Goal: Information Seeking & Learning: Learn about a topic

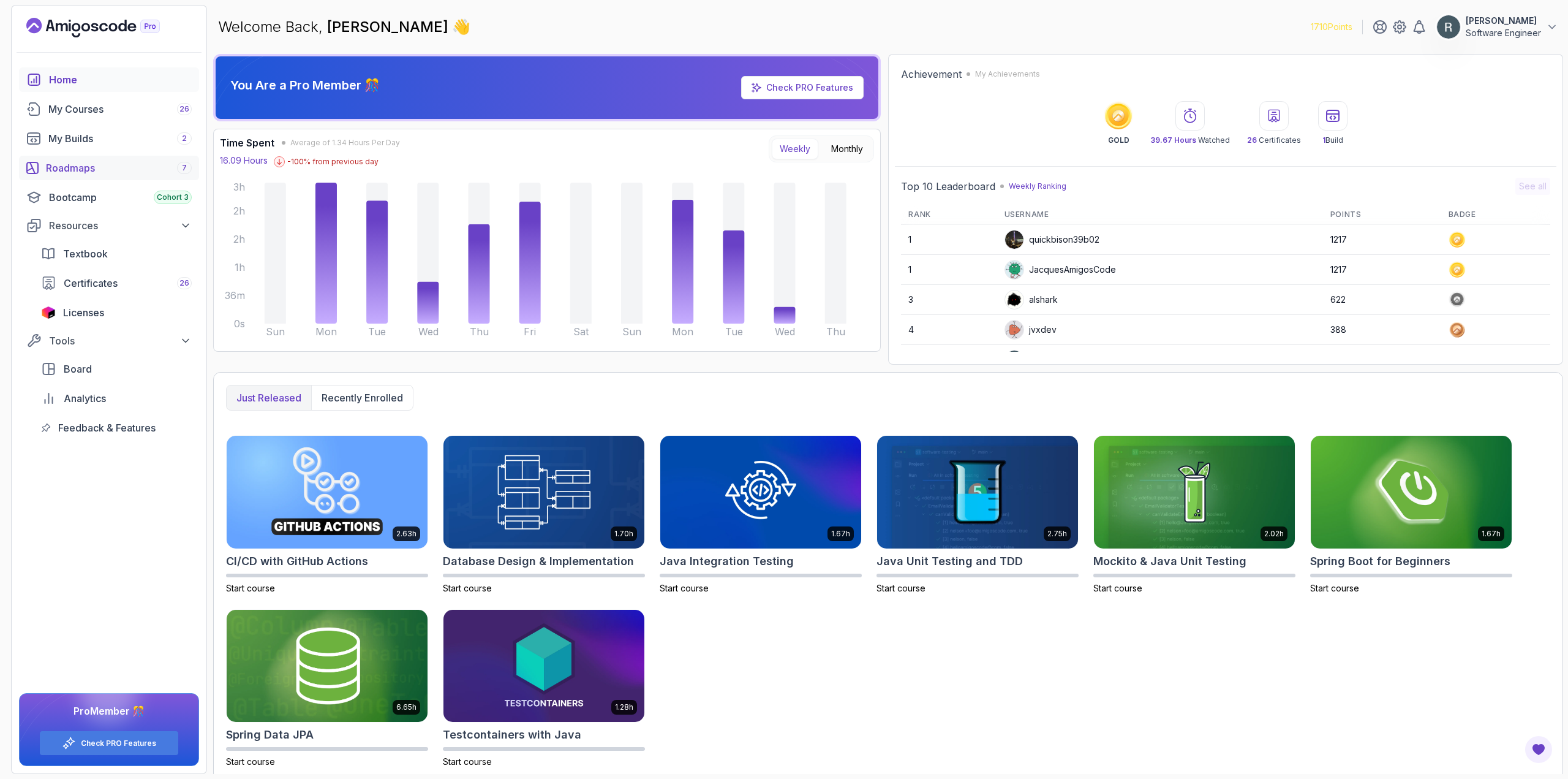
click at [122, 169] on div "Roadmaps 7" at bounding box center [118, 168] width 146 height 15
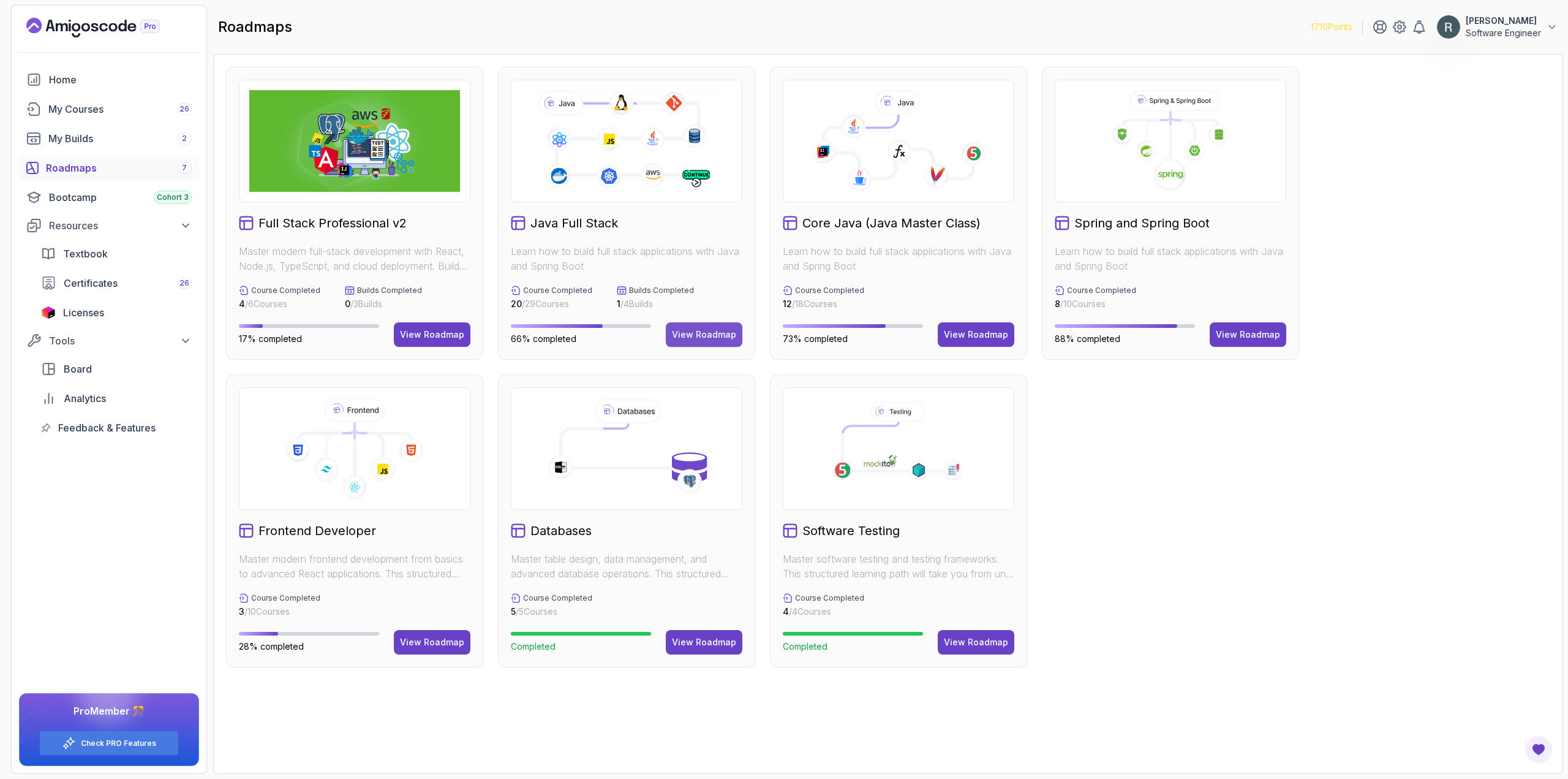
click at [660, 333] on div "View Roadmap" at bounding box center [704, 335] width 64 height 12
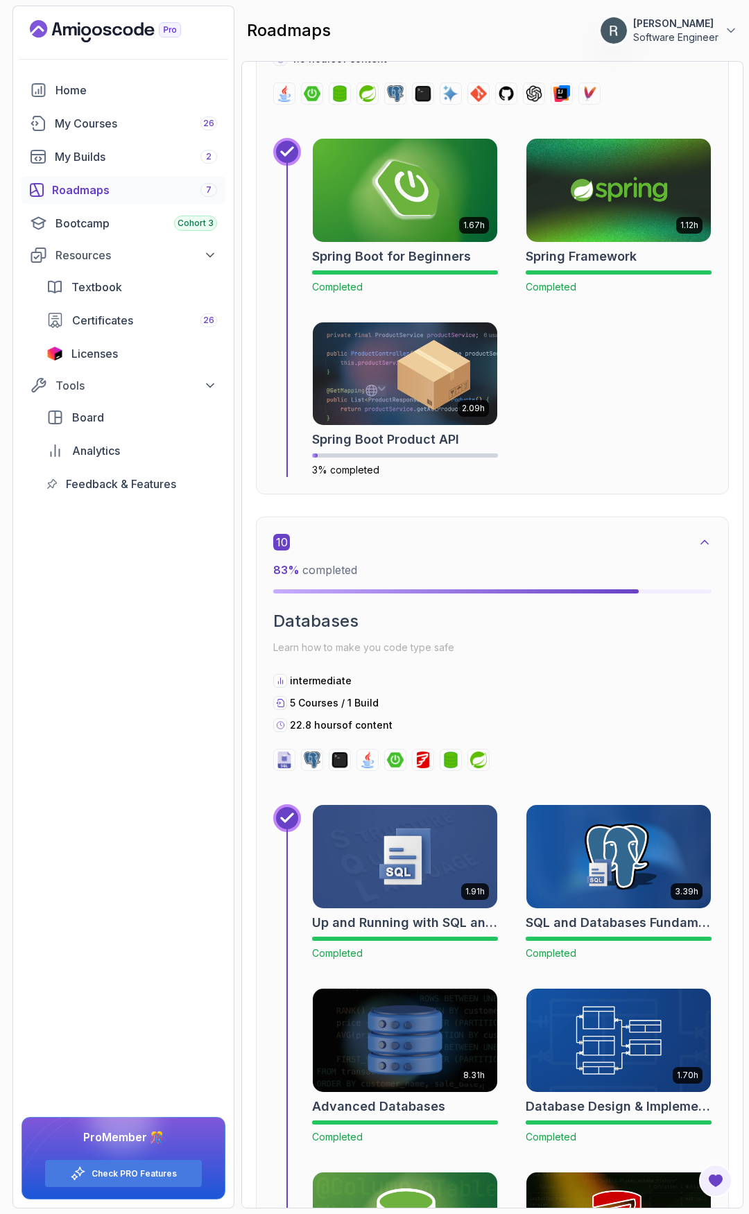
scroll to position [4663, 0]
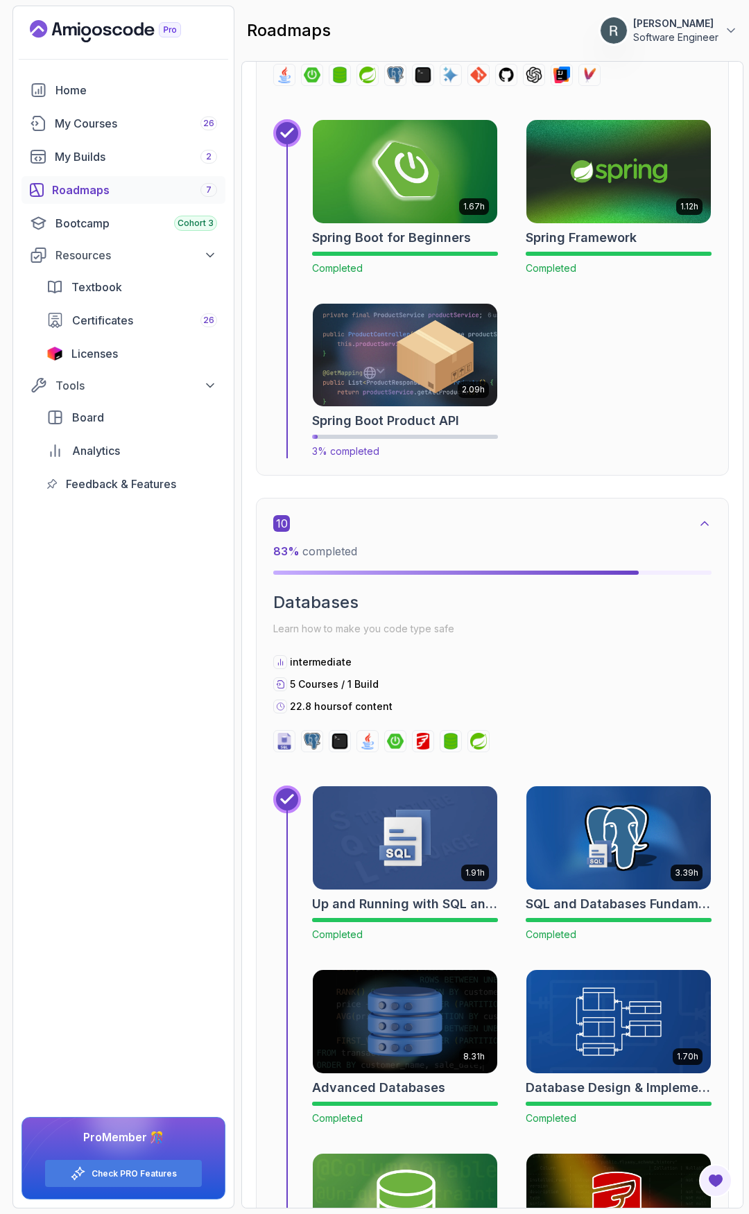
click at [417, 383] on img at bounding box center [405, 355] width 194 height 108
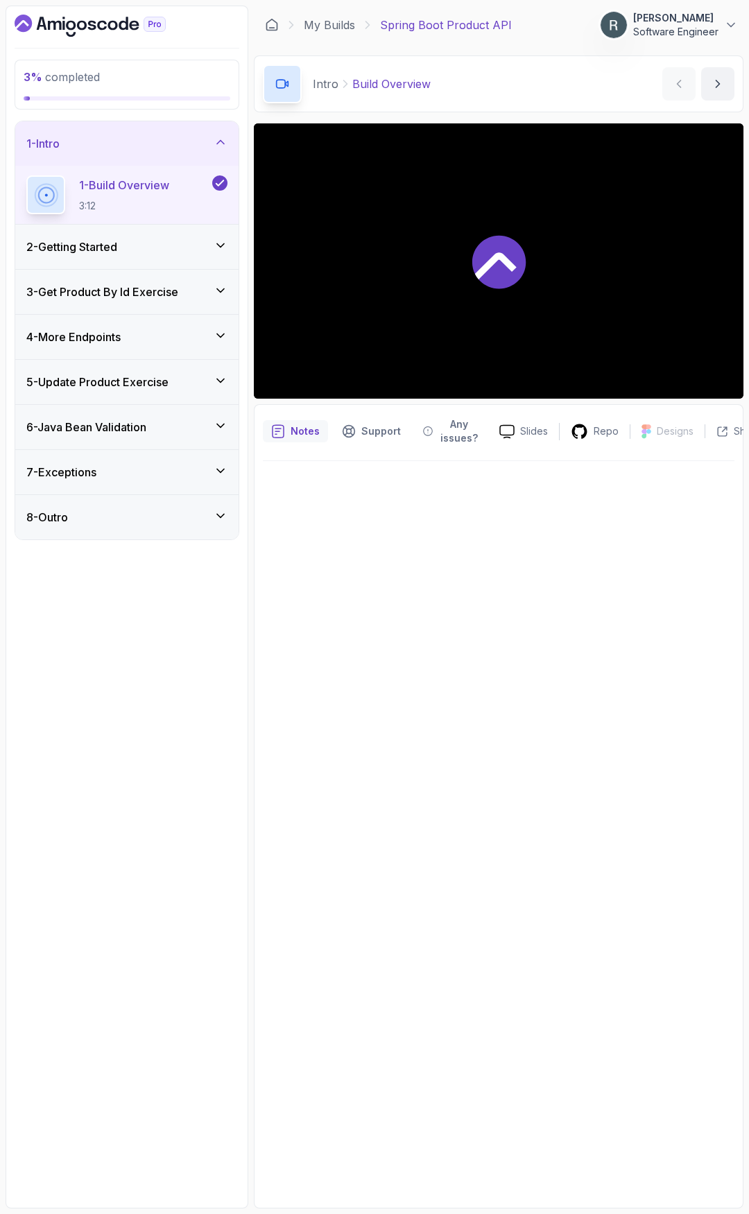
click at [187, 249] on div "2 - Getting Started" at bounding box center [126, 247] width 201 height 17
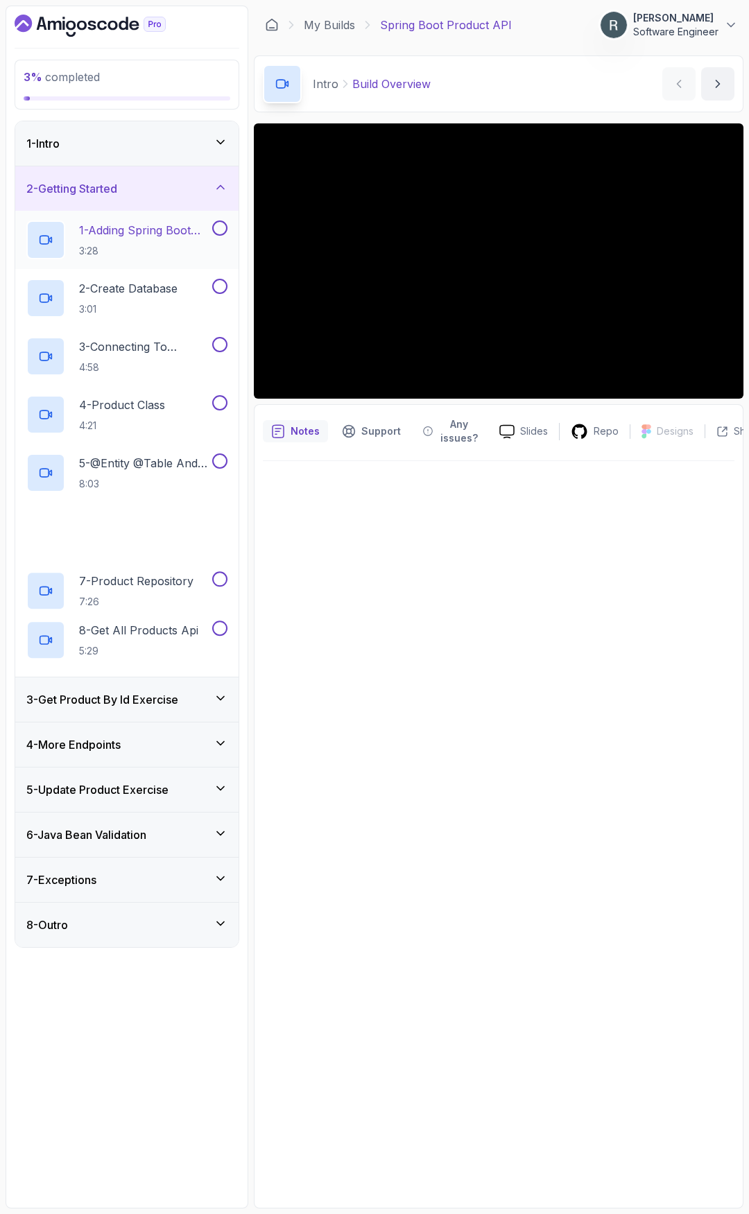
click at [181, 243] on h2 "1 - Adding Spring Boot Starter Web 3:28" at bounding box center [144, 240] width 130 height 36
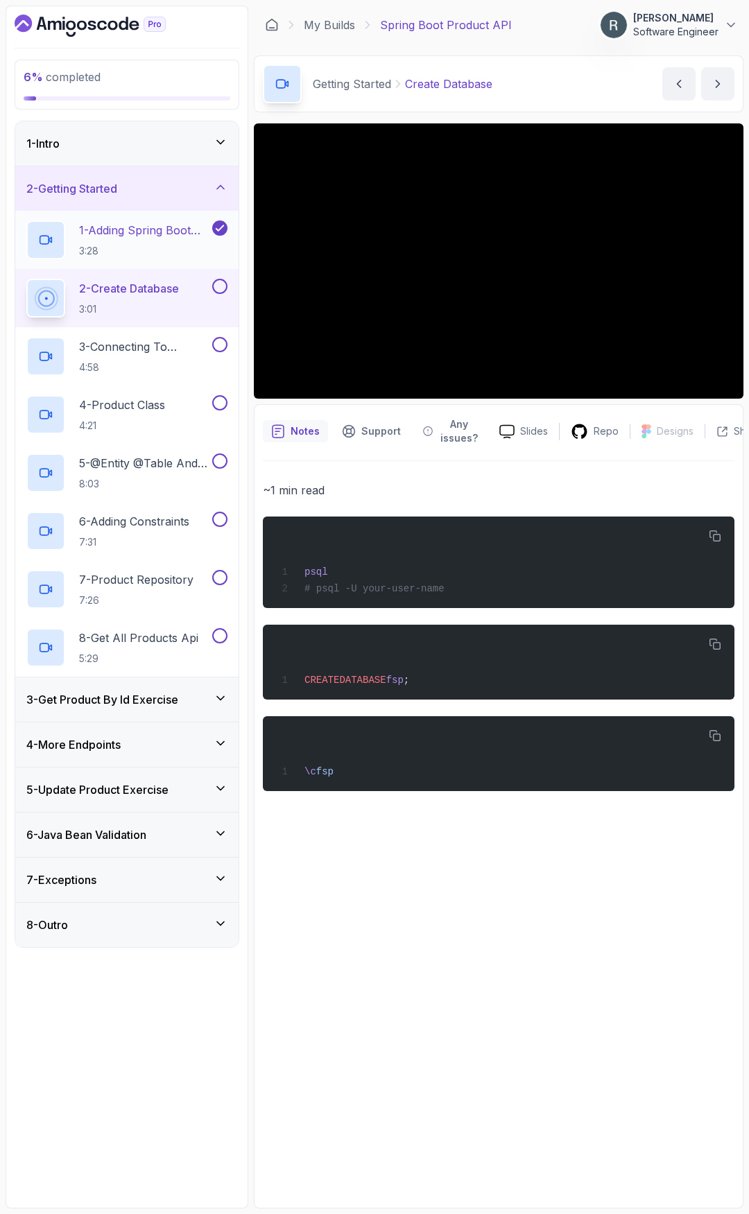
click at [139, 240] on h2 "1 - Adding Spring Boot Starter Web 3:28" at bounding box center [144, 240] width 130 height 36
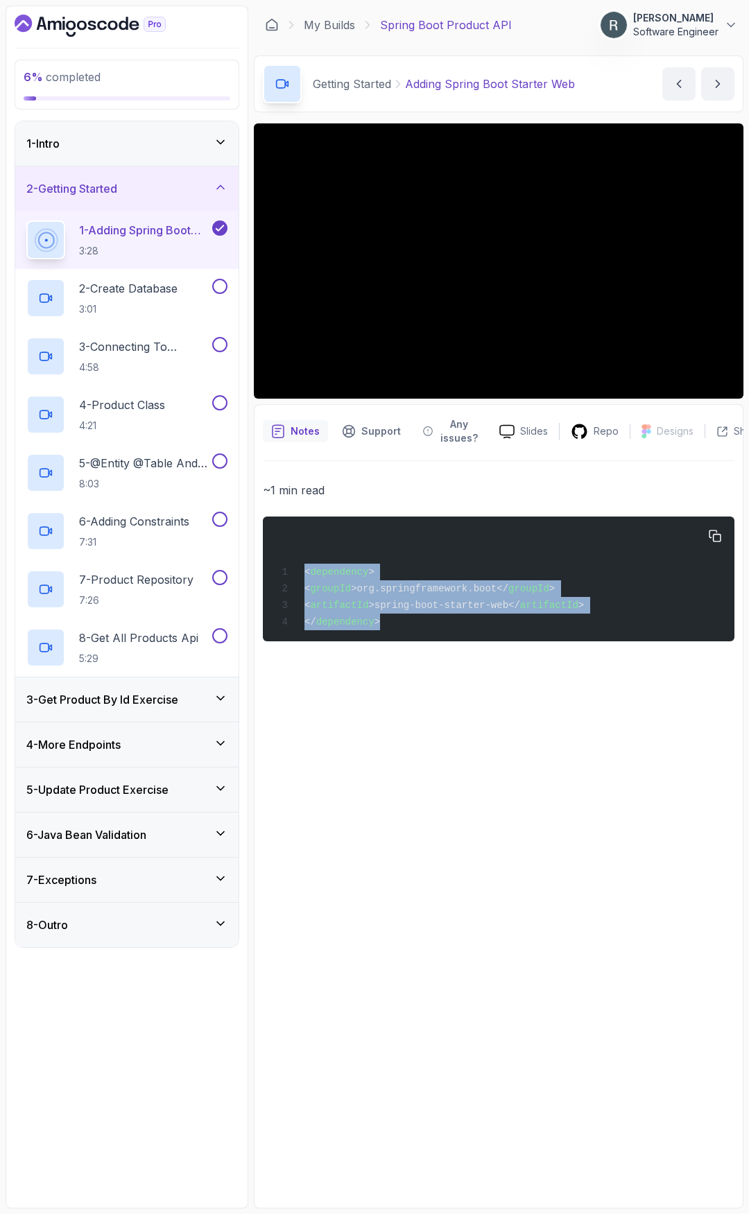
drag, startPoint x: 384, startPoint y: 622, endPoint x: 298, endPoint y: 572, distance: 99.8
click at [298, 572] on div "< dependency > < groupId >org.springframework.boot</ groupId > < artifactId >sp…" at bounding box center [498, 579] width 449 height 108
copy code "< dependency > < groupId >org.springframework.boot</ groupId > < artifactId >sp…"
click at [178, 282] on p "2 - Create Database" at bounding box center [128, 288] width 98 height 17
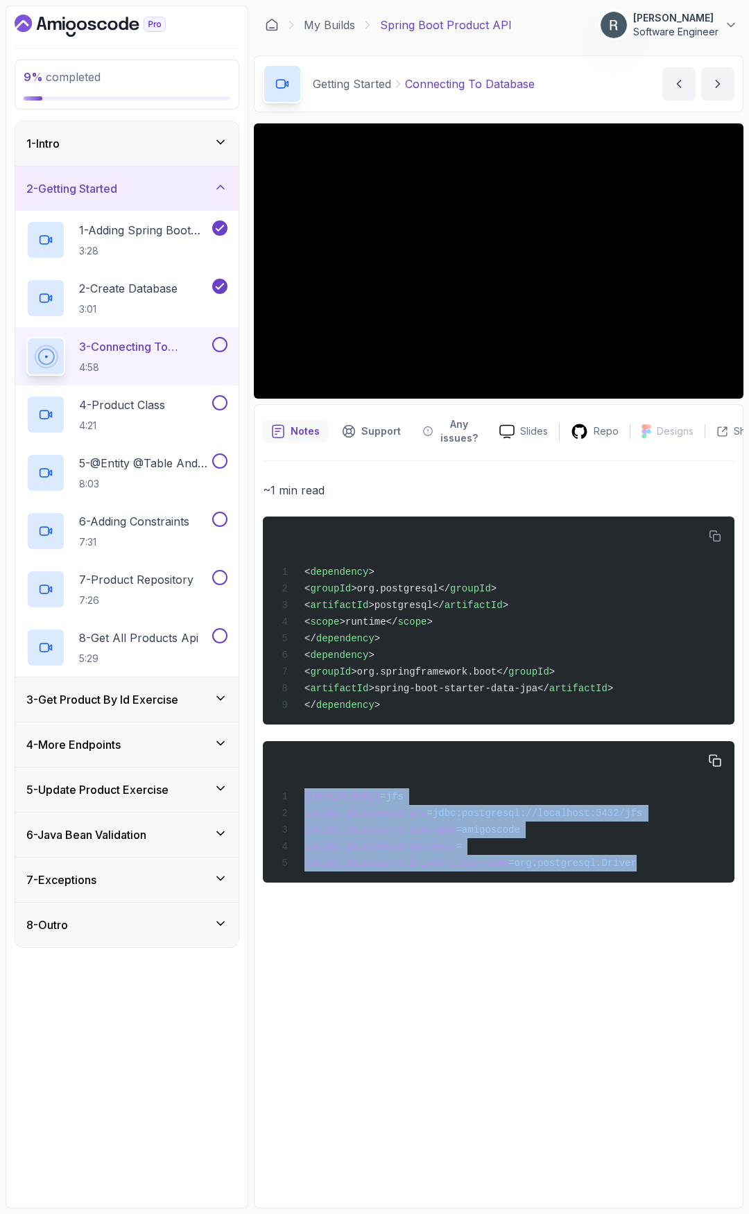
drag, startPoint x: 615, startPoint y: 871, endPoint x: 287, endPoint y: 808, distance: 334.1
click at [287, 808] on div "[DOMAIN_NAME] =jfs spring.datasource.url =jdbc:postgresql://localhost:5432/jfs …" at bounding box center [498, 812] width 449 height 125
click at [217, 343] on button at bounding box center [219, 344] width 15 height 15
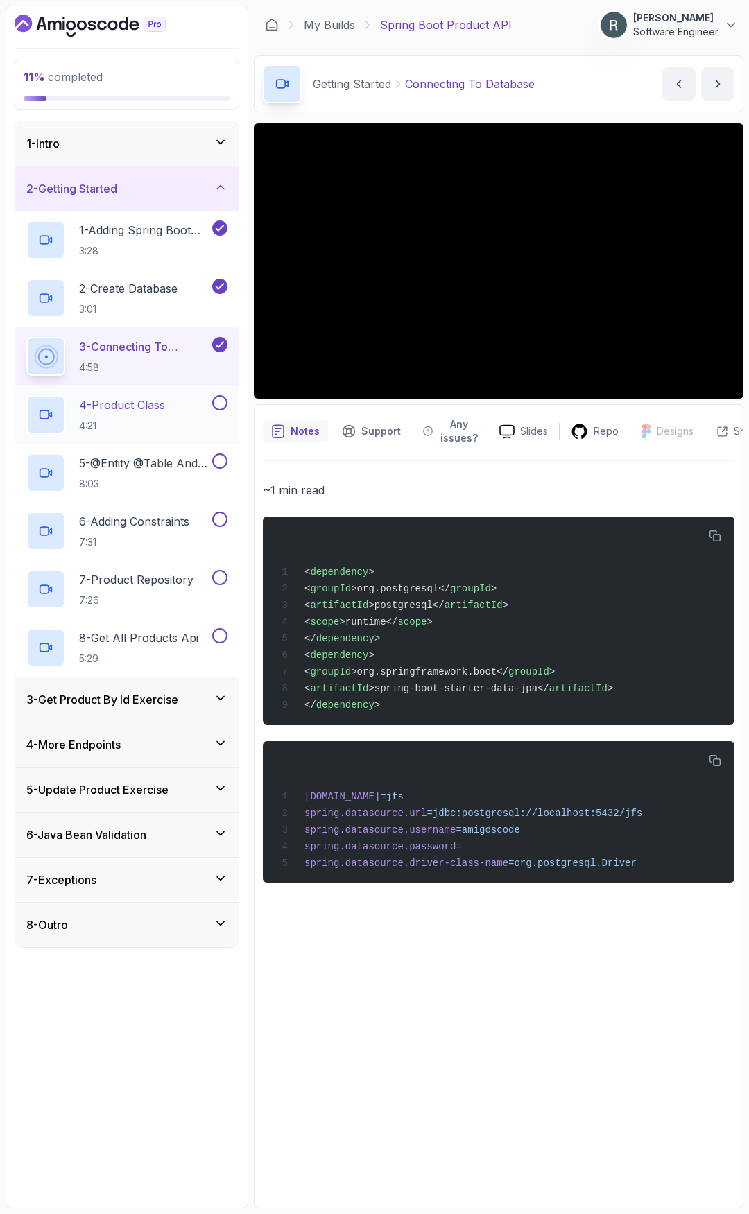
click at [178, 420] on div "4 - Product Class 4:21" at bounding box center [117, 414] width 183 height 39
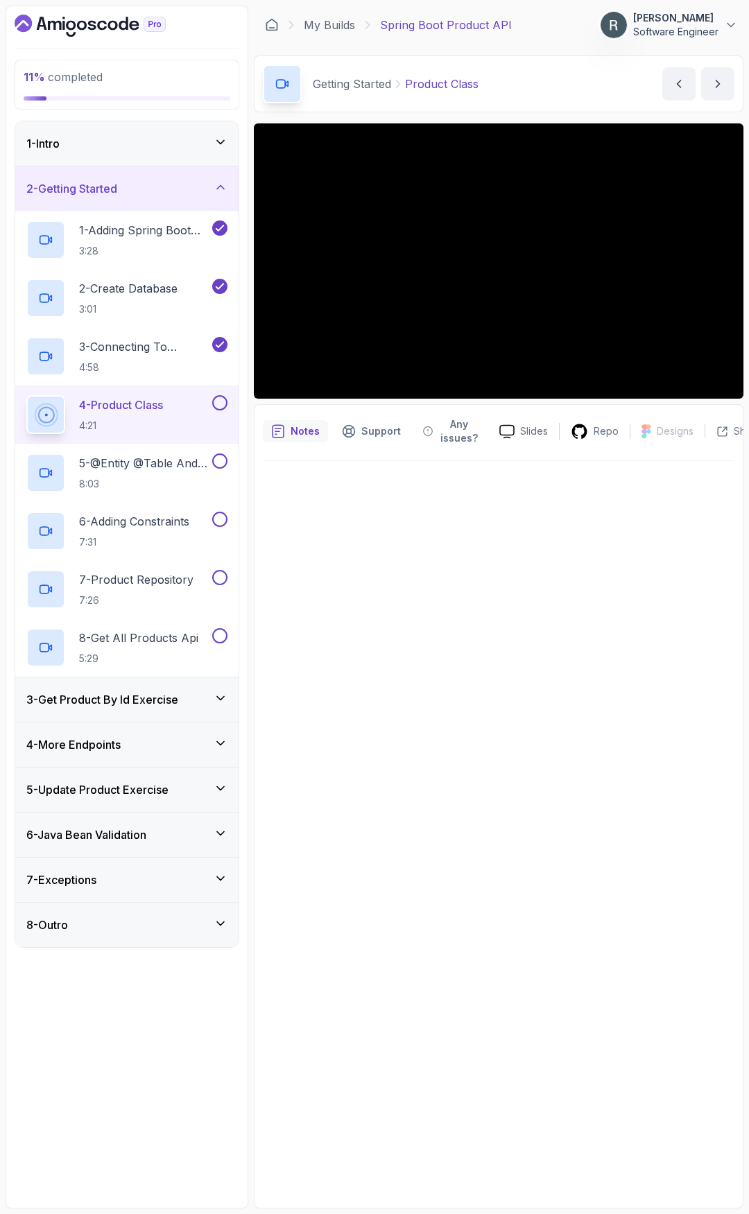
click at [231, 399] on div "4 - Product Class 4:21" at bounding box center [126, 415] width 223 height 58
click at [218, 402] on button at bounding box center [219, 402] width 15 height 15
click at [189, 467] on p "5 - @Entity @Table And @Id" at bounding box center [144, 463] width 130 height 17
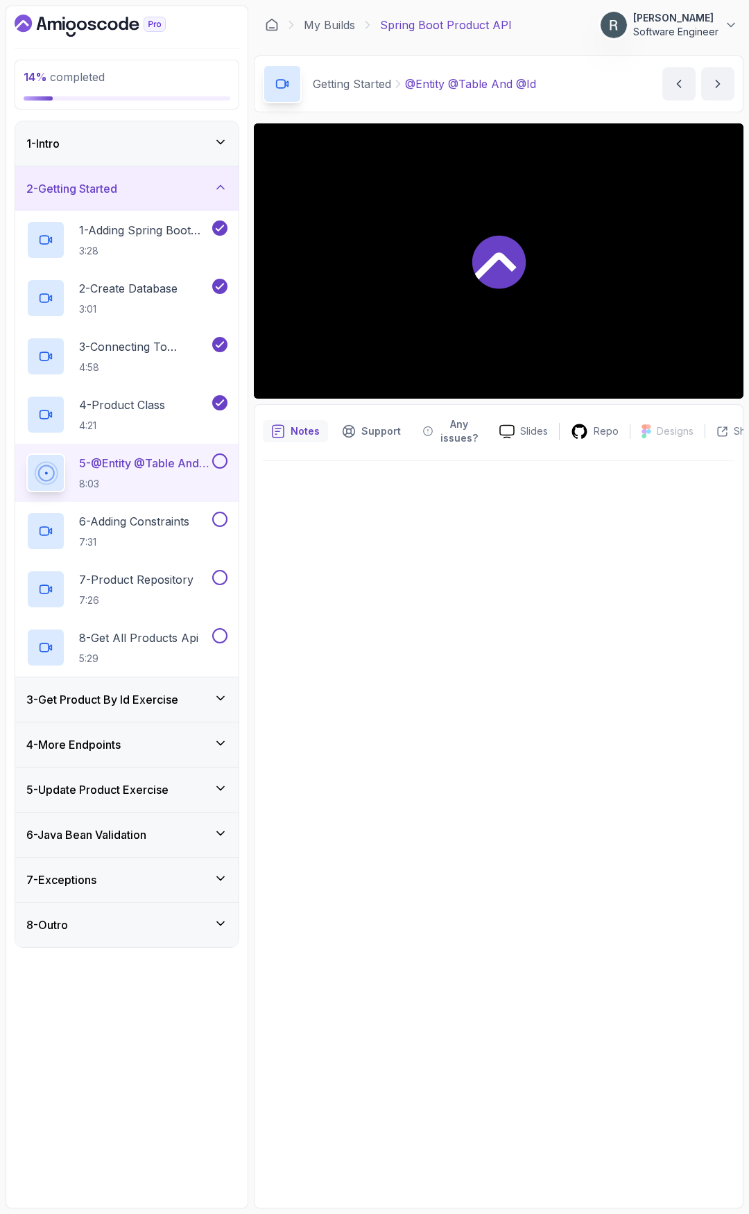
click at [223, 461] on button at bounding box center [219, 461] width 15 height 15
click at [169, 524] on p "6 - Adding Constraints" at bounding box center [134, 521] width 110 height 17
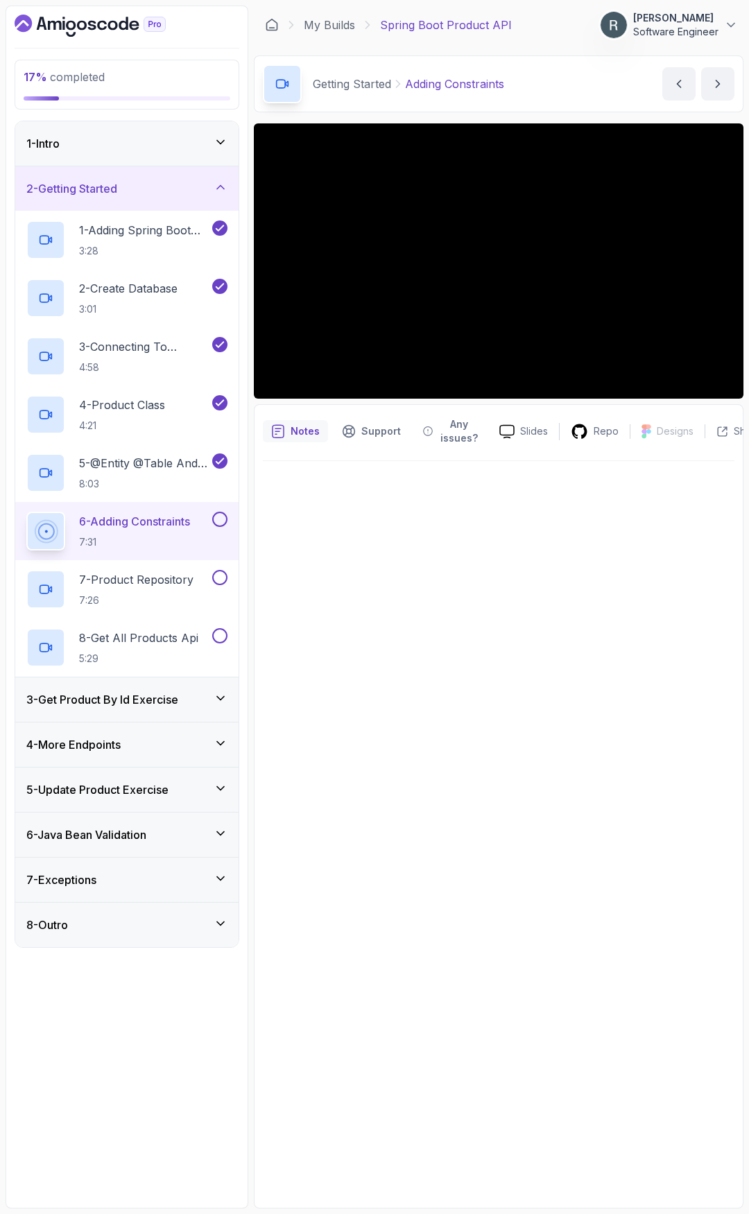
click at [221, 520] on button at bounding box center [219, 519] width 15 height 15
click at [219, 578] on button at bounding box center [219, 577] width 15 height 15
click at [217, 637] on button at bounding box center [219, 635] width 15 height 15
click at [160, 699] on h3 "3 - Get Product By Id Exercise" at bounding box center [102, 700] width 152 height 17
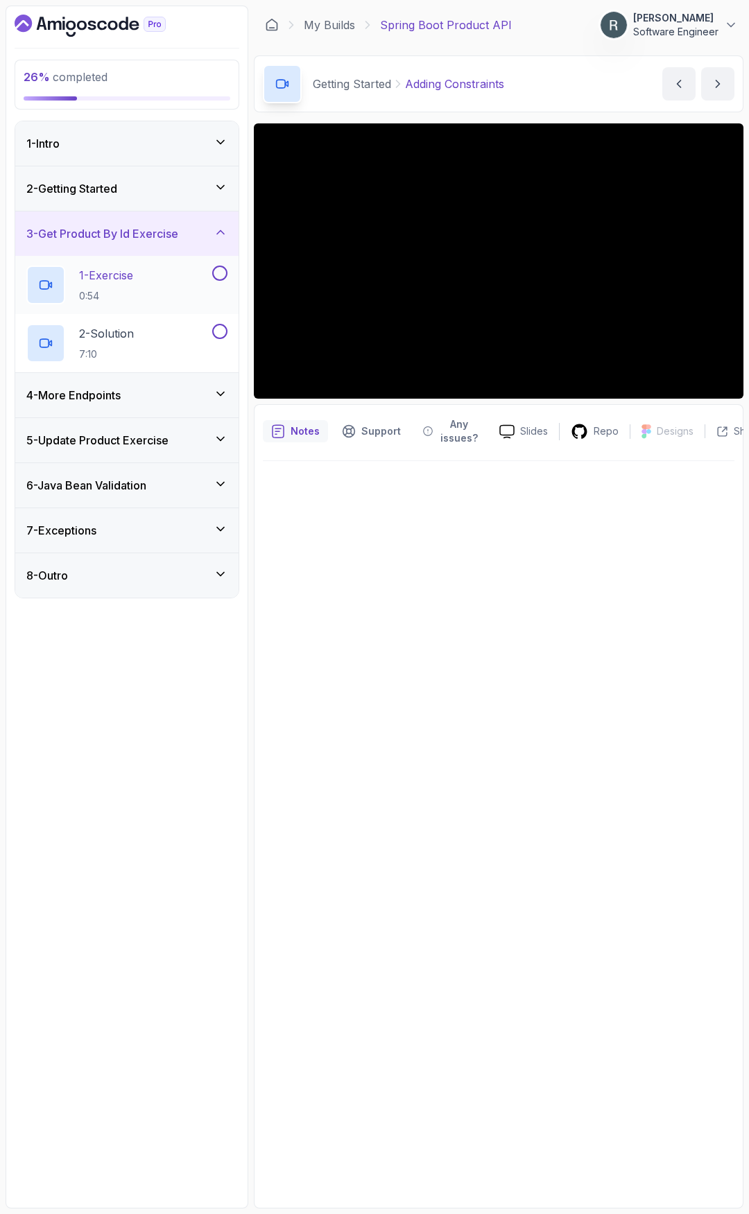
click at [225, 270] on button at bounding box center [219, 273] width 15 height 15
click at [221, 329] on button at bounding box center [219, 331] width 15 height 15
click at [164, 404] on div "4 - More Endpoints" at bounding box center [126, 395] width 223 height 44
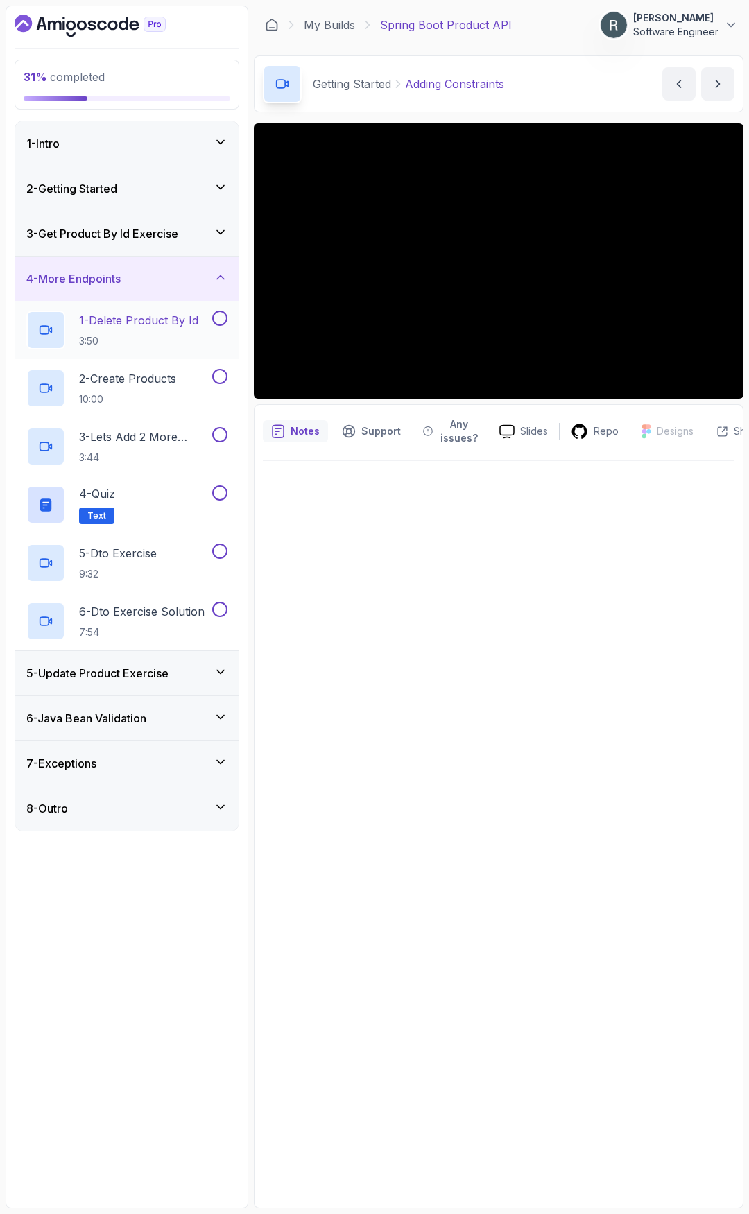
click at [221, 322] on button at bounding box center [219, 318] width 15 height 15
click at [216, 373] on button at bounding box center [219, 376] width 15 height 15
click at [219, 438] on button at bounding box center [219, 434] width 15 height 15
click at [173, 496] on div "4 - Quiz Text" at bounding box center [117, 505] width 183 height 39
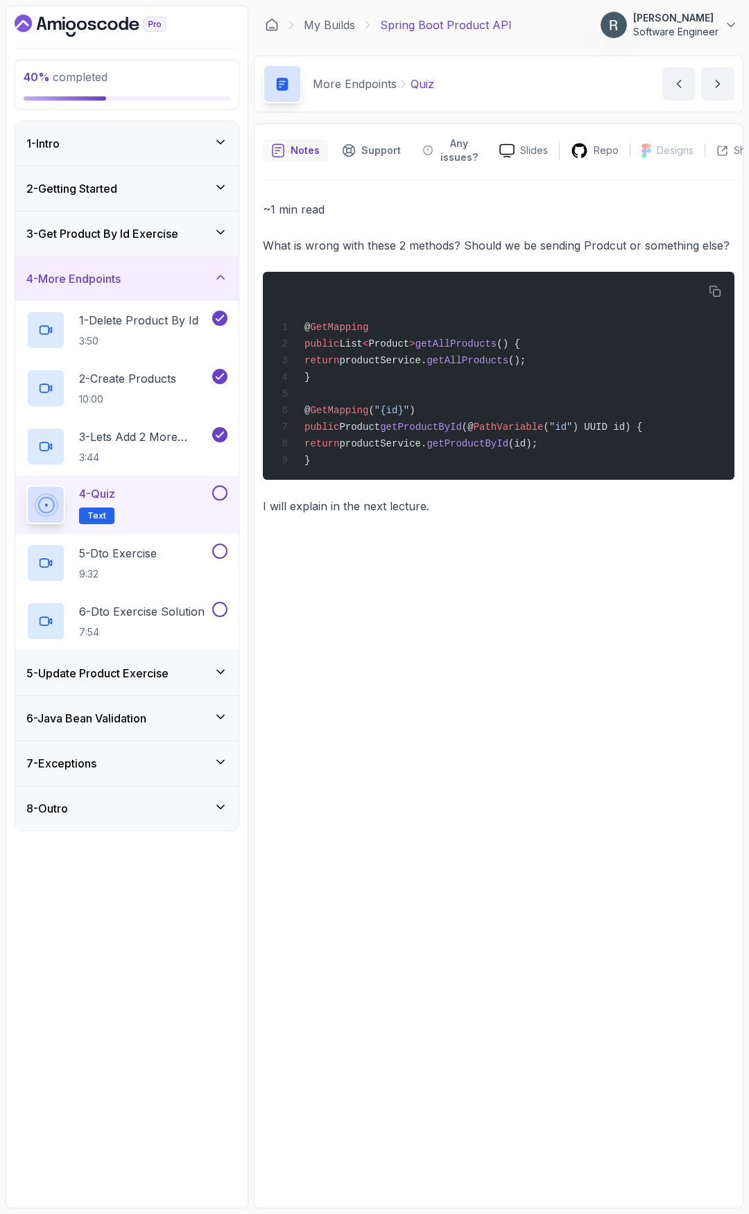
click at [223, 494] on button at bounding box center [219, 493] width 15 height 15
click at [221, 549] on button at bounding box center [219, 551] width 15 height 15
click at [209, 608] on div "6 - Dto Exercise Solution 7:54" at bounding box center [117, 621] width 183 height 39
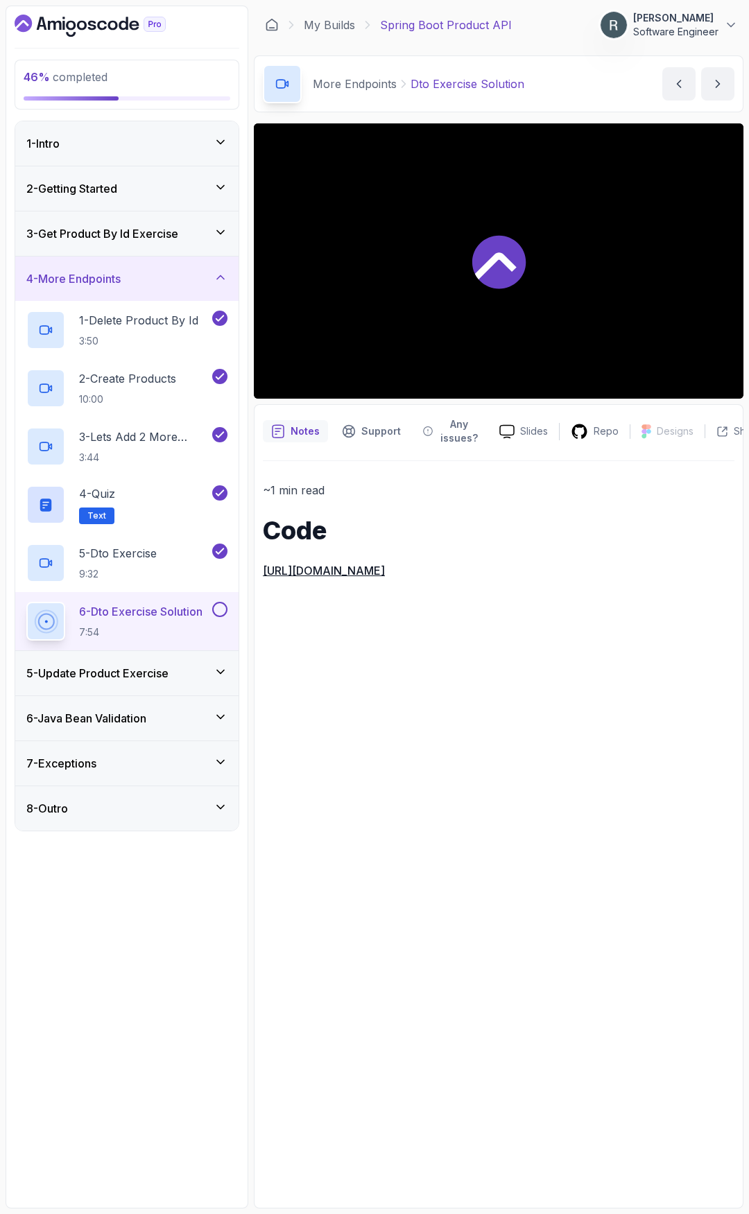
click at [217, 608] on button at bounding box center [219, 609] width 15 height 15
click at [157, 565] on h2 "5 - Dto Exercise 9:32" at bounding box center [118, 563] width 78 height 36
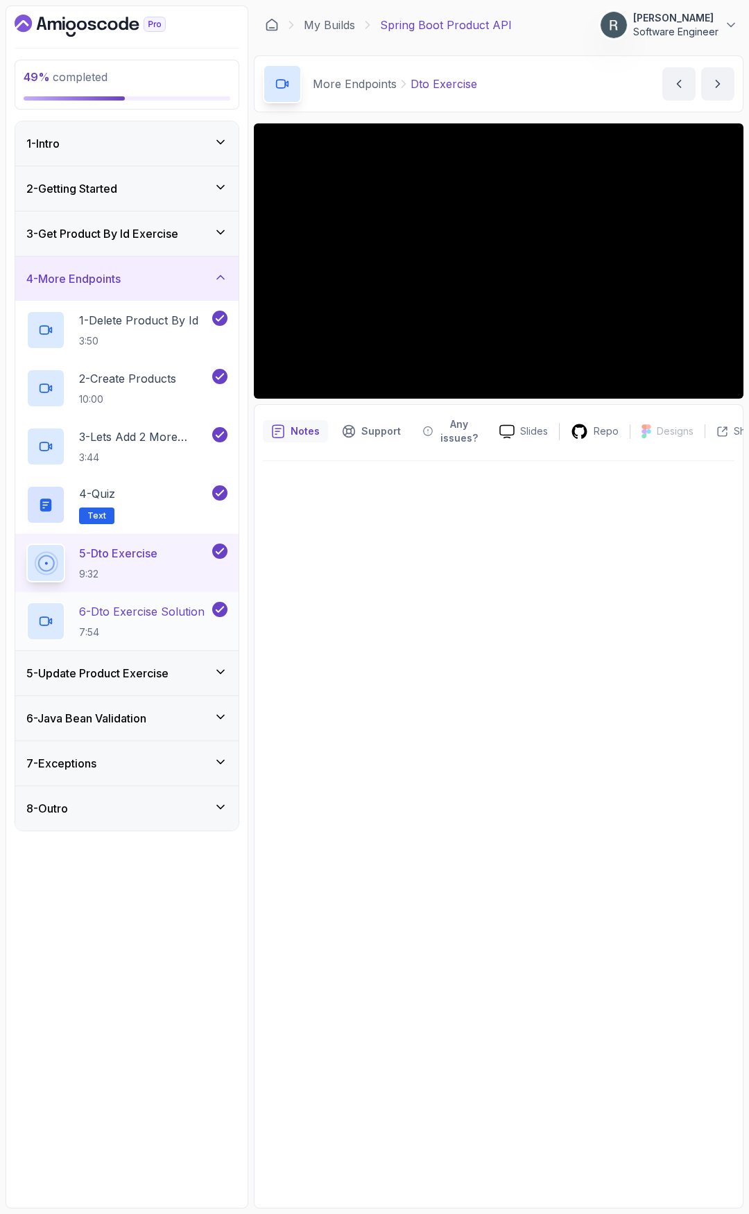
click at [153, 617] on p "6 - Dto Exercise Solution" at bounding box center [142, 611] width 126 height 17
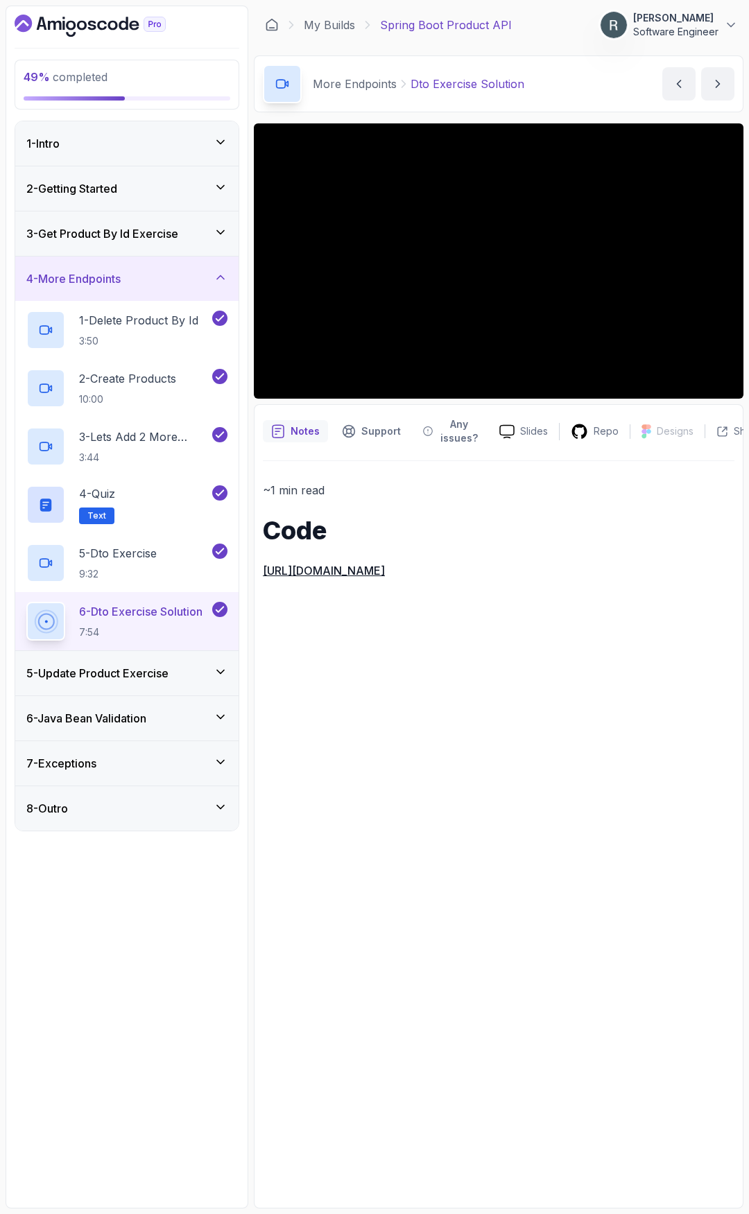
click at [163, 673] on h3 "5 - Update Product Exercise" at bounding box center [97, 673] width 142 height 17
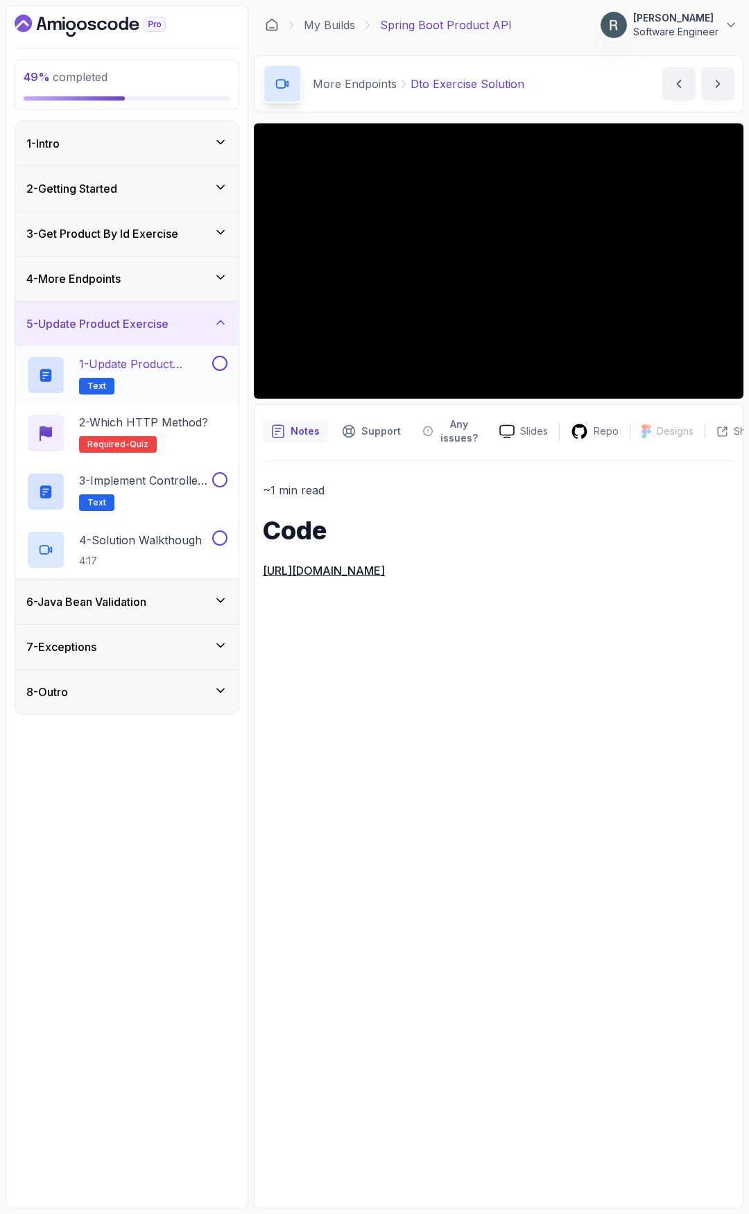
click at [218, 362] on button at bounding box center [219, 363] width 15 height 15
click at [173, 436] on h2 "2 - Which HTTP Method? Required- quiz" at bounding box center [143, 433] width 129 height 39
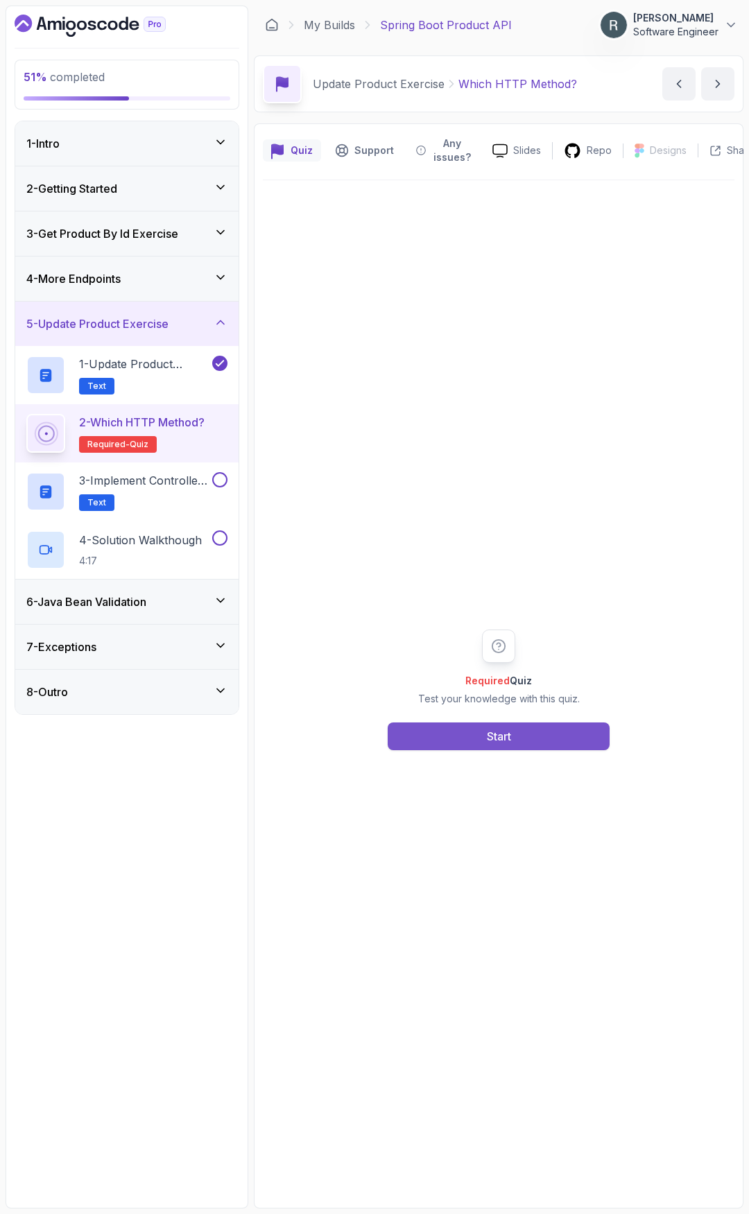
click at [477, 743] on button "Start" at bounding box center [499, 737] width 222 height 28
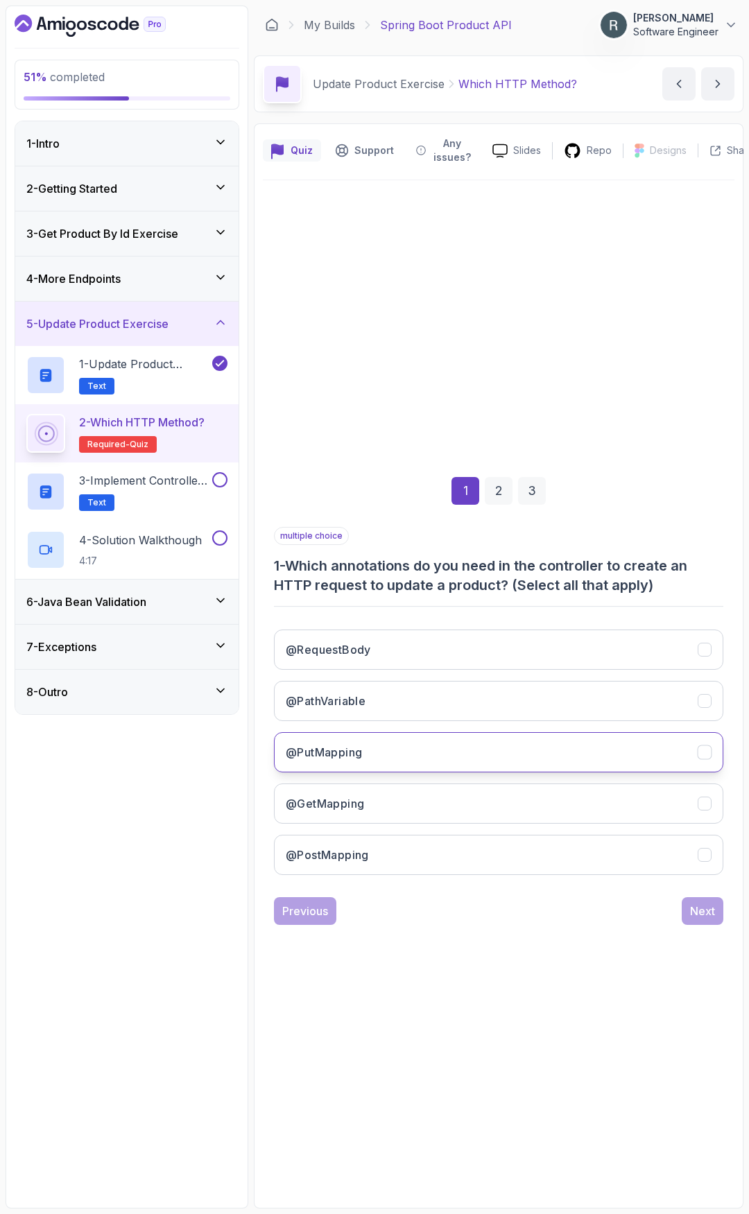
click at [424, 753] on button "@PutMapping" at bounding box center [498, 752] width 449 height 40
click at [701, 920] on button "Next" at bounding box center [703, 911] width 42 height 28
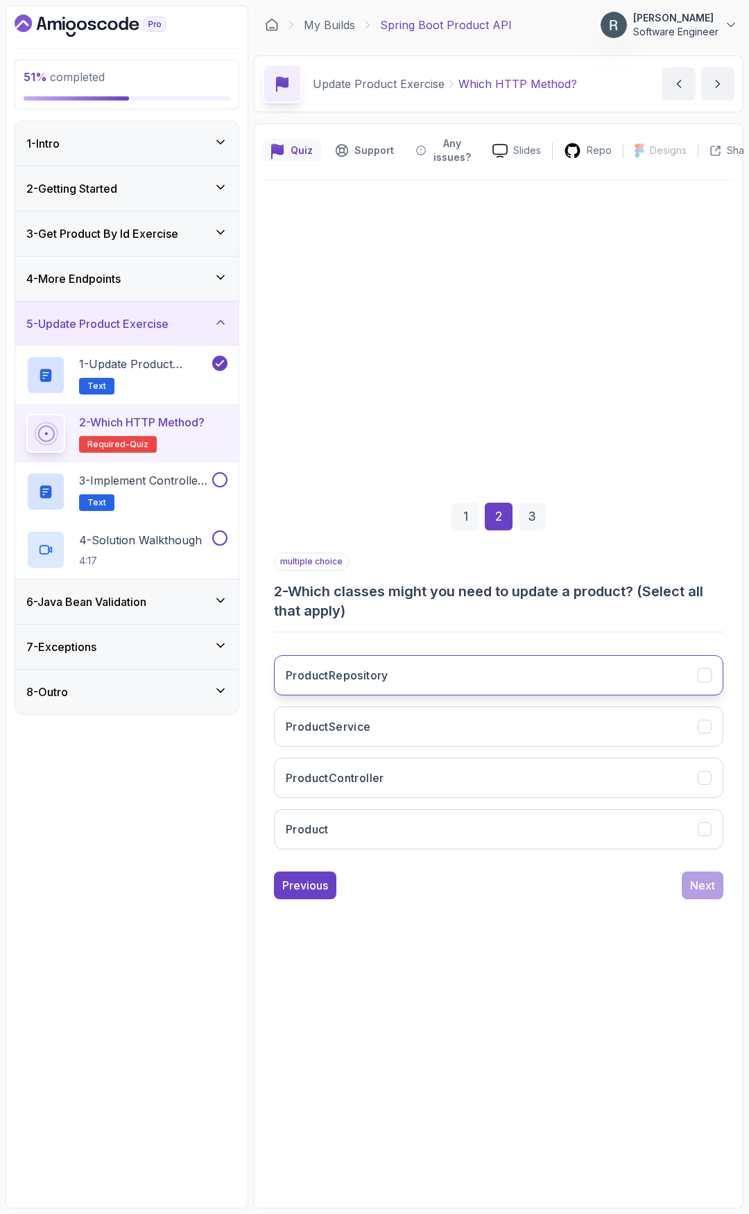
click at [583, 670] on button "ProductRepository" at bounding box center [498, 675] width 449 height 40
click at [525, 729] on button "ProductService" at bounding box center [498, 727] width 449 height 40
click at [481, 789] on button "ProductController" at bounding box center [498, 778] width 449 height 40
click at [703, 887] on div "Next" at bounding box center [702, 885] width 25 height 17
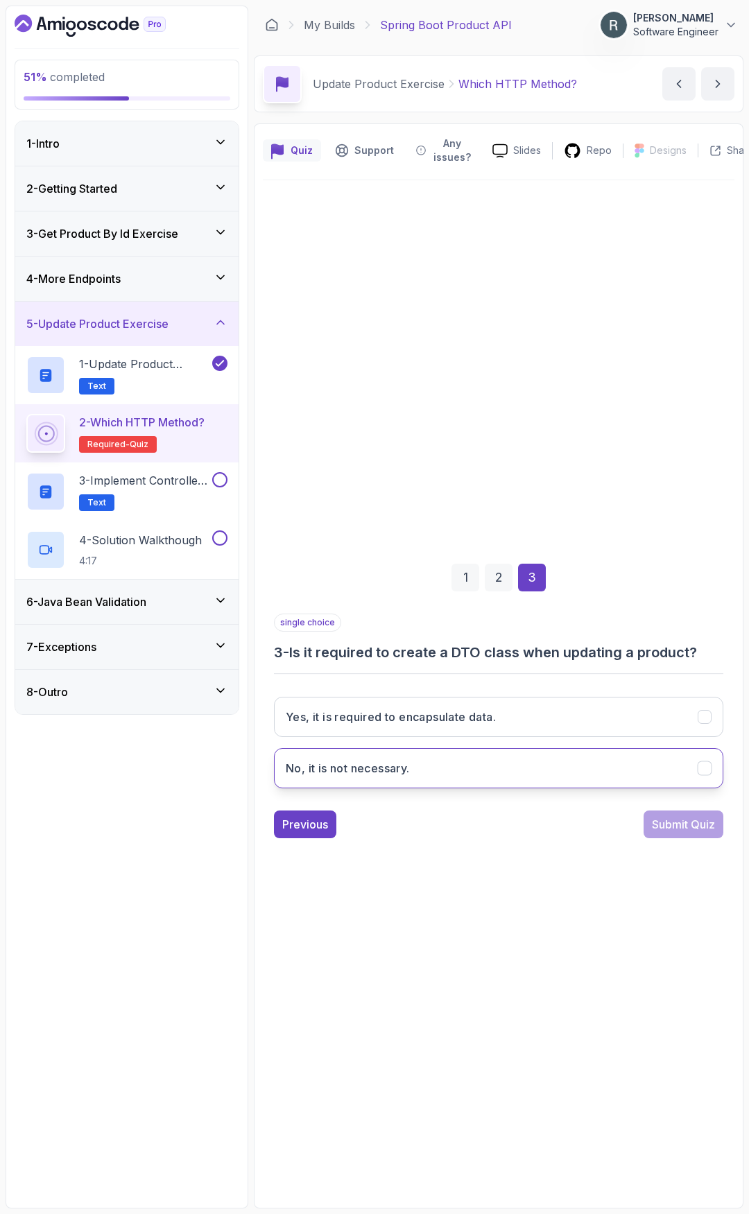
click at [544, 759] on button "No, it is not necessary." at bounding box center [498, 768] width 449 height 40
click at [682, 830] on div "Submit Quiz" at bounding box center [683, 824] width 63 height 17
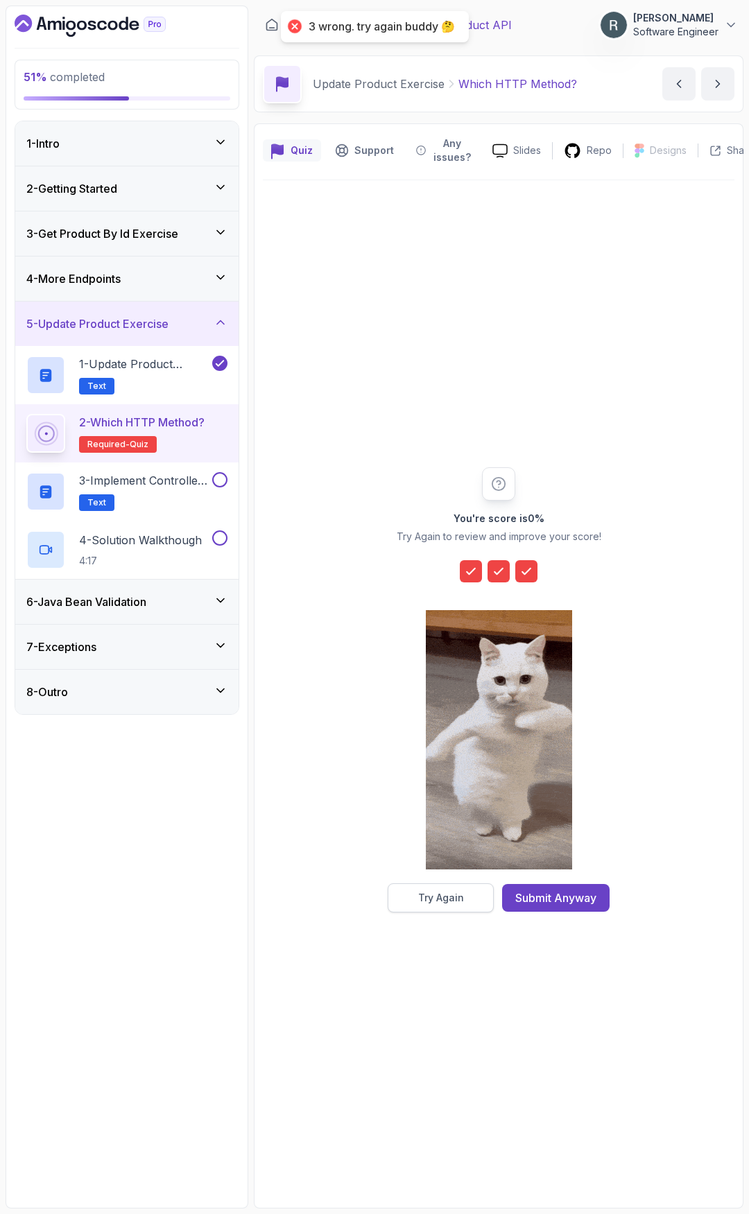
click at [446, 905] on button "Try Again" at bounding box center [441, 898] width 106 height 29
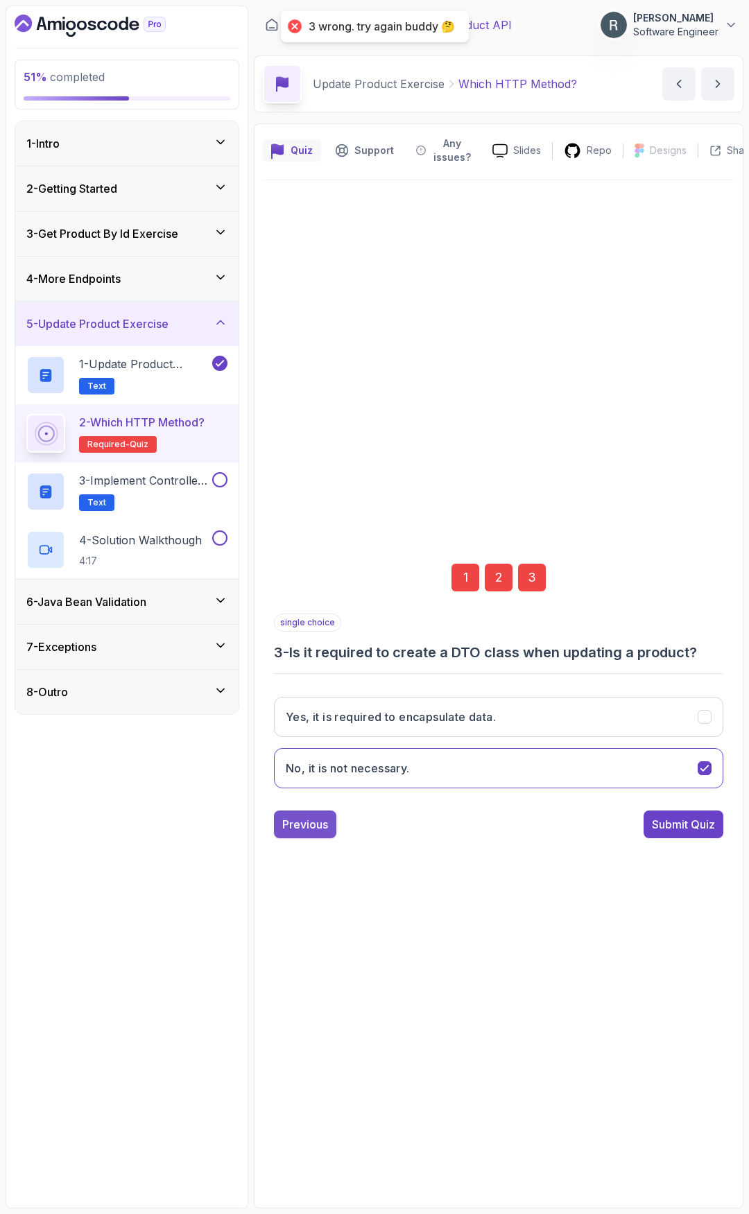
click at [299, 832] on div "Previous" at bounding box center [305, 824] width 46 height 17
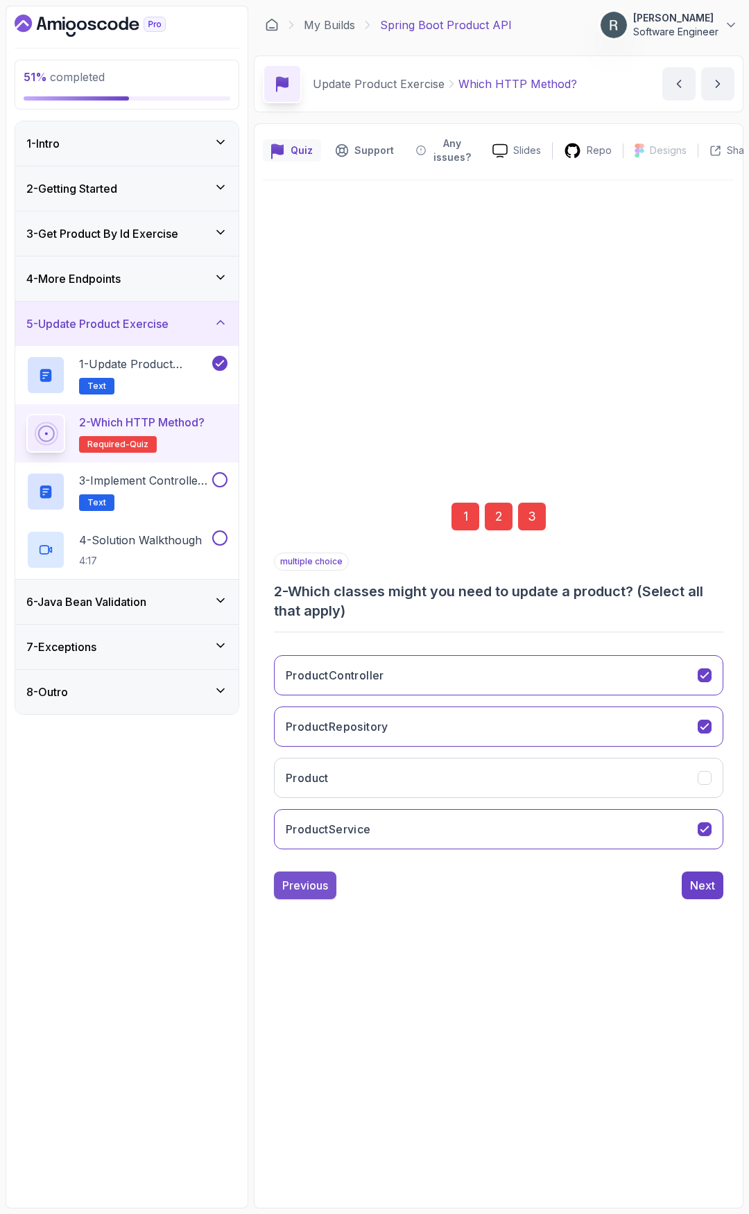
click at [297, 884] on div "Previous" at bounding box center [305, 885] width 46 height 17
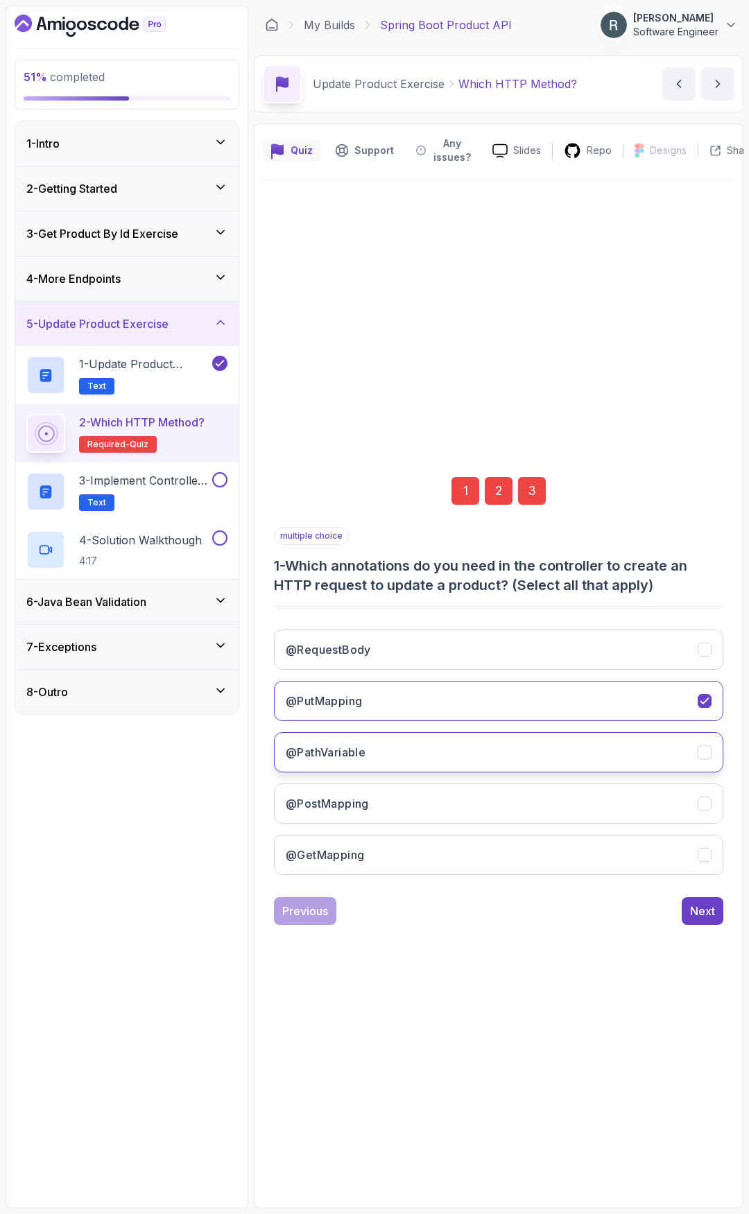
click at [421, 746] on button "@PathVariable" at bounding box center [498, 752] width 449 height 40
click at [442, 632] on button "@RequestBody" at bounding box center [498, 650] width 449 height 40
click at [723, 913] on button "Next" at bounding box center [703, 911] width 42 height 28
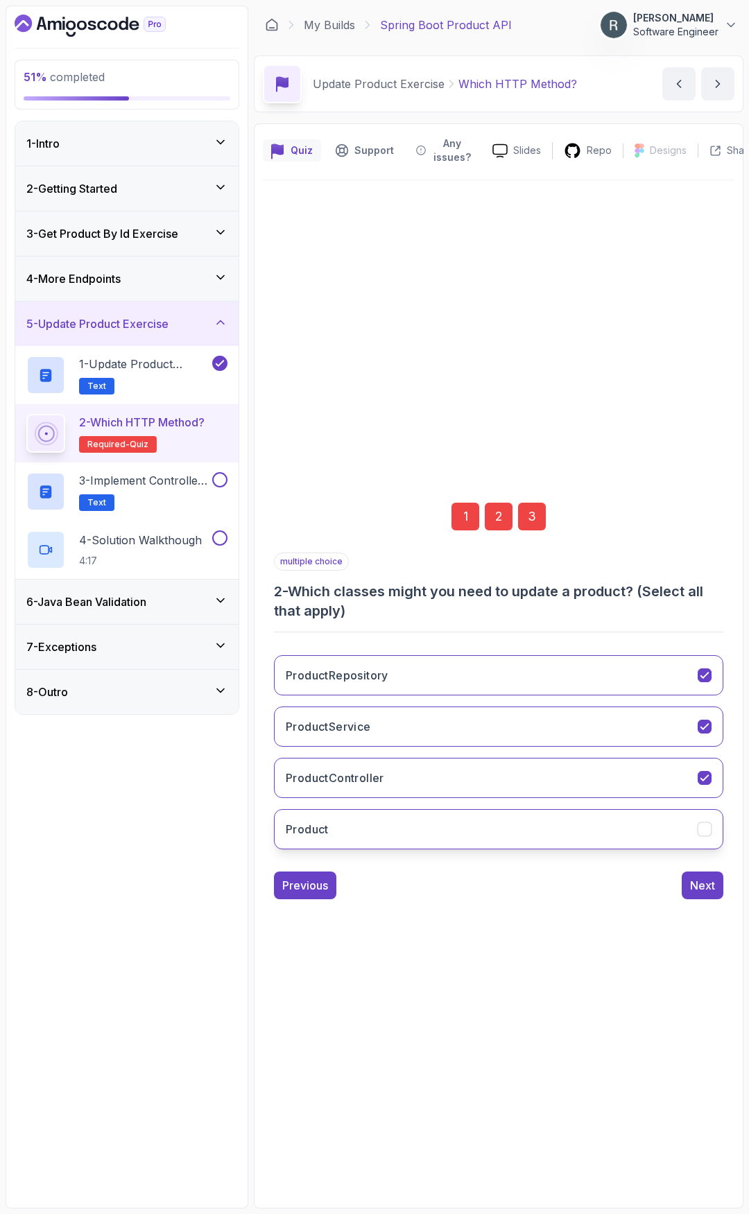
click at [636, 827] on button "Product" at bounding box center [498, 829] width 449 height 40
click at [707, 888] on div "Next" at bounding box center [702, 885] width 25 height 17
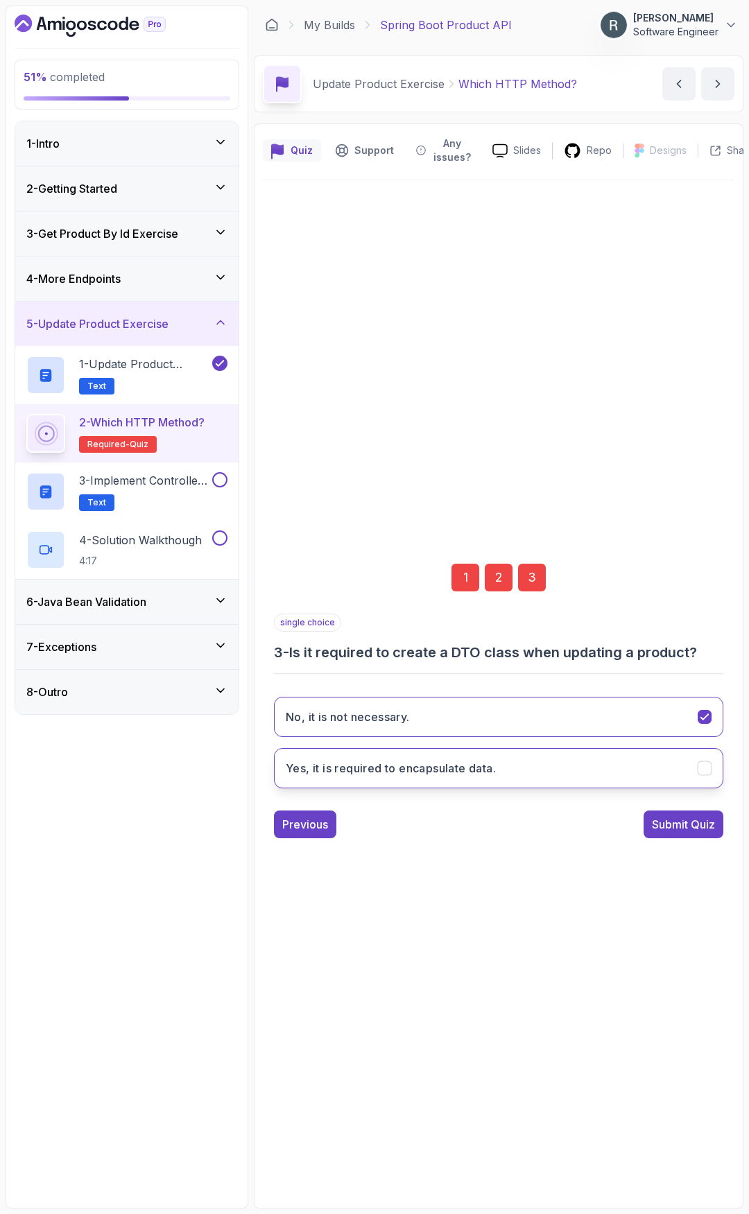
click at [437, 759] on button "Yes, it is required to encapsulate data." at bounding box center [498, 768] width 449 height 40
click at [693, 821] on div "Submit Quiz" at bounding box center [683, 824] width 63 height 17
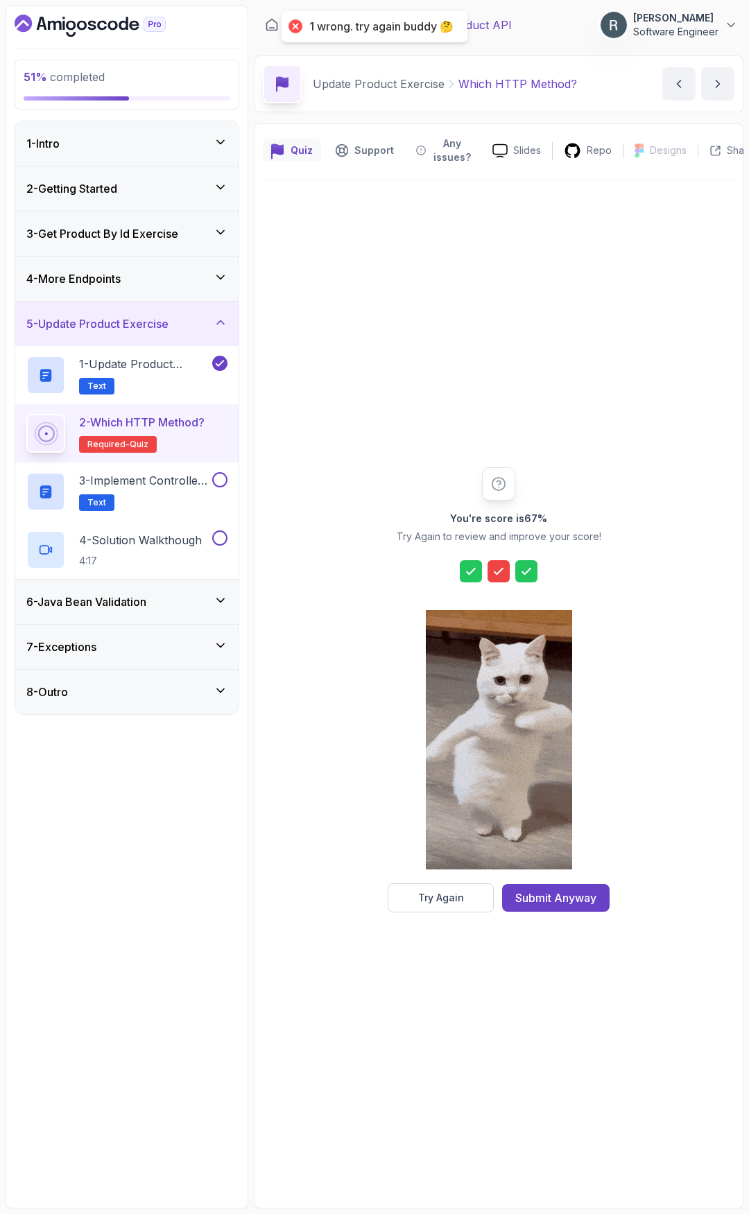
click at [411, 898] on button "Try Again" at bounding box center [441, 898] width 106 height 29
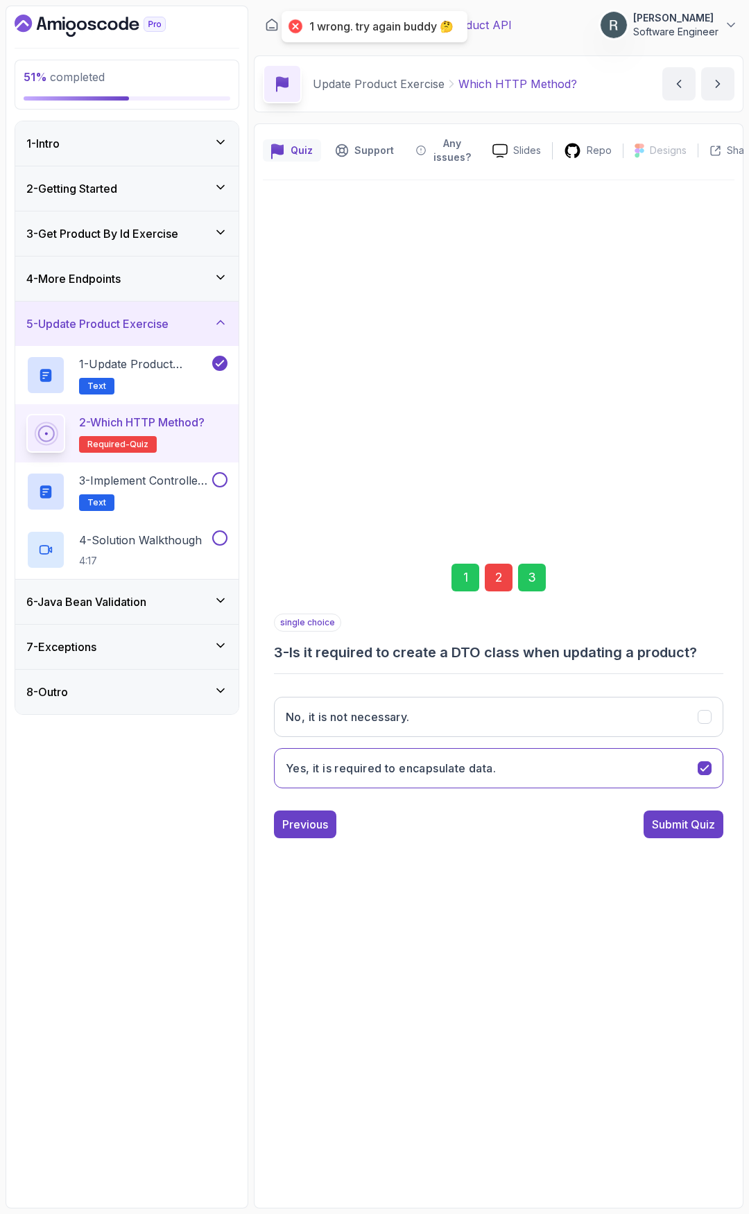
click at [491, 567] on div "2" at bounding box center [499, 578] width 28 height 28
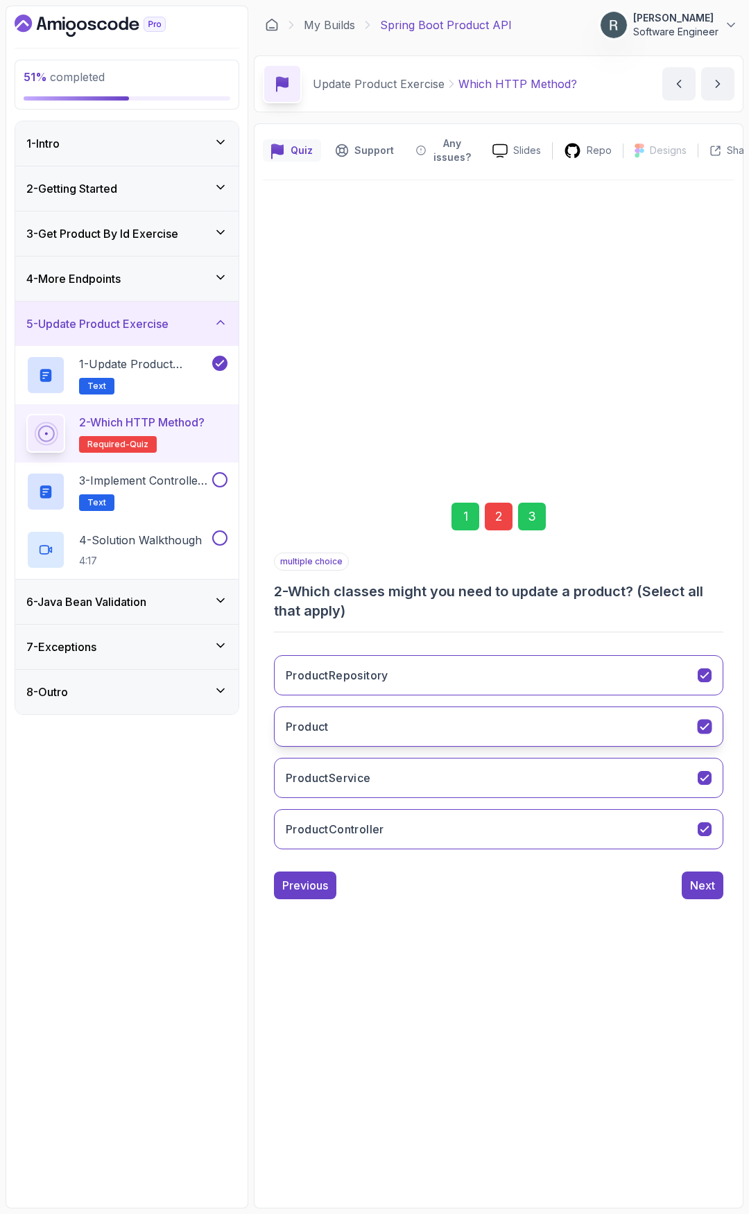
click at [481, 733] on button "Product" at bounding box center [498, 727] width 449 height 40
click at [714, 897] on button "Next" at bounding box center [703, 886] width 42 height 28
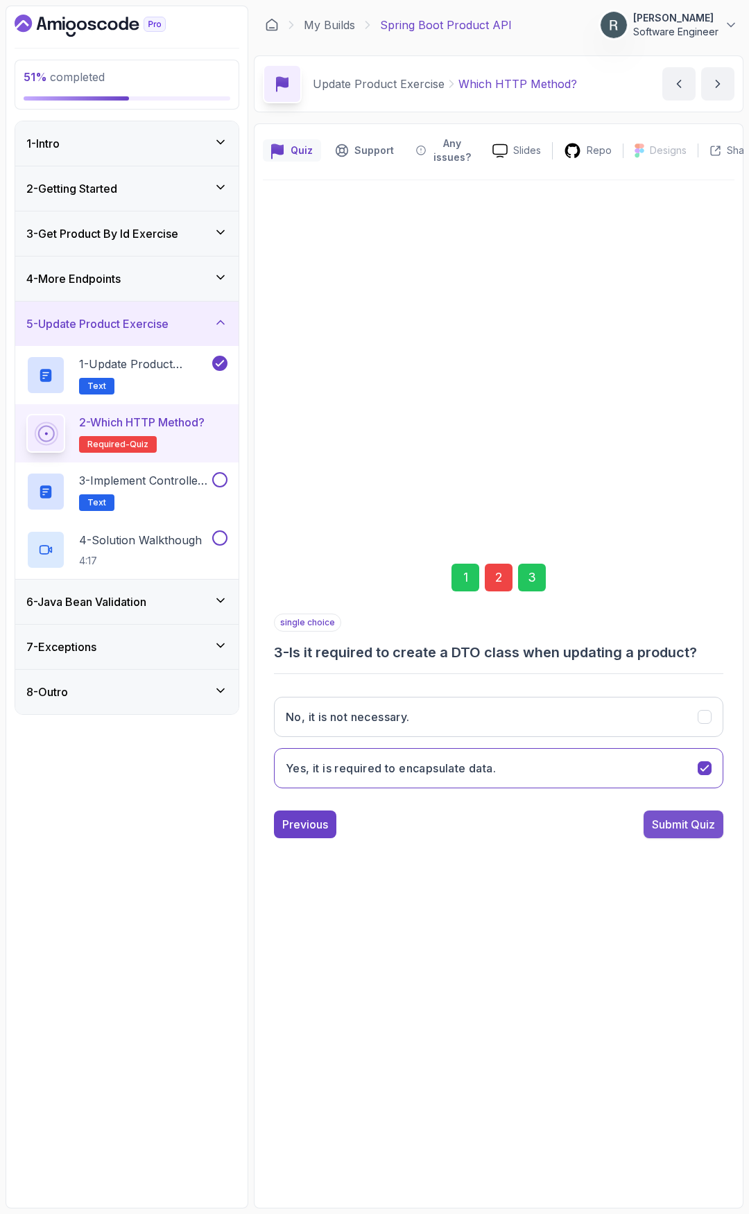
click at [705, 827] on div "Submit Quiz" at bounding box center [683, 824] width 63 height 17
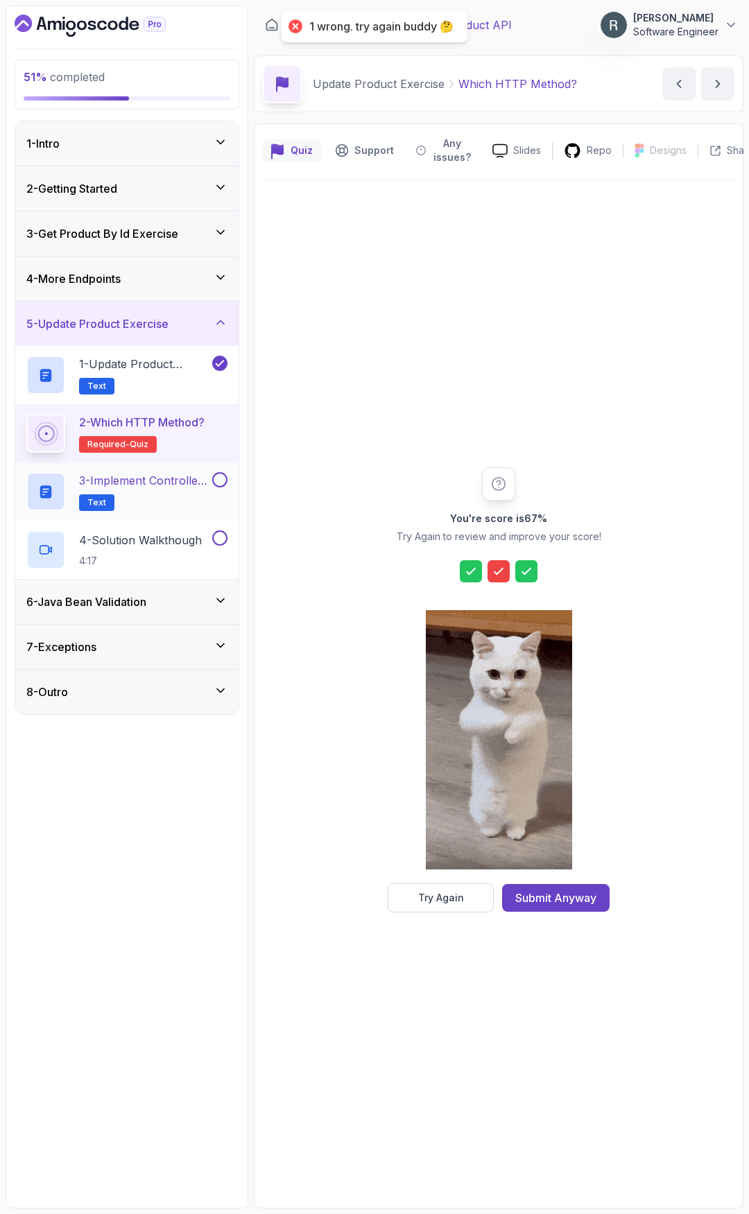
click at [218, 483] on button at bounding box center [219, 479] width 15 height 15
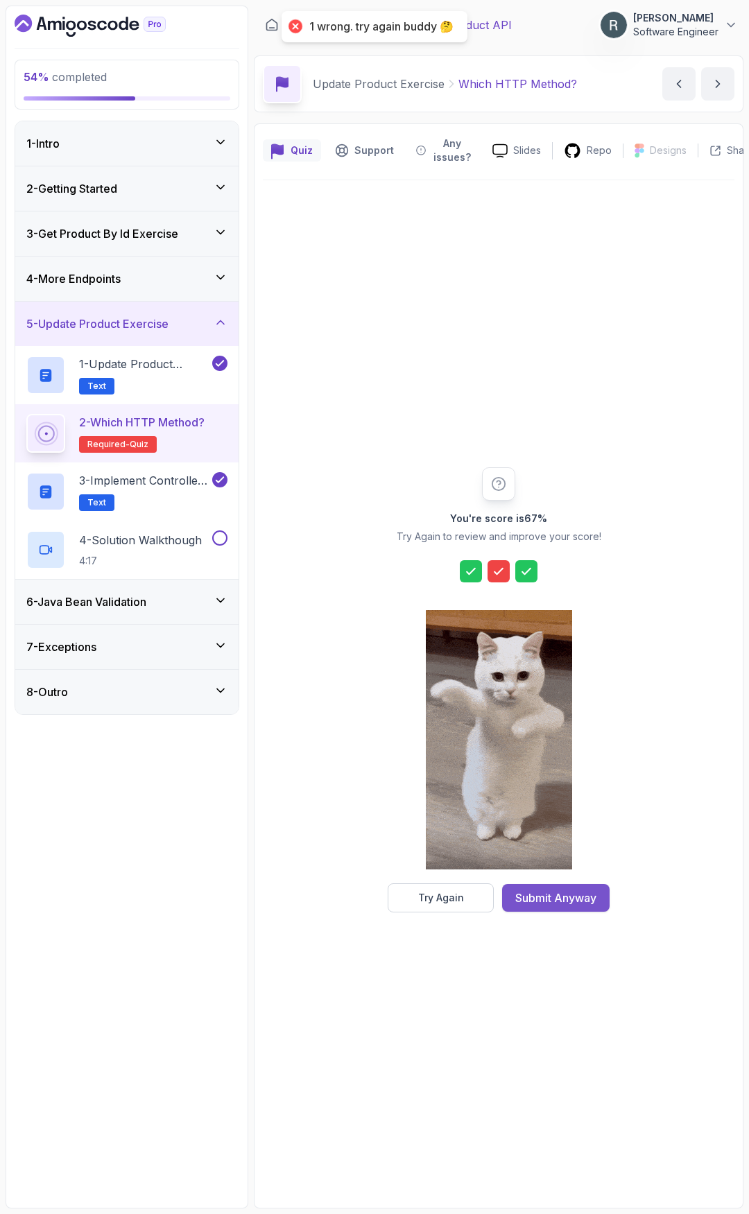
click at [566, 907] on button "Submit Anyway" at bounding box center [556, 898] width 108 height 28
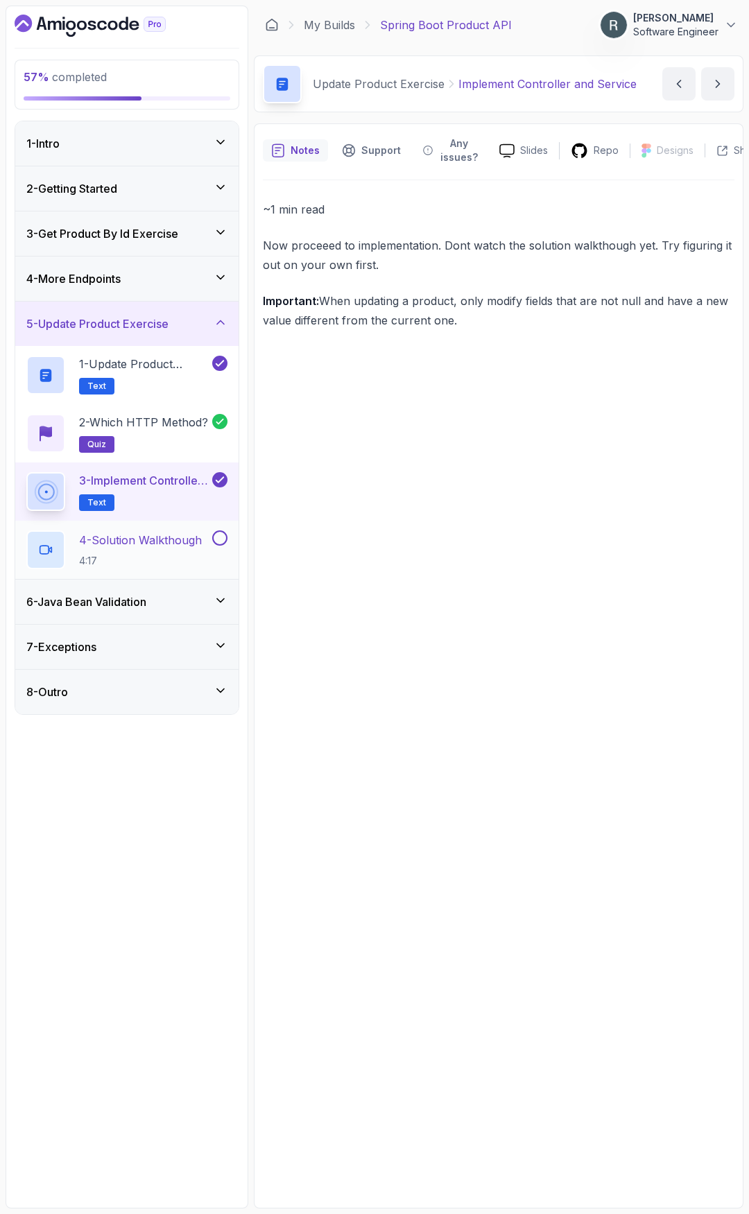
click at [186, 547] on p "4 - Solution Walkthough" at bounding box center [140, 540] width 123 height 17
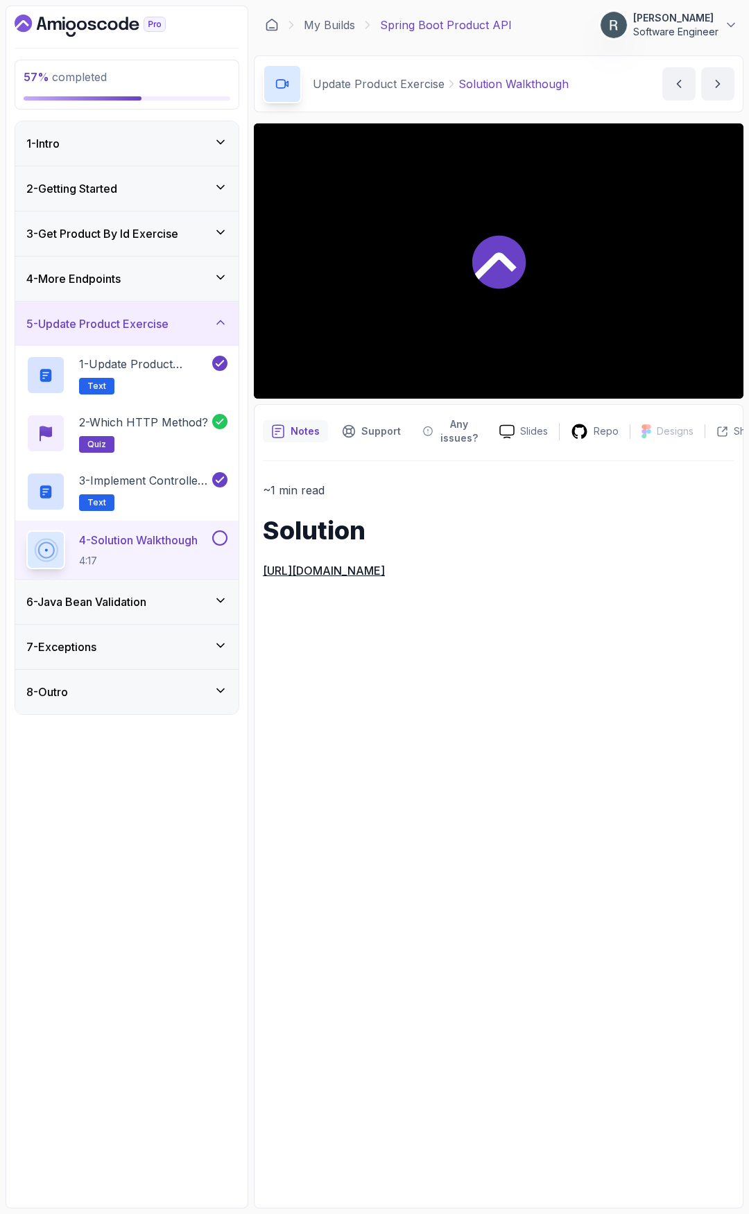
click at [216, 540] on button at bounding box center [219, 538] width 15 height 15
click at [155, 599] on div "6 - Java Bean Validation" at bounding box center [126, 602] width 201 height 17
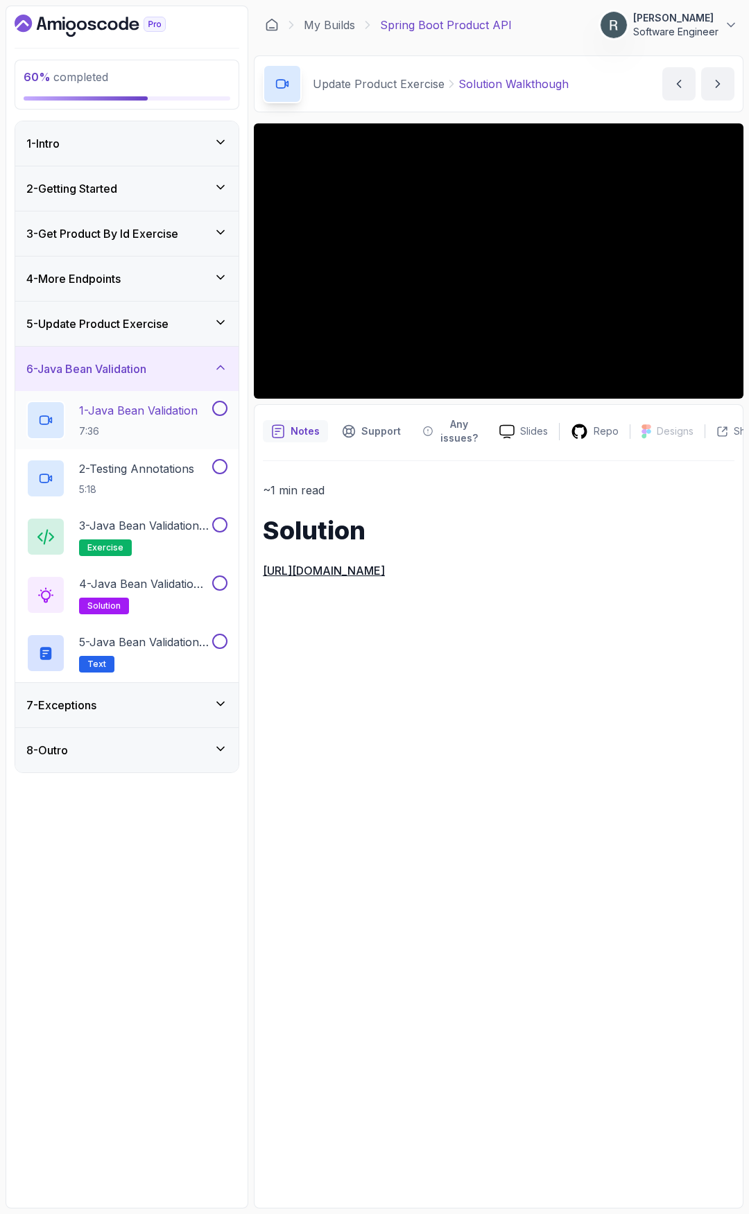
click at [196, 409] on p "1 - Java Bean Validation" at bounding box center [138, 410] width 119 height 17
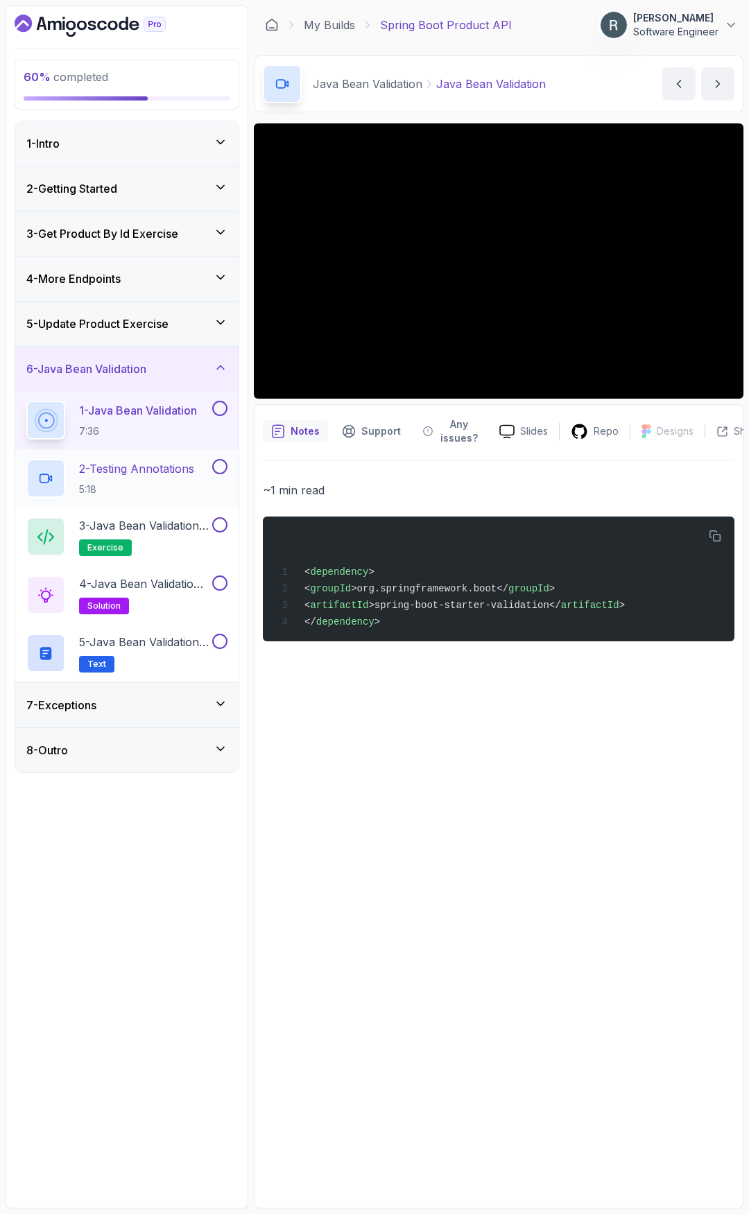
click at [221, 460] on button at bounding box center [219, 466] width 15 height 15
click at [217, 413] on button at bounding box center [219, 408] width 15 height 15
click at [178, 526] on p "3 - Java Bean Validation Exercise" at bounding box center [144, 525] width 130 height 17
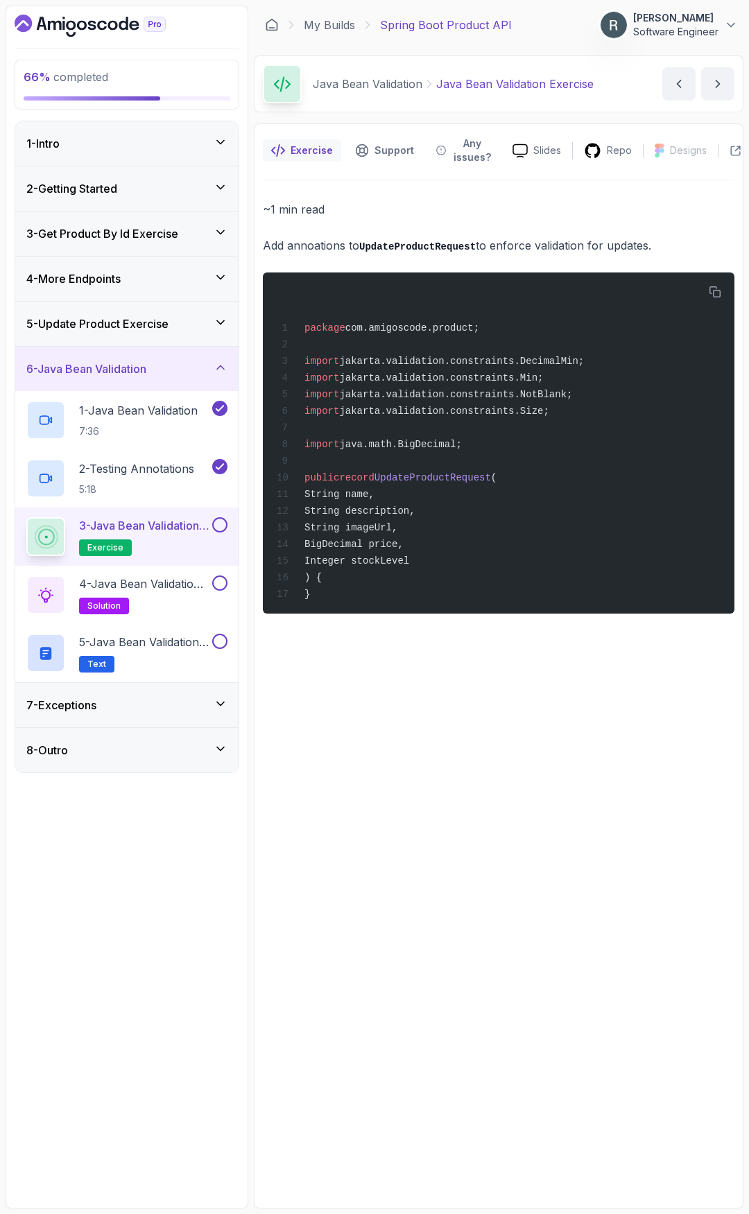
click at [215, 525] on button at bounding box center [219, 524] width 15 height 15
click at [184, 585] on p "4 - Java Bean Validation Exercise Solution" at bounding box center [144, 584] width 130 height 17
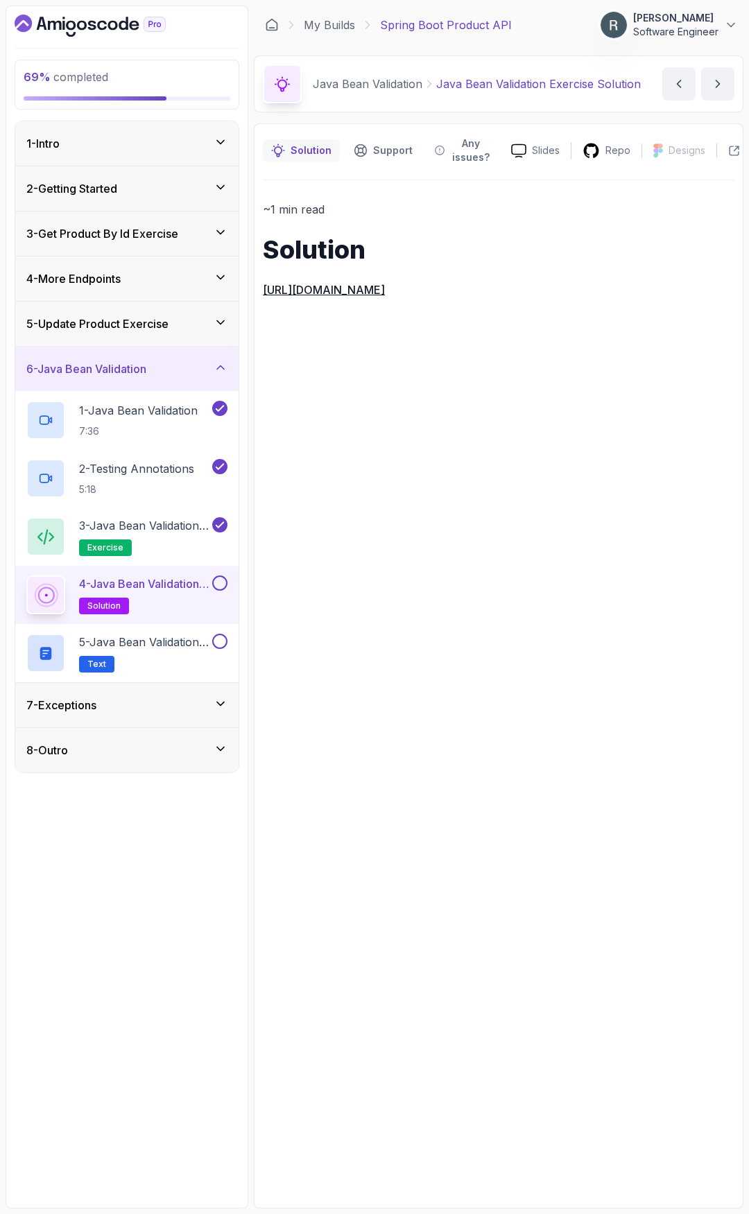
click at [217, 585] on button at bounding box center [219, 583] width 15 height 15
click at [185, 639] on p "5 - Java Bean Validation Annotations" at bounding box center [144, 642] width 130 height 17
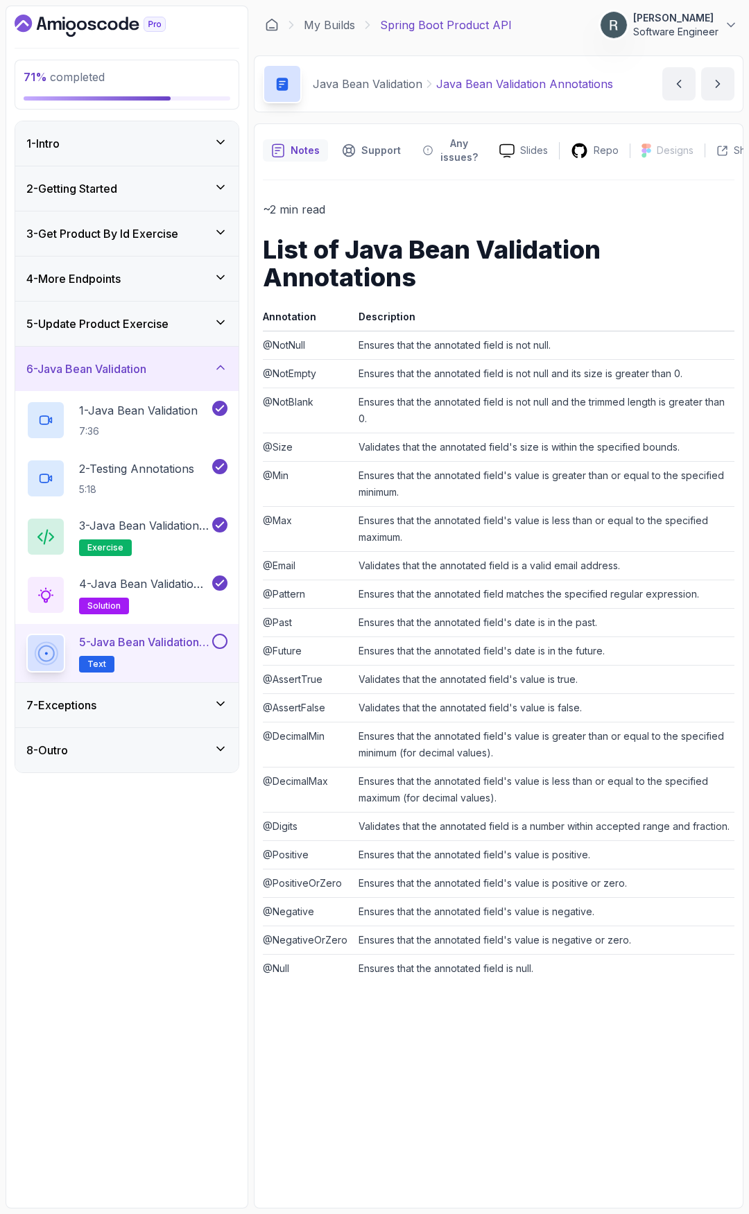
click at [216, 641] on button at bounding box center [219, 641] width 15 height 15
click at [182, 701] on div "7 - Exceptions" at bounding box center [126, 705] width 201 height 17
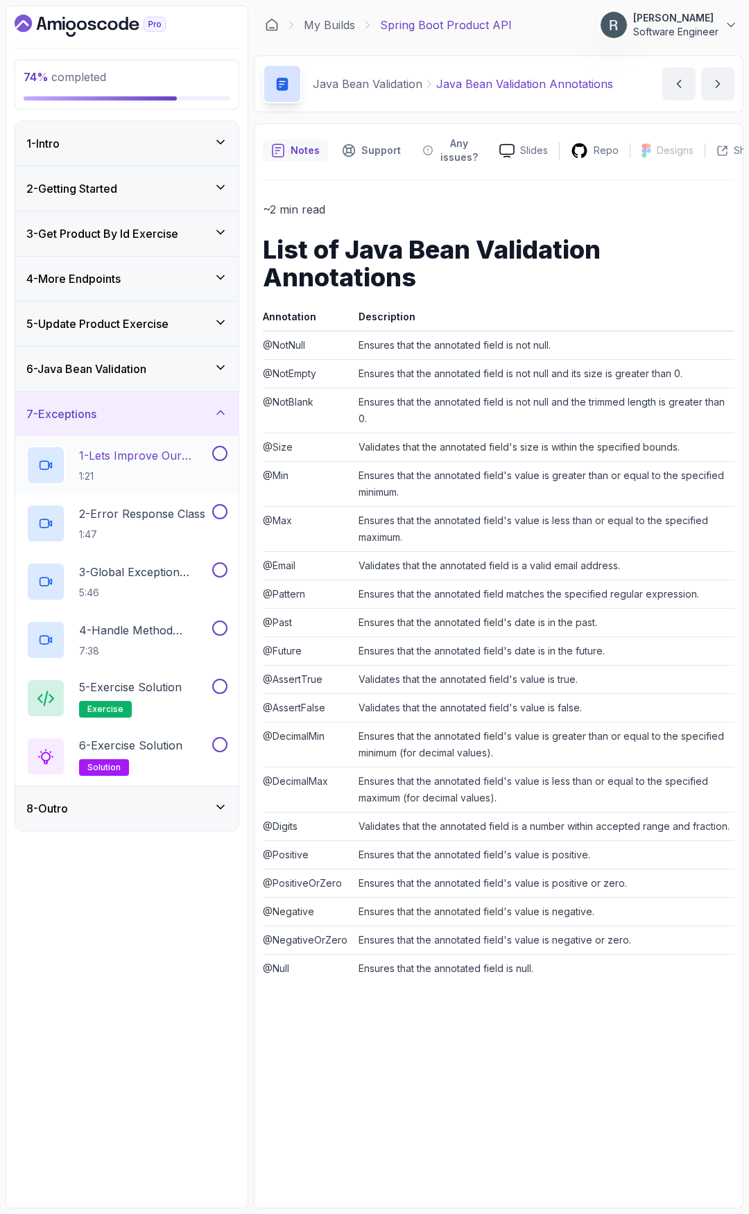
click at [219, 455] on button at bounding box center [219, 453] width 15 height 15
click at [221, 513] on button at bounding box center [219, 511] width 15 height 15
click at [222, 570] on button at bounding box center [219, 569] width 15 height 15
click at [221, 632] on button at bounding box center [219, 628] width 15 height 15
click at [218, 684] on button at bounding box center [219, 686] width 15 height 15
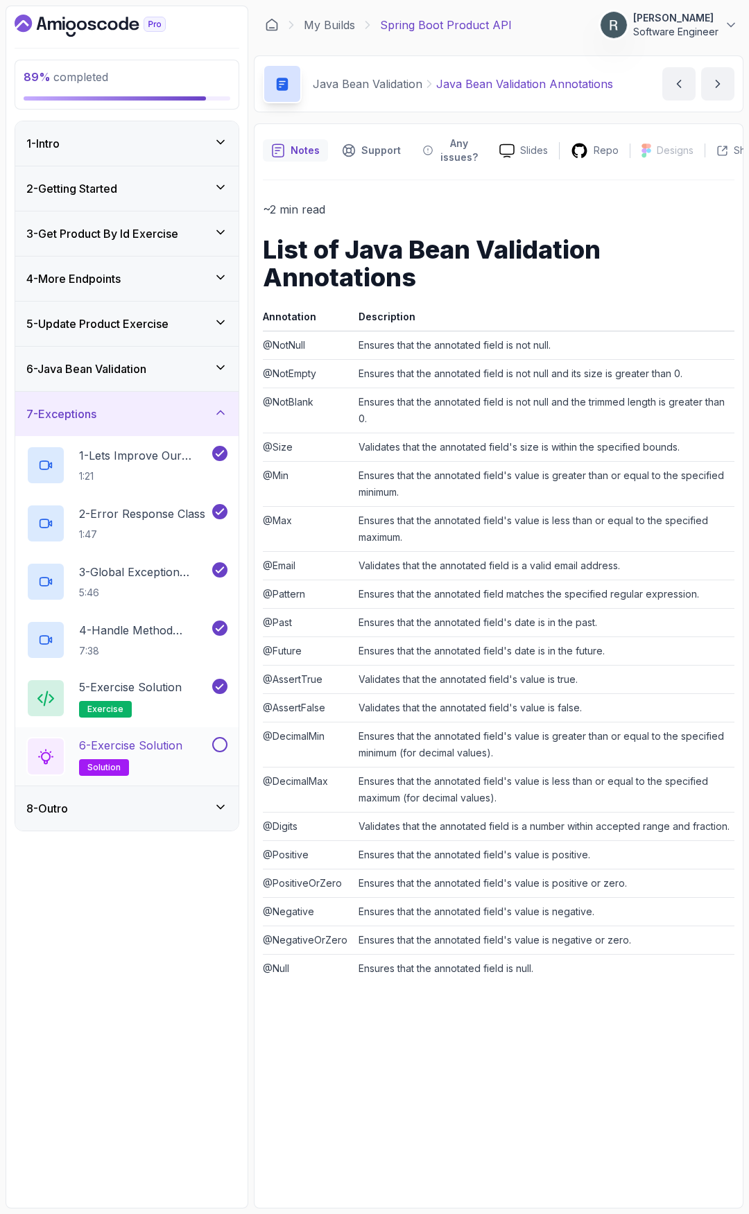
click at [221, 751] on button at bounding box center [219, 744] width 15 height 15
click at [181, 811] on div "8 - Outro" at bounding box center [126, 808] width 201 height 17
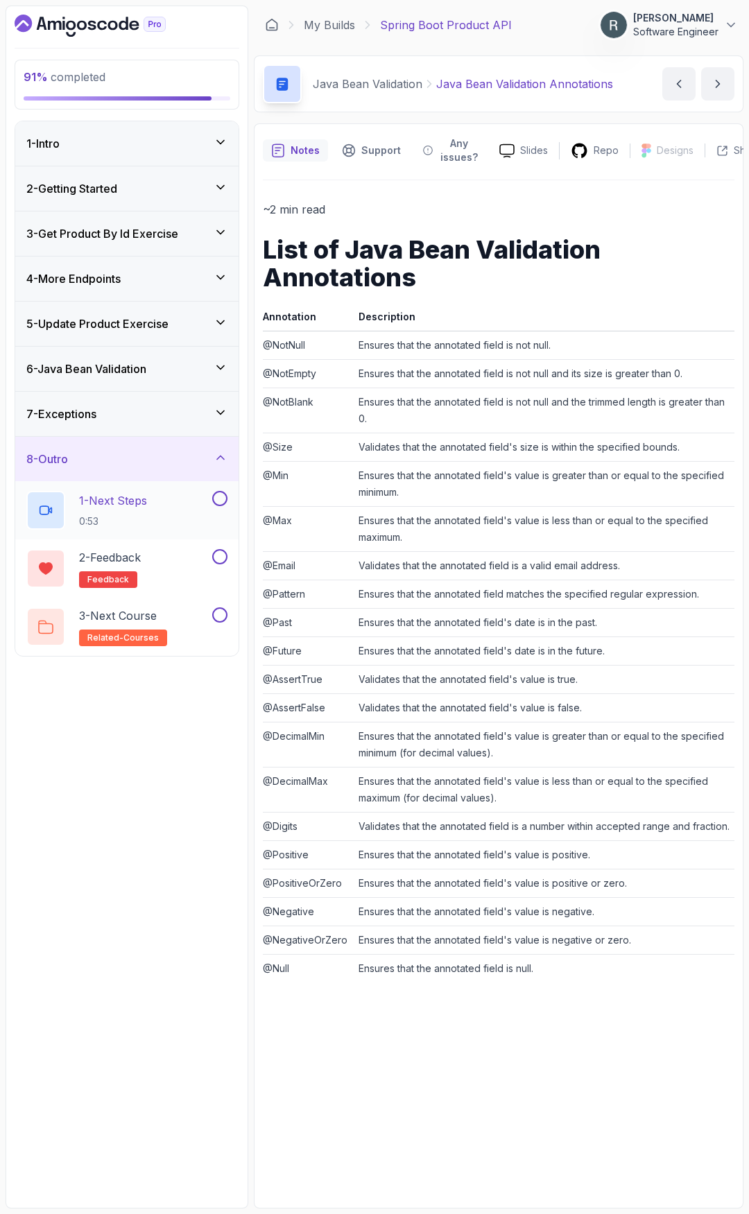
click at [217, 499] on button at bounding box center [219, 498] width 15 height 15
click at [220, 560] on button at bounding box center [219, 556] width 15 height 15
click at [179, 562] on div "2 - Feedback feedback" at bounding box center [117, 568] width 183 height 39
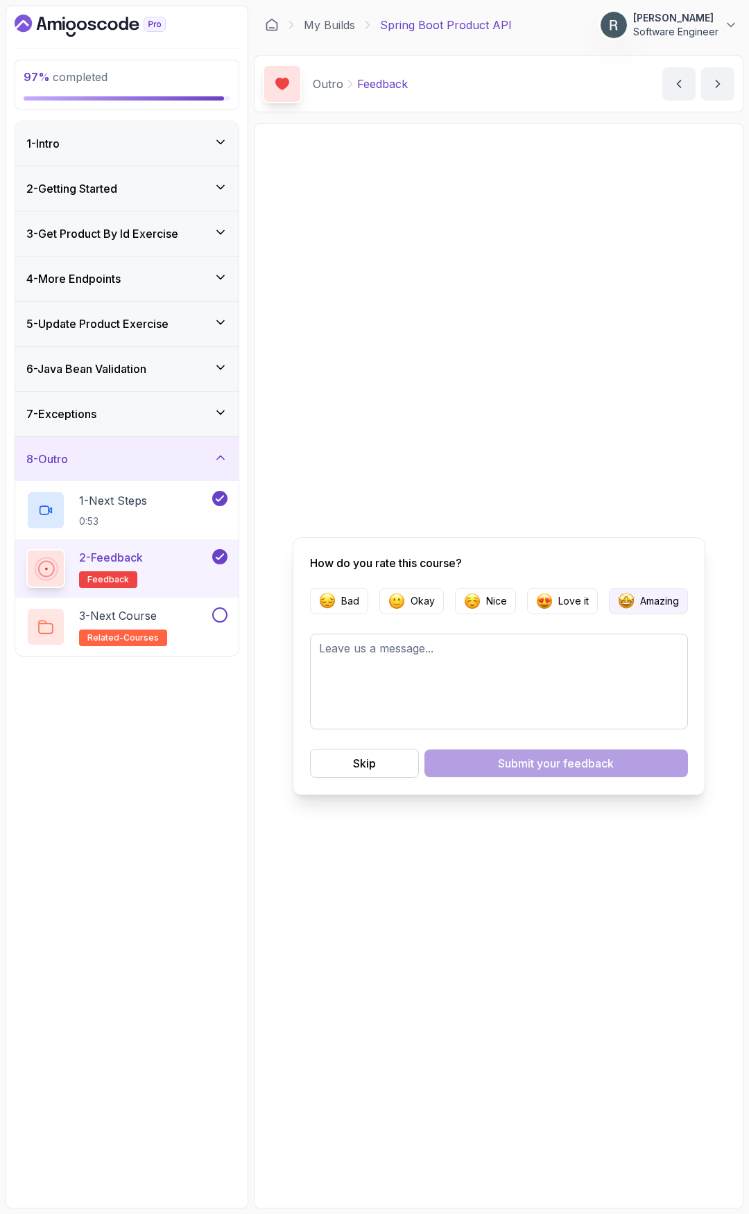
drag, startPoint x: 622, startPoint y: 602, endPoint x: 619, endPoint y: 610, distance: 8.4
click at [623, 601] on img "button" at bounding box center [626, 601] width 17 height 17
click at [557, 760] on span "your feedback" at bounding box center [575, 763] width 77 height 17
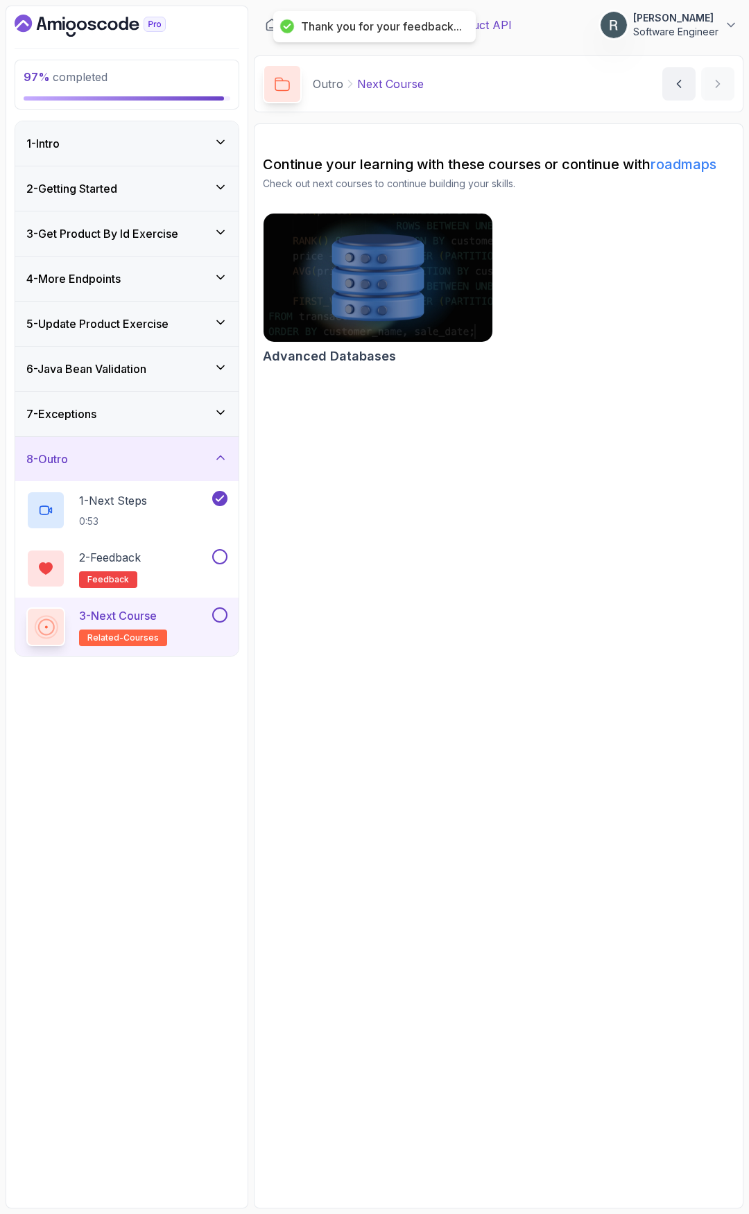
click at [221, 617] on button at bounding box center [219, 615] width 15 height 15
click at [220, 556] on button at bounding box center [219, 556] width 15 height 15
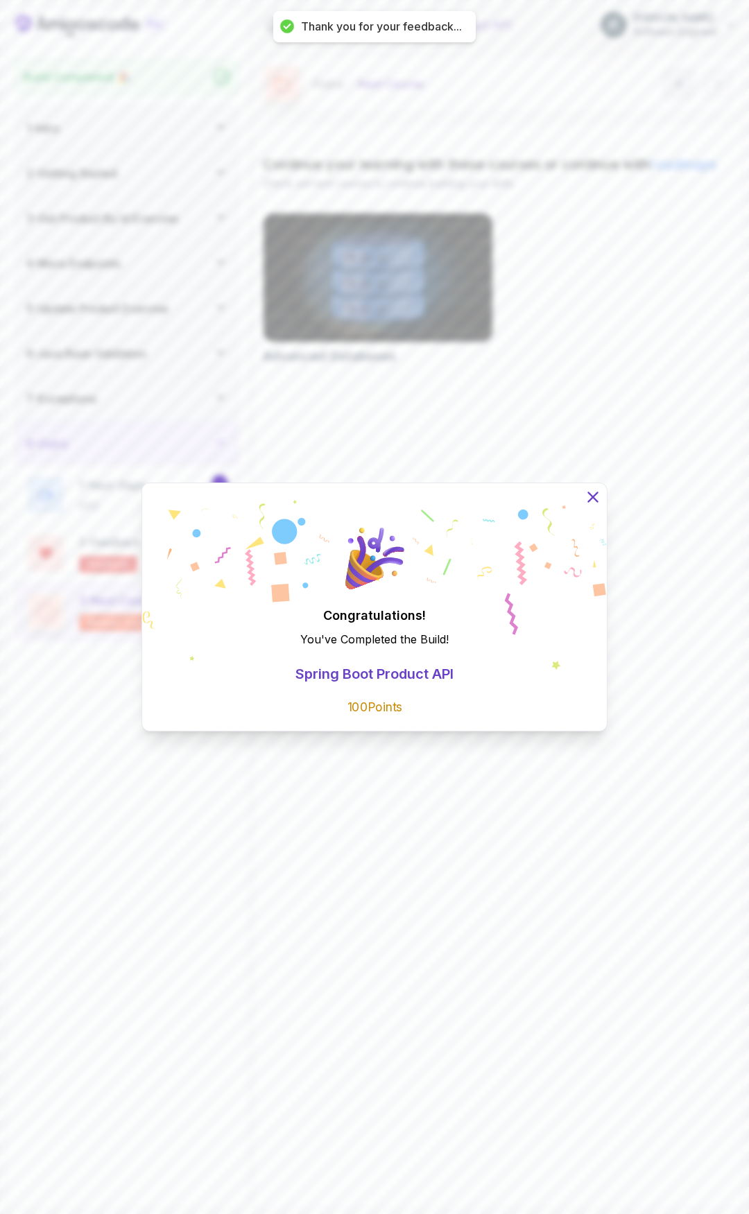
click at [591, 499] on icon at bounding box center [592, 496] width 9 height 9
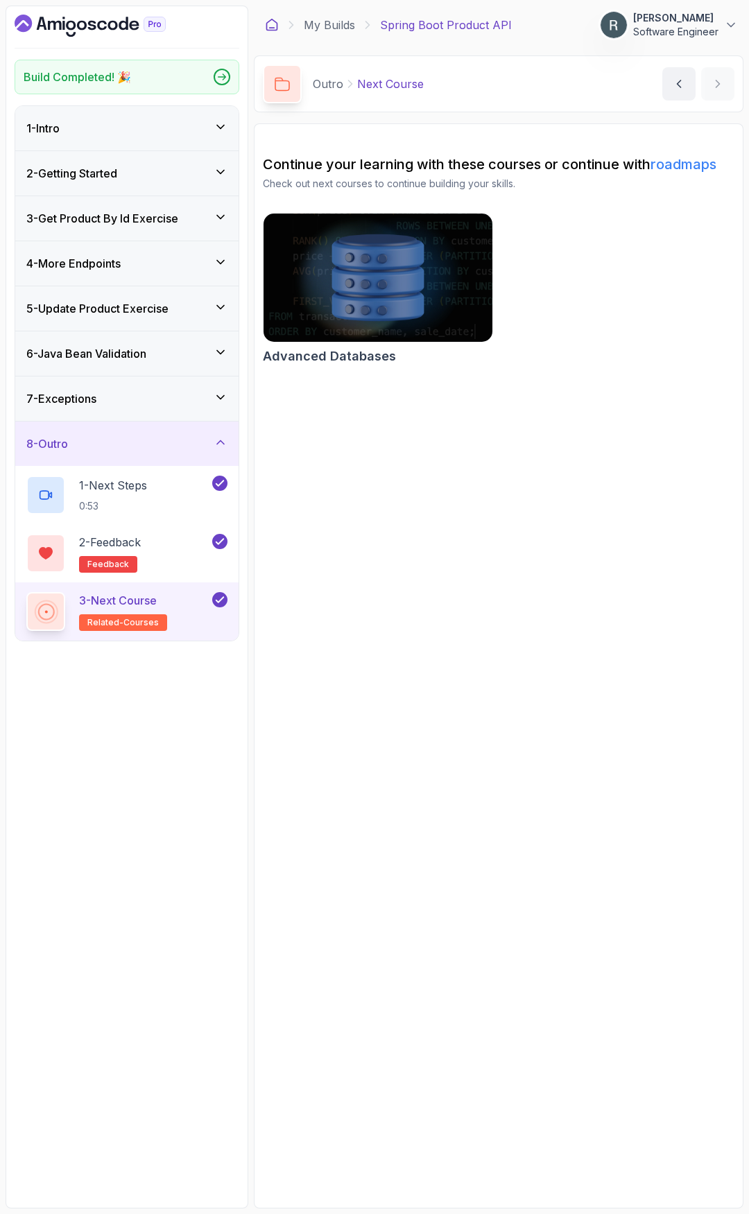
click at [274, 23] on icon at bounding box center [272, 25] width 14 height 14
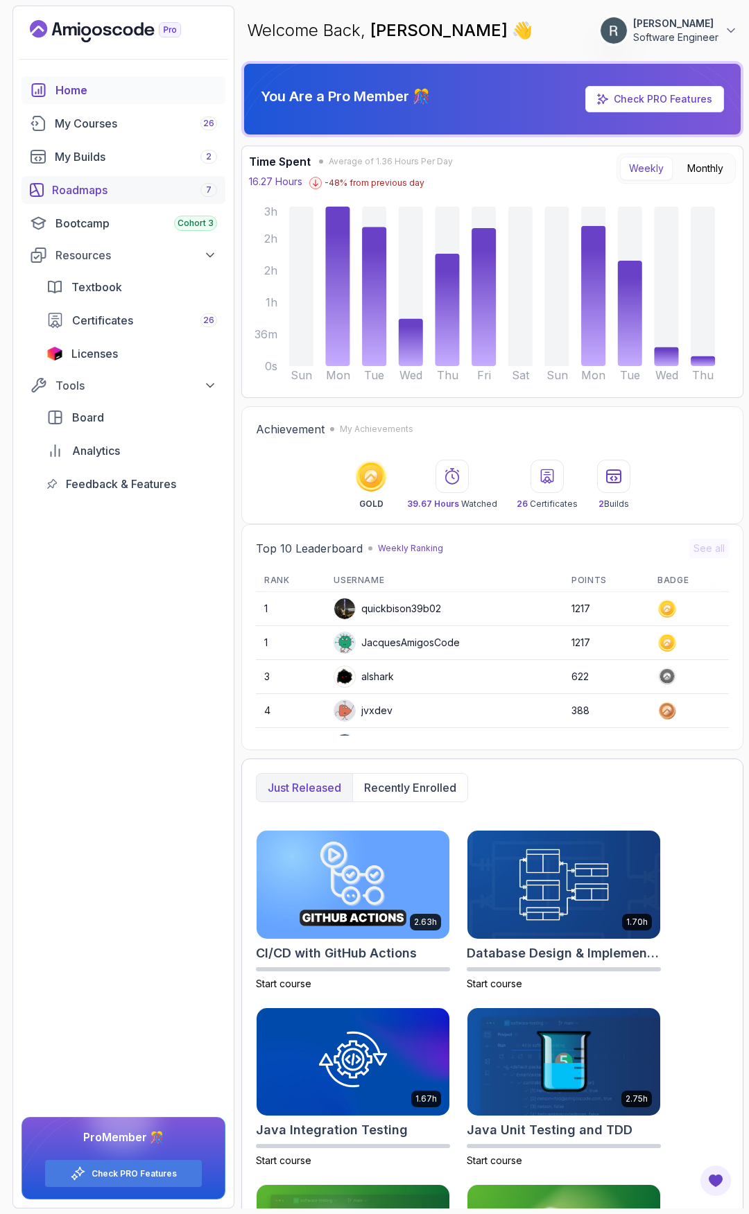
click at [114, 187] on div "Roadmaps 7" at bounding box center [134, 190] width 165 height 17
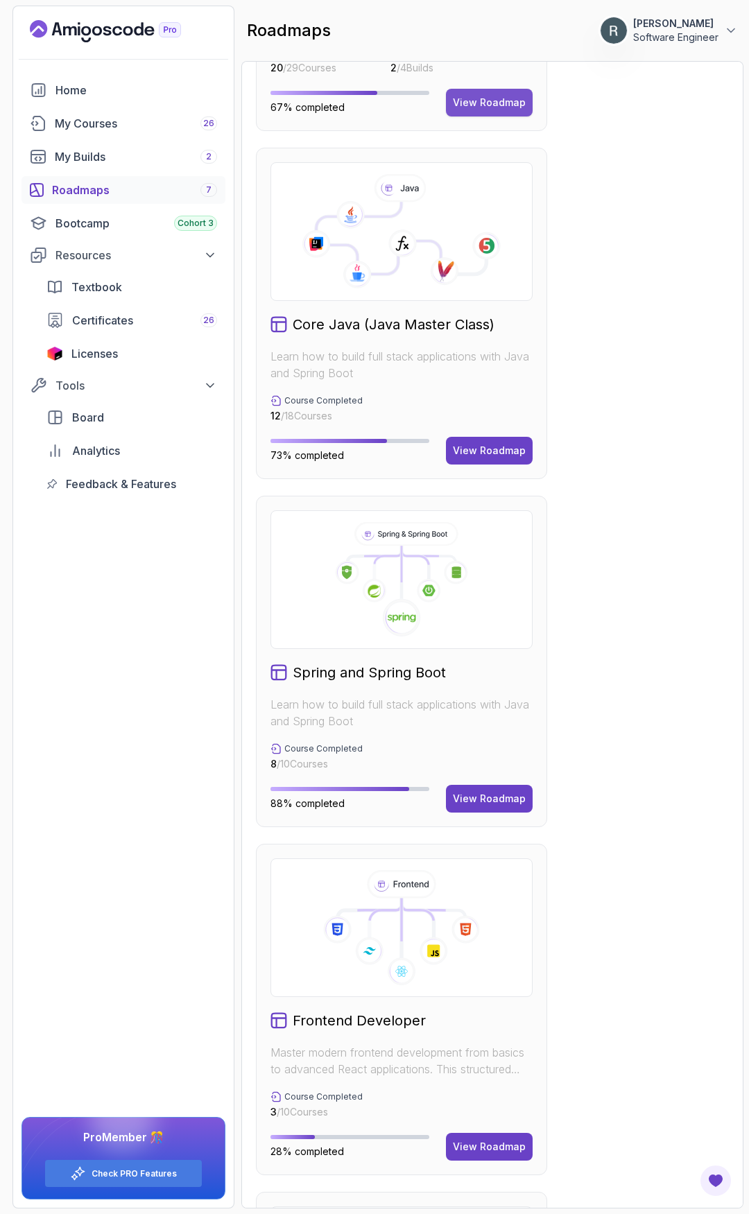
scroll to position [277, 0]
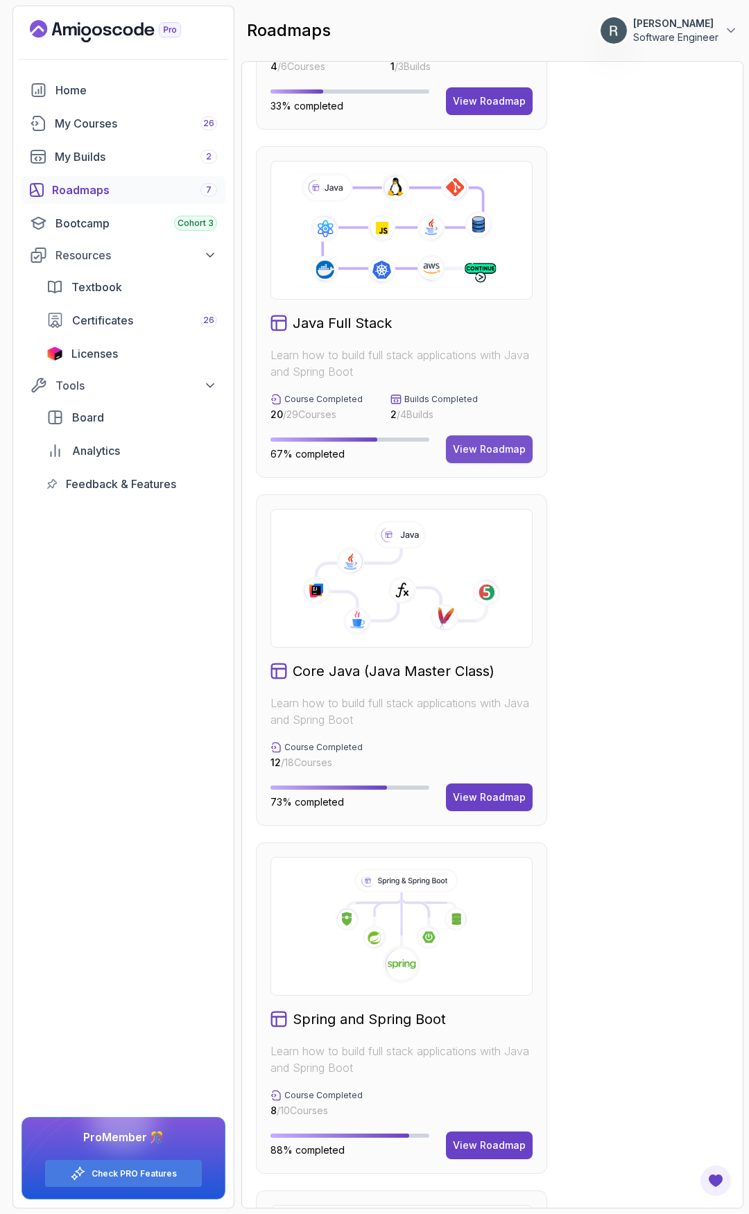
click at [485, 455] on div "View Roadmap" at bounding box center [489, 450] width 73 height 14
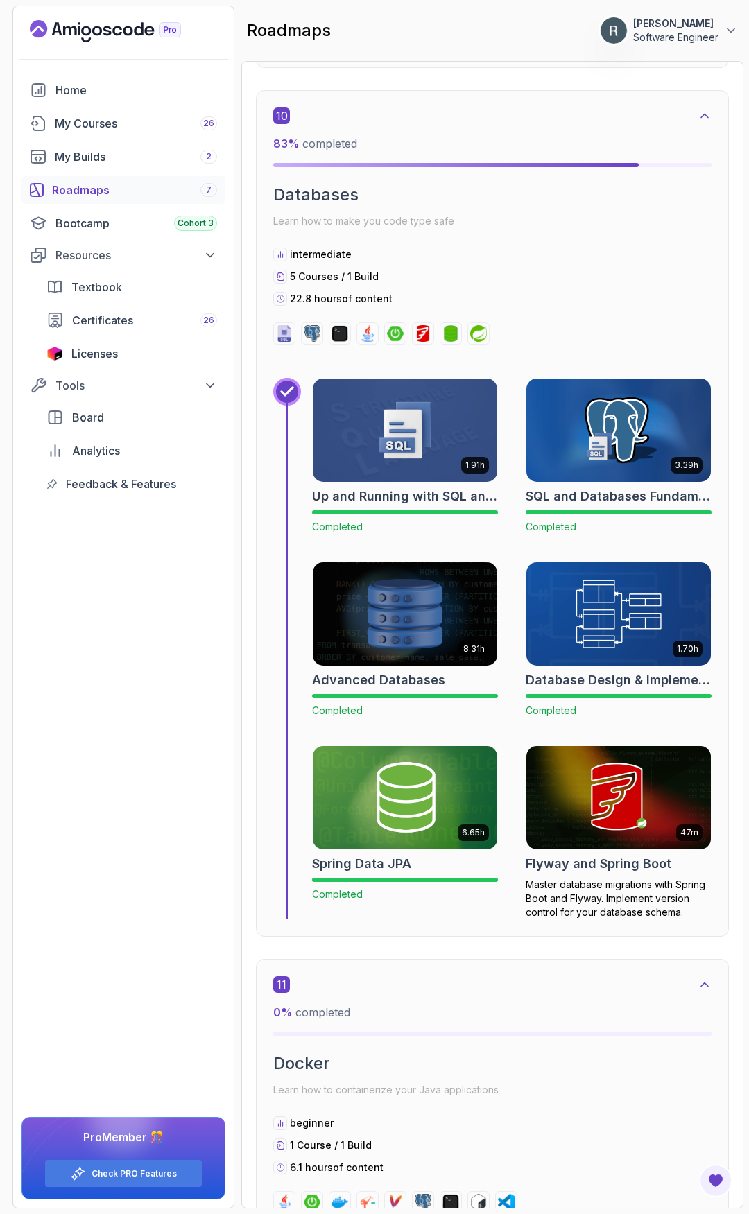
scroll to position [5077, 0]
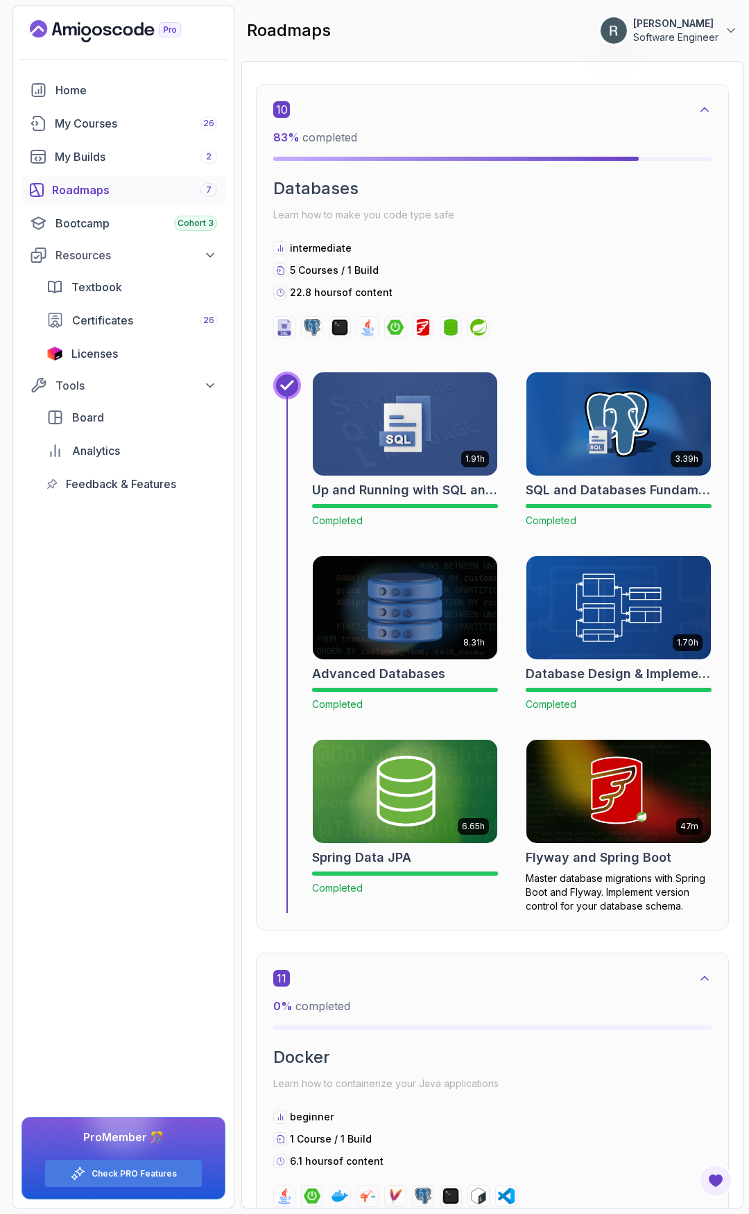
click at [572, 795] on img at bounding box center [619, 791] width 194 height 108
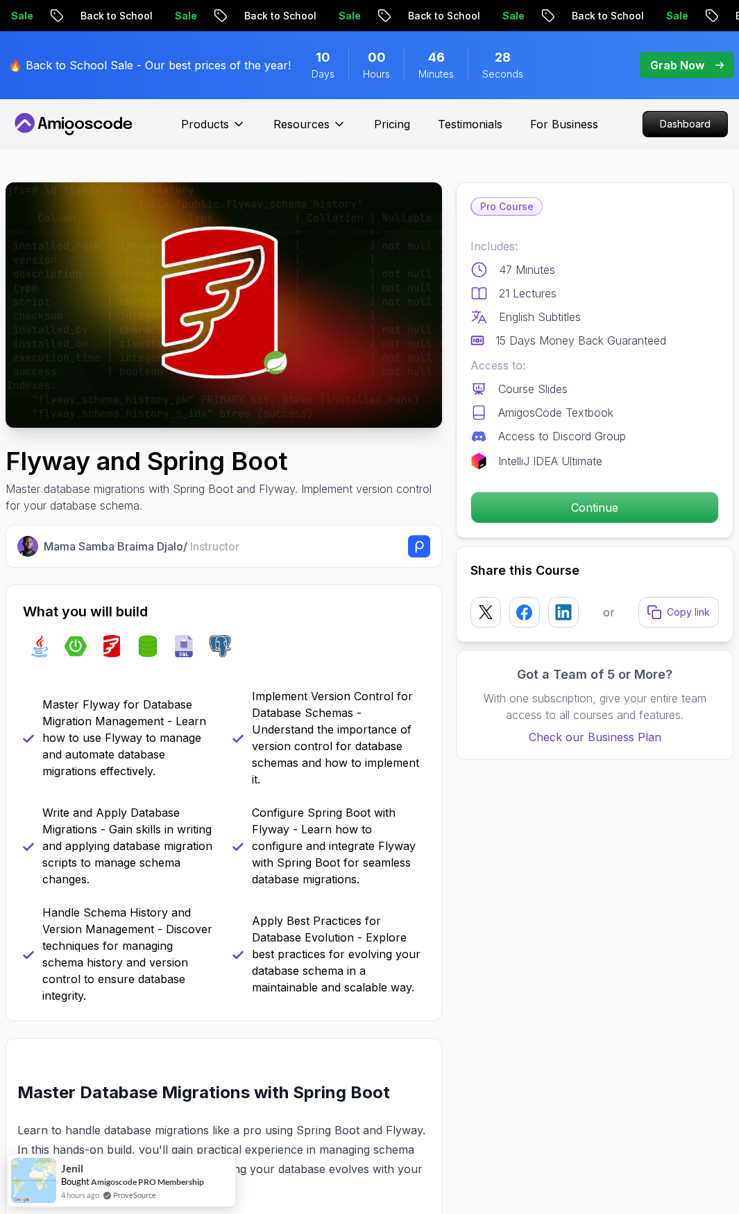
click at [584, 524] on div "Pro Course Includes: 47 Minutes 21 Lectures English Subtitles 15 Days Money Bac…" at bounding box center [594, 360] width 277 height 356
click at [584, 516] on p "Continue" at bounding box center [594, 507] width 234 height 29
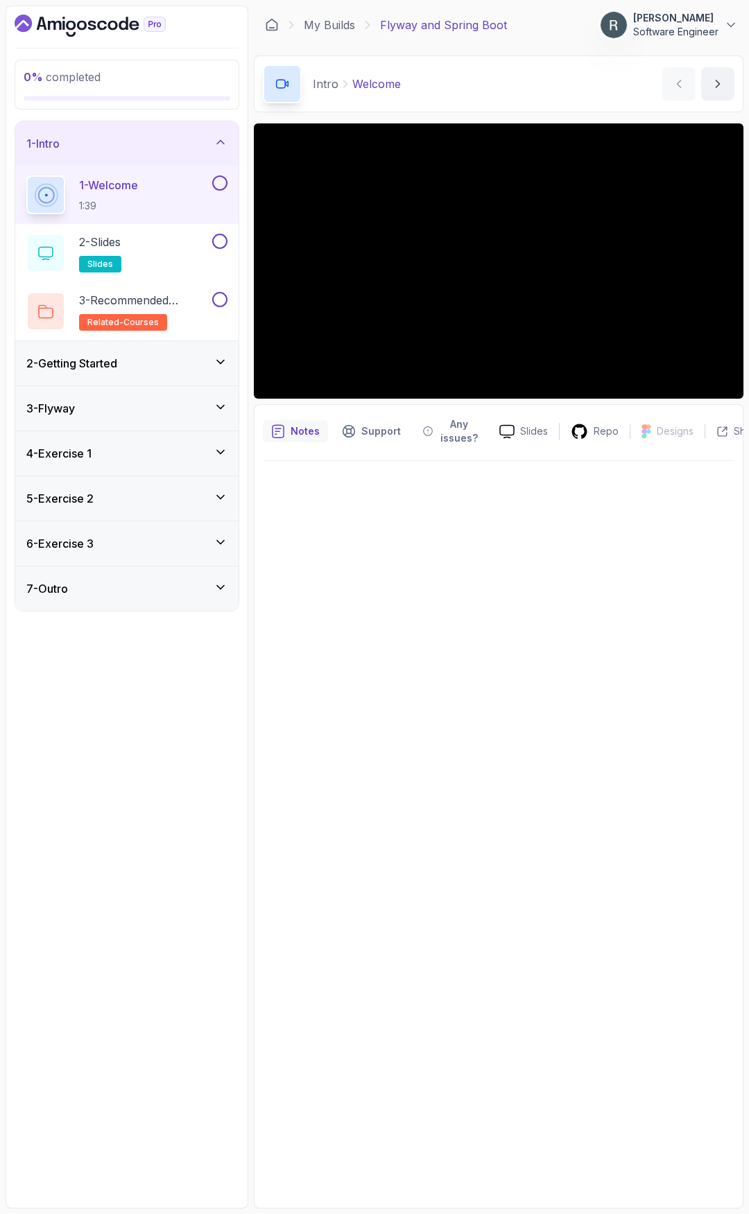
drag, startPoint x: 187, startPoint y: 234, endPoint x: 178, endPoint y: 188, distance: 46.5
click at [178, 188] on div "1 - Welcome 1:39" at bounding box center [117, 194] width 183 height 39
click at [219, 182] on button at bounding box center [219, 182] width 15 height 15
click at [171, 239] on div "2 - Slides slides" at bounding box center [117, 253] width 183 height 39
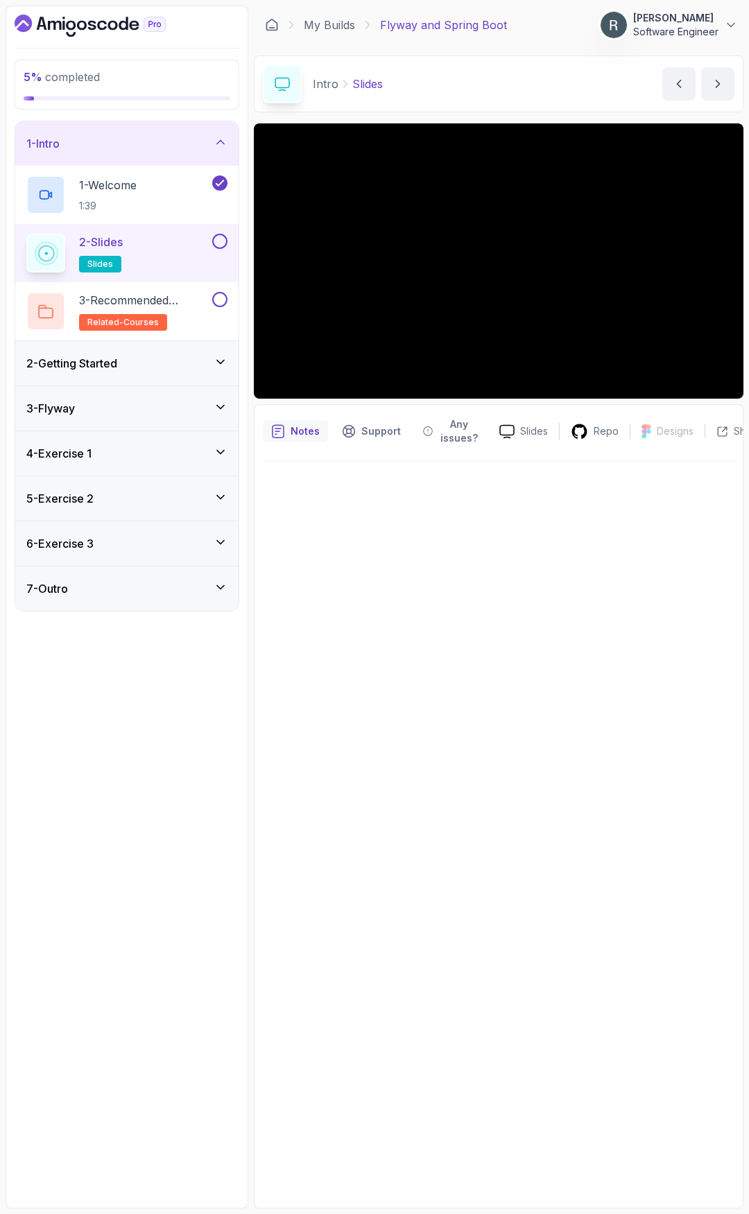
click at [225, 241] on button at bounding box center [219, 241] width 15 height 15
click at [198, 307] on p "3 - Recommended Courses" at bounding box center [144, 300] width 130 height 17
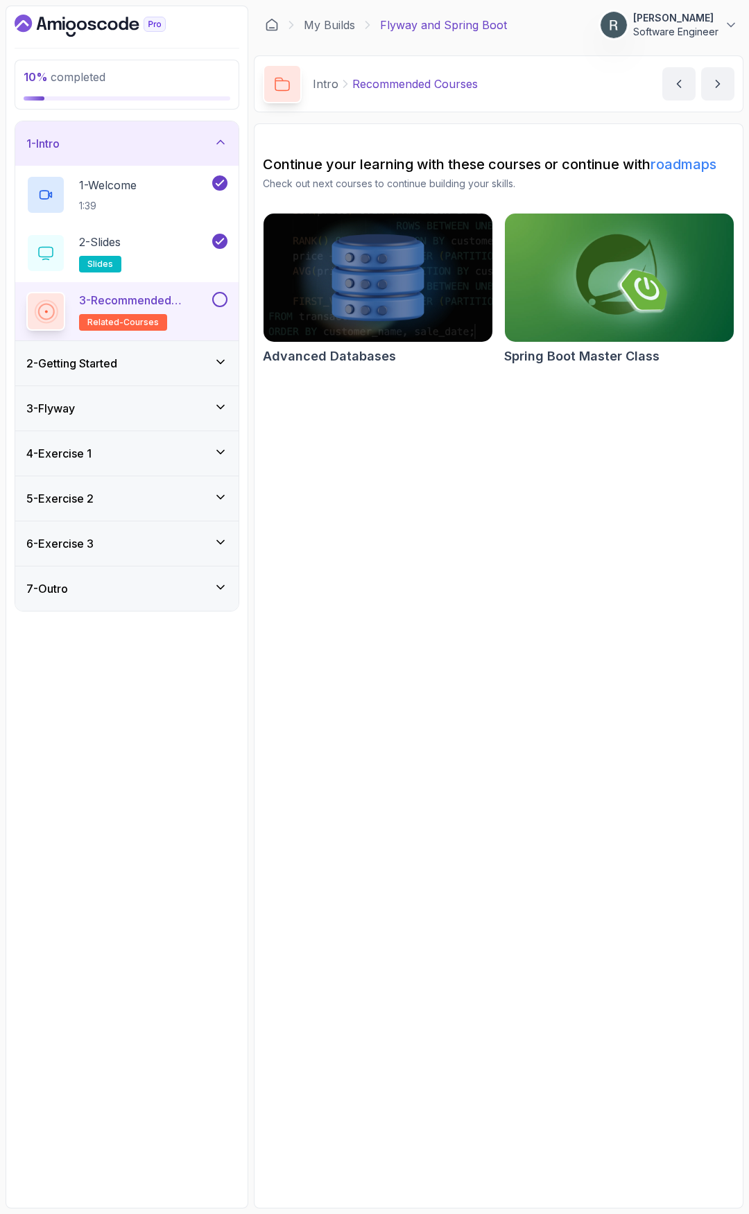
click at [218, 299] on button at bounding box center [219, 299] width 15 height 15
click at [150, 240] on div "2 - Slides slides" at bounding box center [117, 253] width 183 height 39
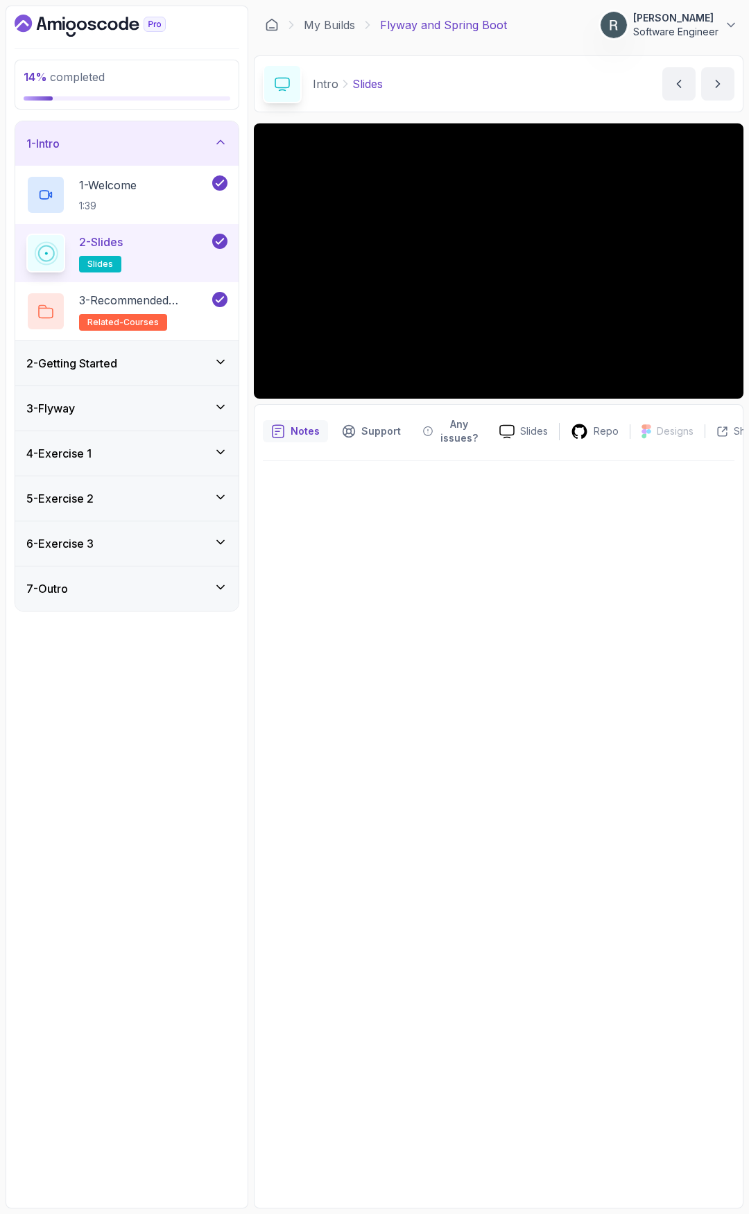
click at [173, 369] on div "2 - Getting Started" at bounding box center [126, 363] width 201 height 17
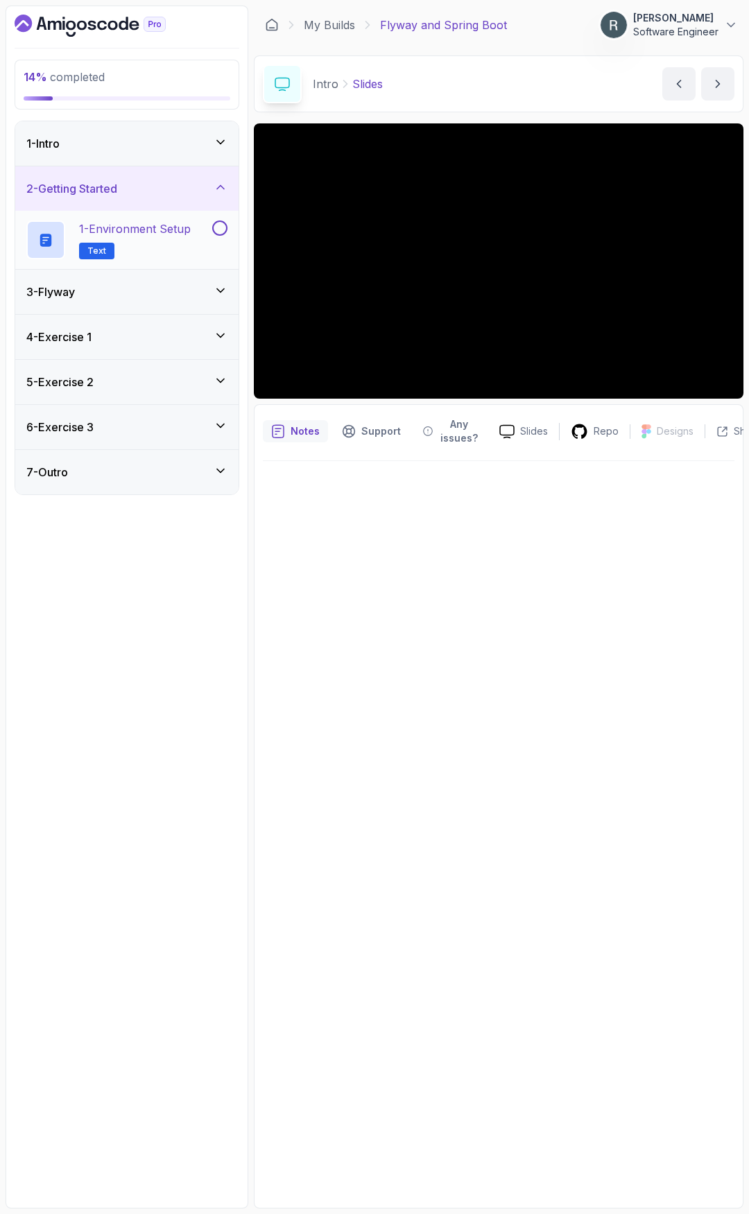
click at [160, 243] on h2 "1 - Environment Setup Text" at bounding box center [135, 240] width 112 height 39
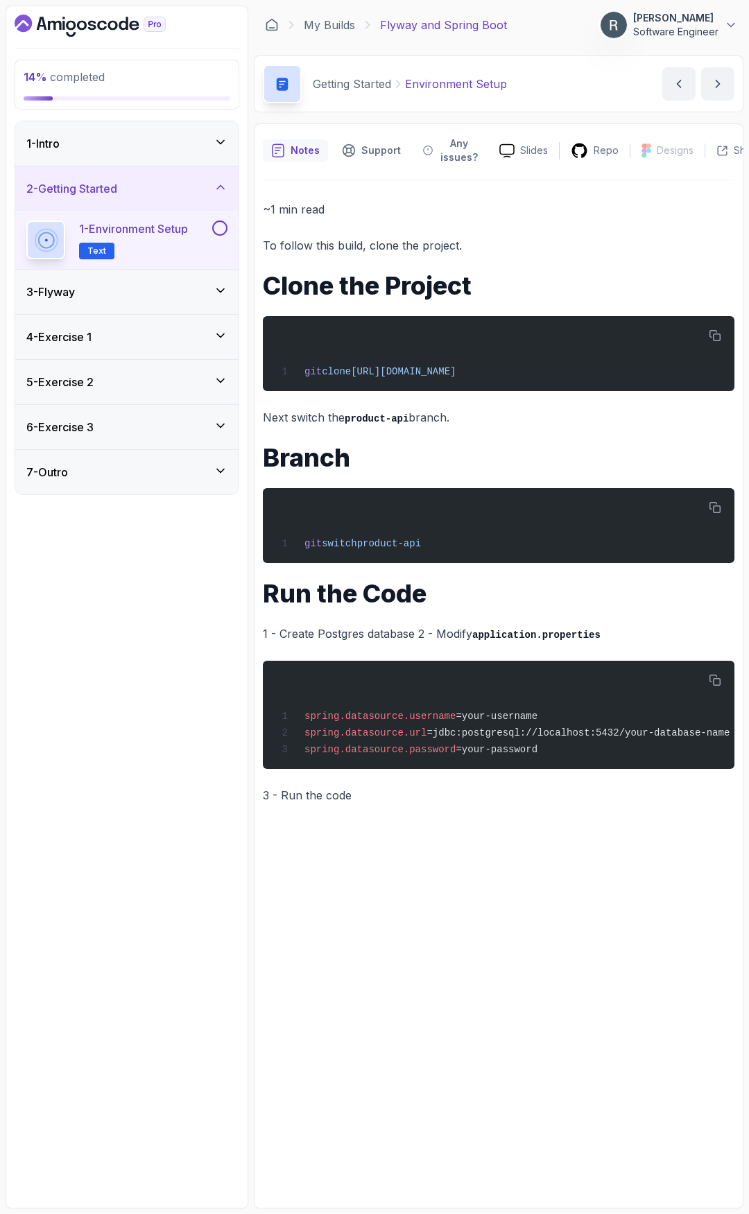
click at [211, 232] on div at bounding box center [218, 228] width 18 height 15
click at [223, 230] on button at bounding box center [219, 228] width 15 height 15
click at [171, 299] on div "3 - Flyway" at bounding box center [126, 292] width 201 height 17
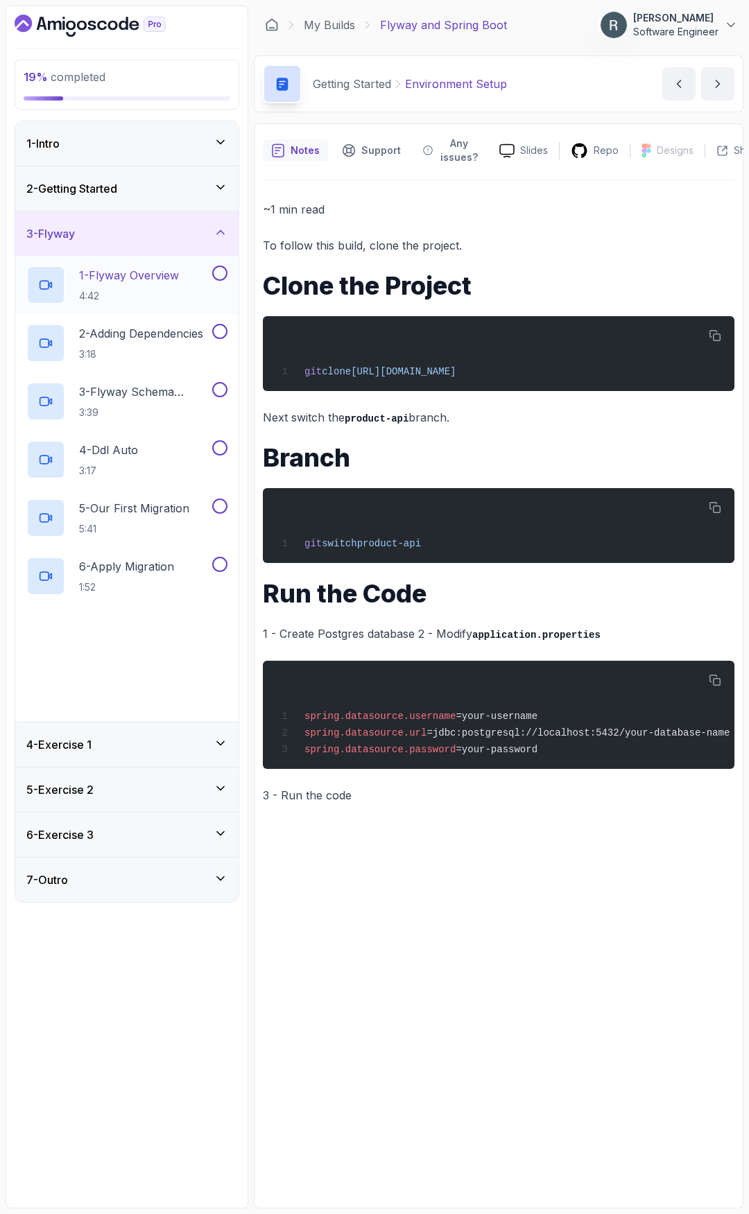
click at [174, 286] on h2 "1 - Flyway Overview 4:42" at bounding box center [129, 285] width 100 height 36
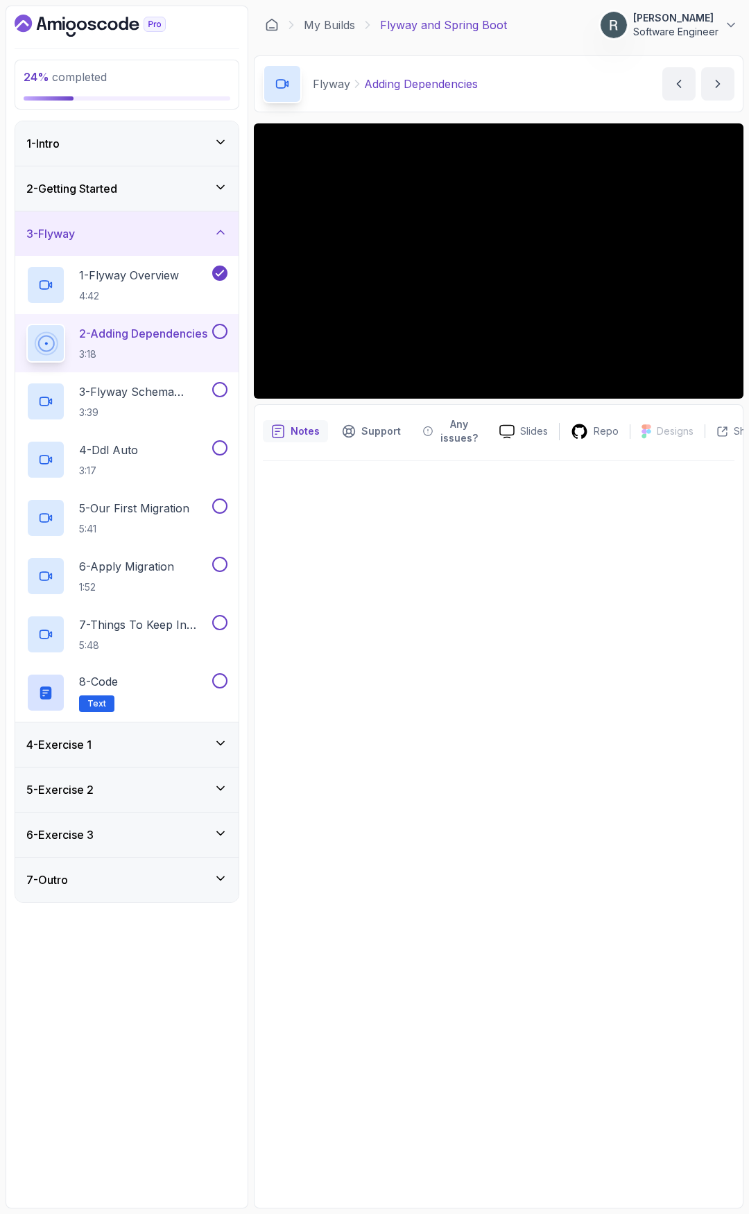
click at [223, 334] on button at bounding box center [219, 331] width 15 height 15
click at [174, 393] on p "3 - Flyway Schema History" at bounding box center [144, 392] width 130 height 17
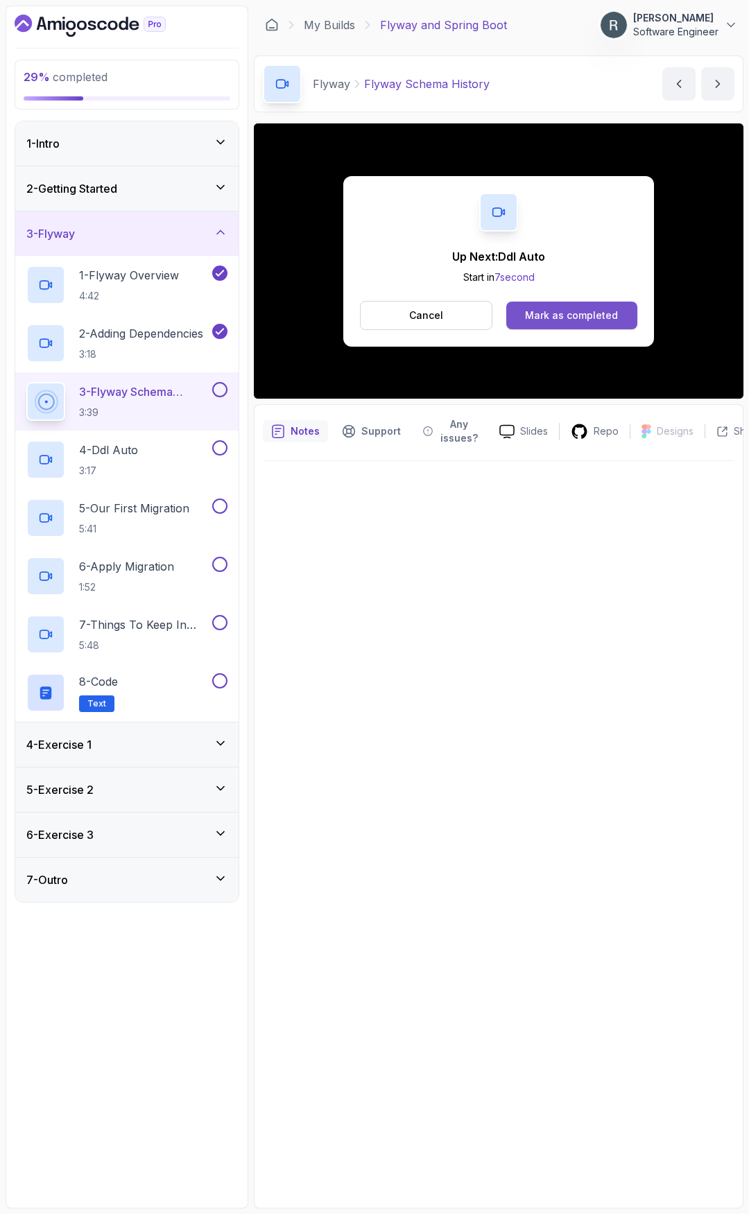
click at [556, 316] on div "Mark as completed" at bounding box center [571, 316] width 93 height 14
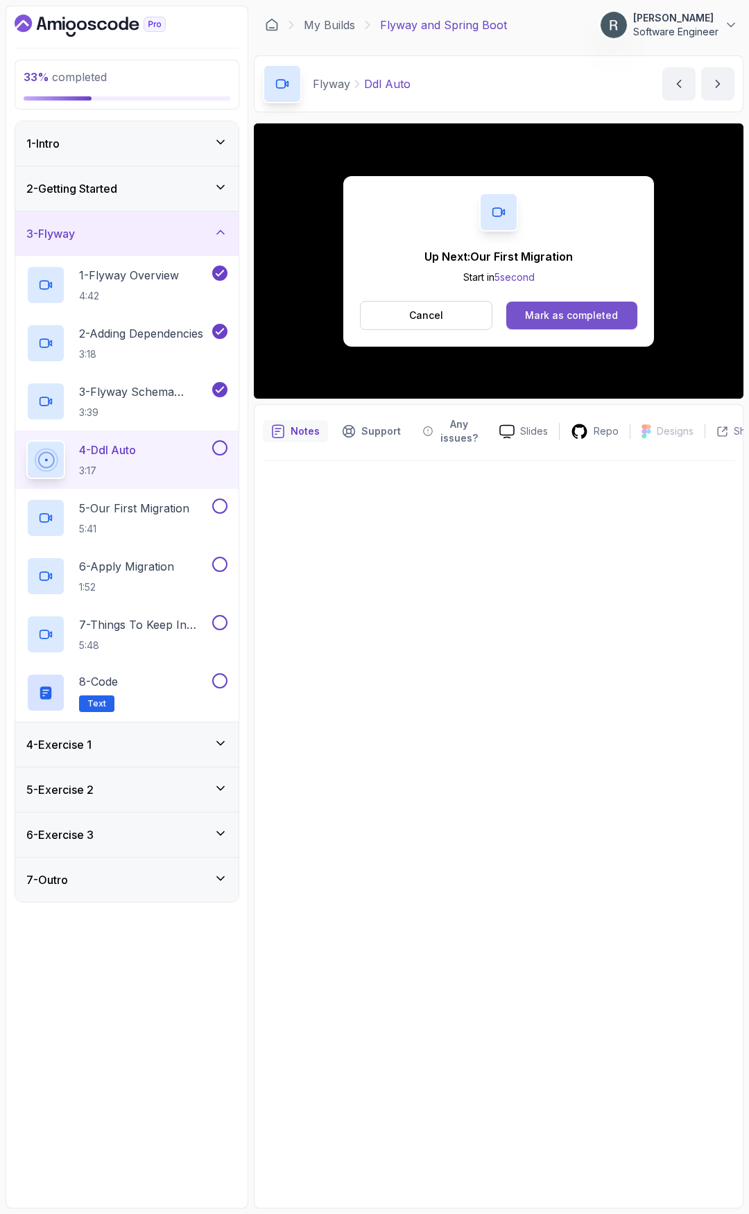
click at [565, 323] on button "Mark as completed" at bounding box center [571, 316] width 131 height 28
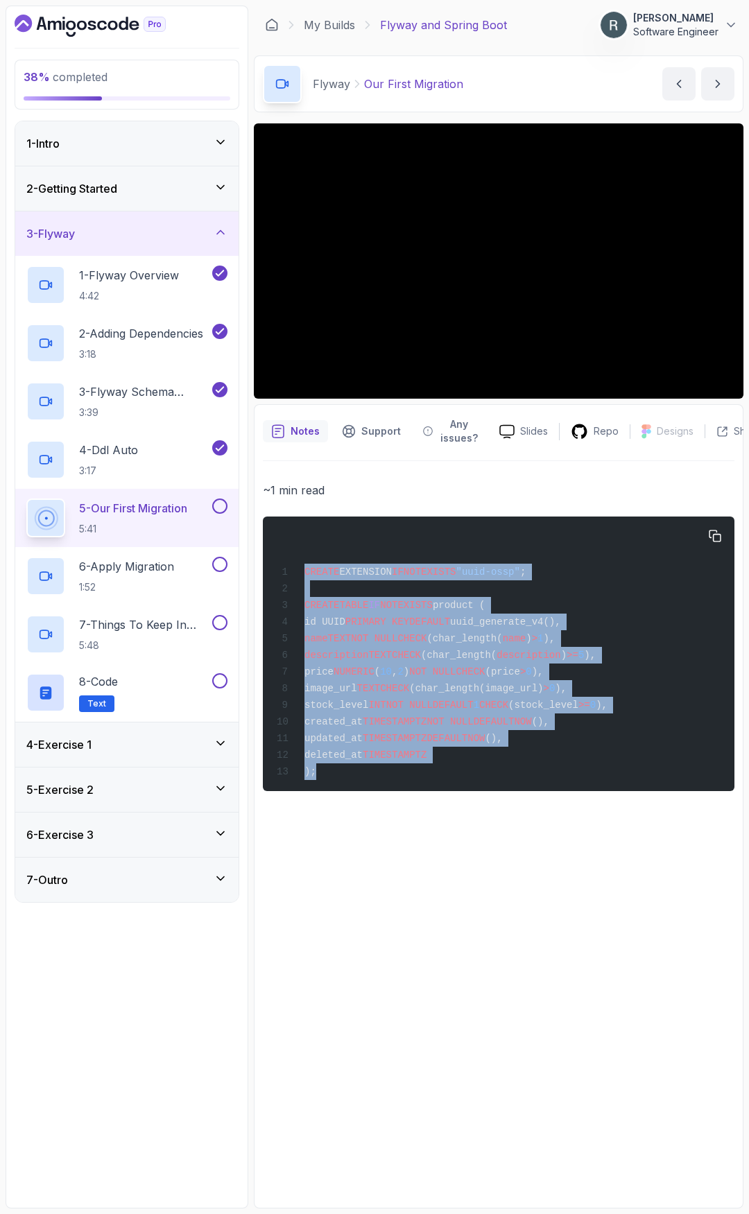
drag, startPoint x: 321, startPoint y: 780, endPoint x: 298, endPoint y: 563, distance: 218.4
click at [298, 563] on div "CREATE EXTENSION IF NOT EXISTS "uuid-ossp" ; CREATE TABLE IF NOT EXISTS product…" at bounding box center [498, 654] width 449 height 258
copy code "CREATE EXTENSION IF NOT EXISTS "uuid-ossp" ; CREATE TABLE IF NOT EXISTS product…"
click at [221, 506] on button at bounding box center [219, 506] width 15 height 15
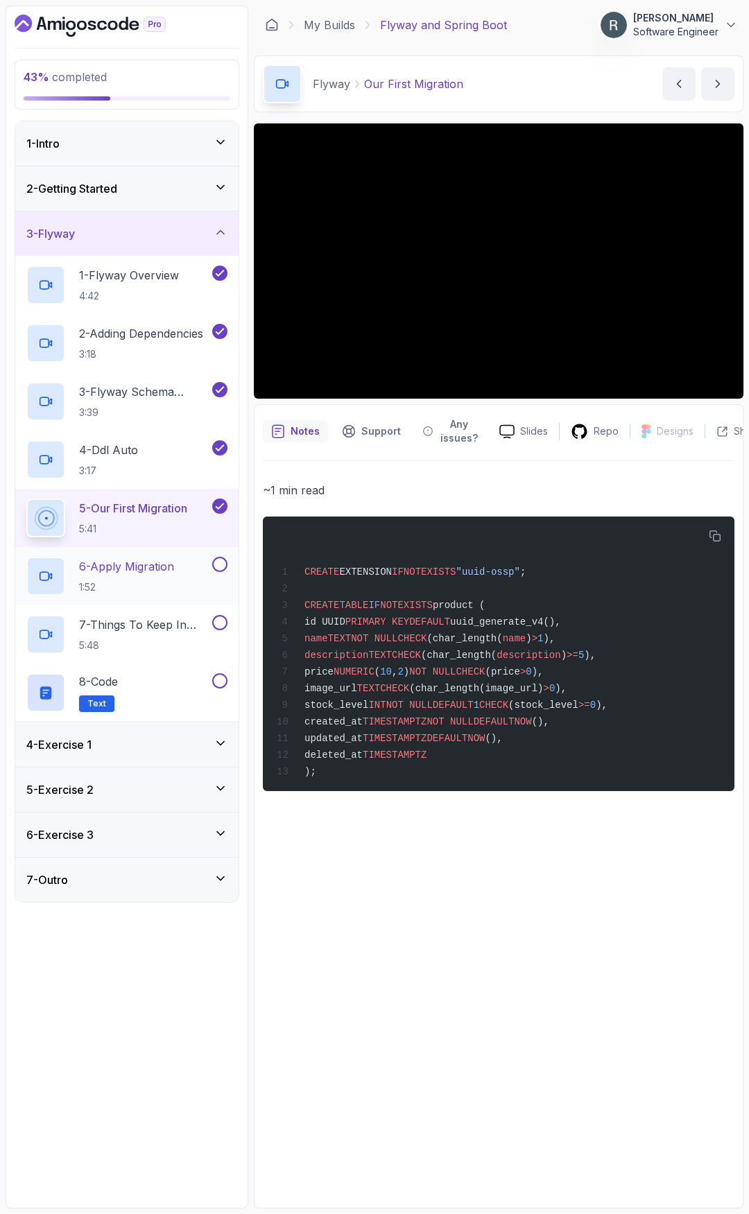
click at [166, 571] on p "6 - Apply Migration" at bounding box center [126, 566] width 95 height 17
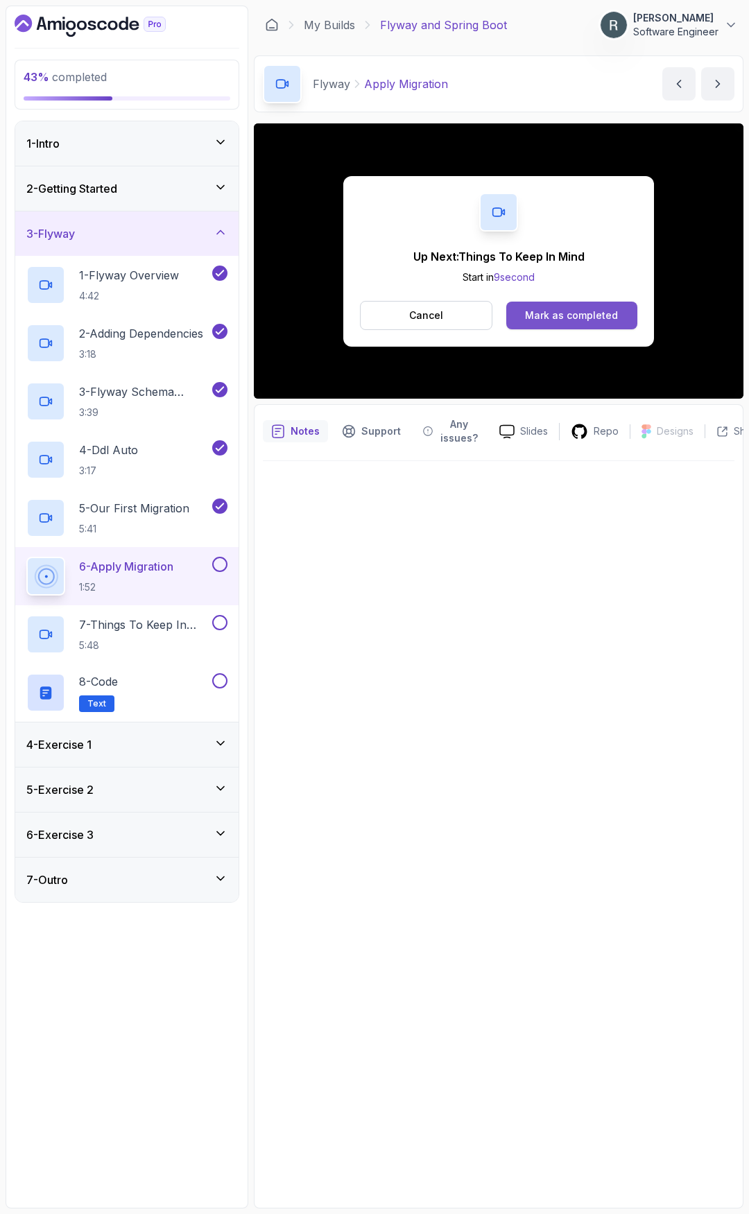
click at [580, 322] on div "Mark as completed" at bounding box center [571, 316] width 93 height 14
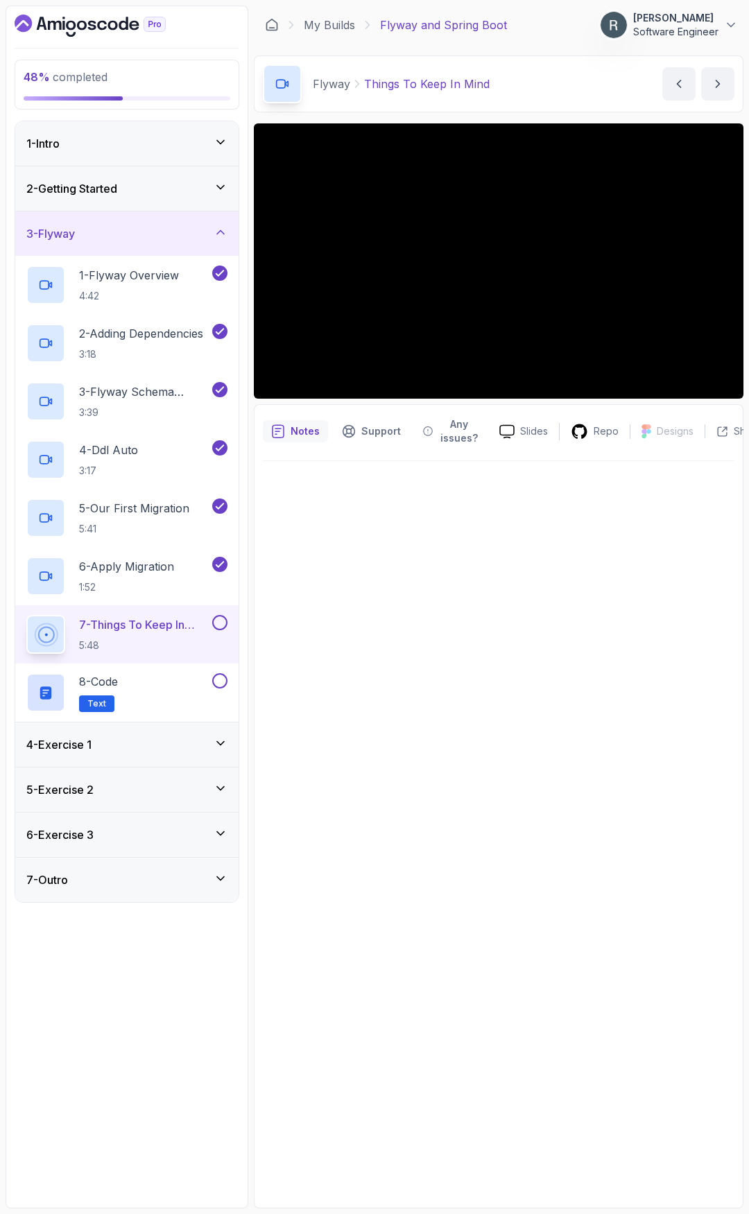
click at [224, 621] on button at bounding box center [219, 622] width 15 height 15
click at [196, 688] on div "8 - Code Text" at bounding box center [117, 692] width 183 height 39
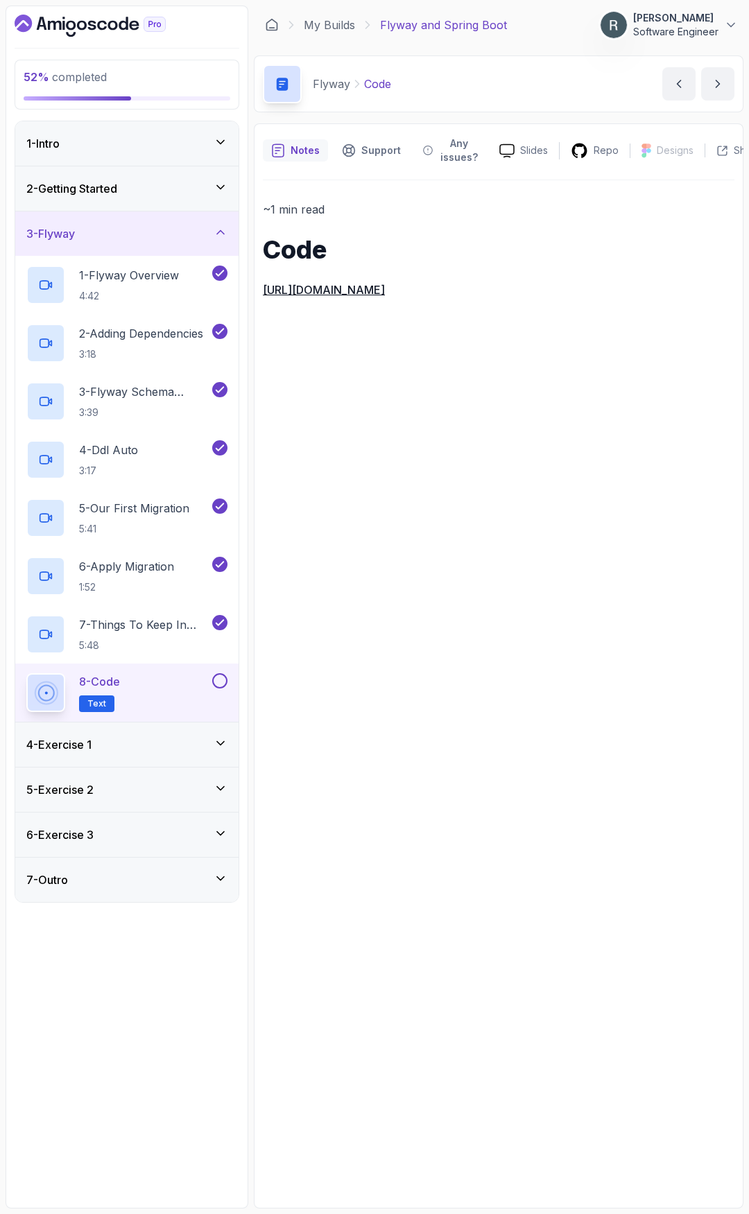
click at [219, 684] on button at bounding box center [219, 680] width 15 height 15
click at [136, 522] on p "5:41" at bounding box center [134, 529] width 110 height 14
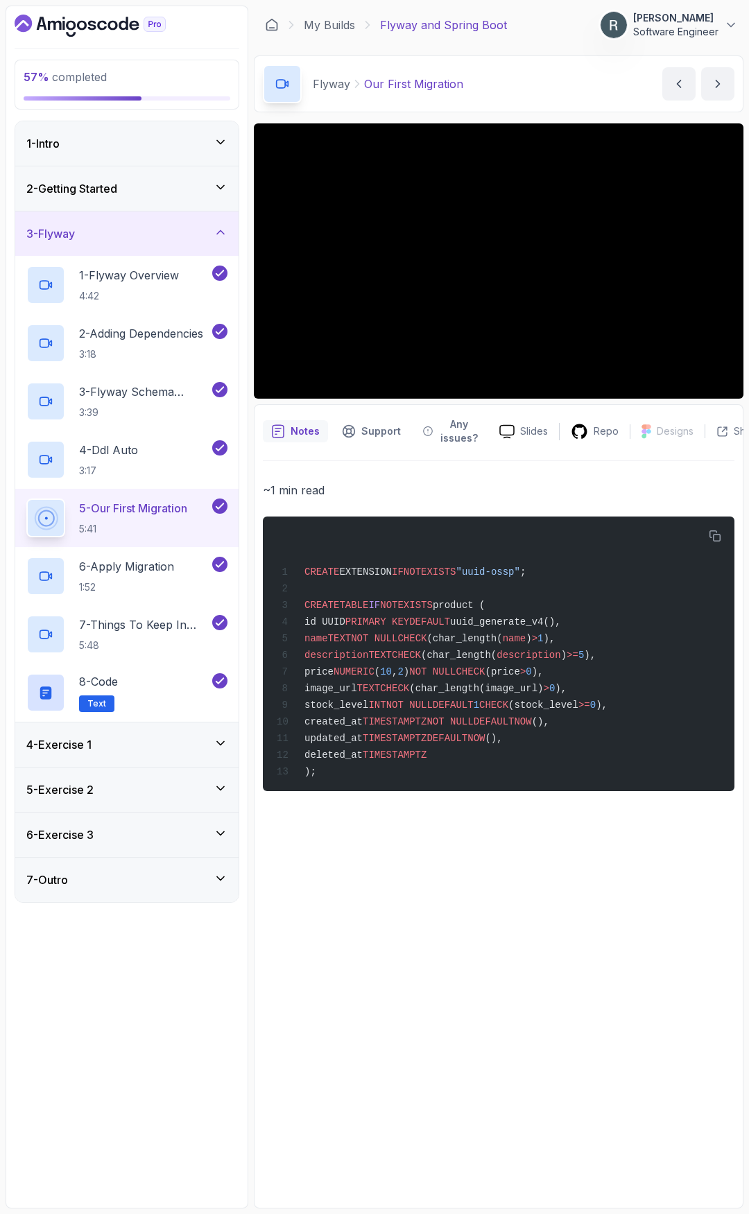
click at [125, 752] on div "4 - Exercise 1" at bounding box center [126, 745] width 201 height 17
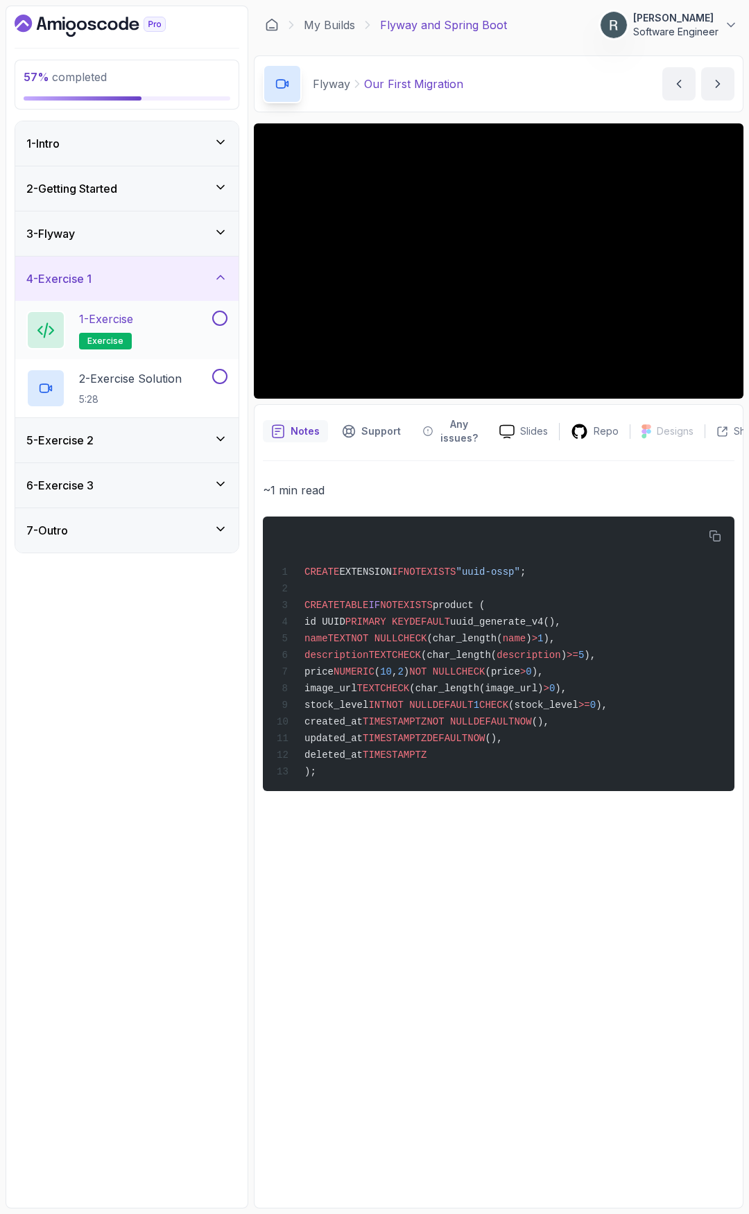
click at [169, 324] on div "1 - Exercise exercise" at bounding box center [117, 330] width 183 height 39
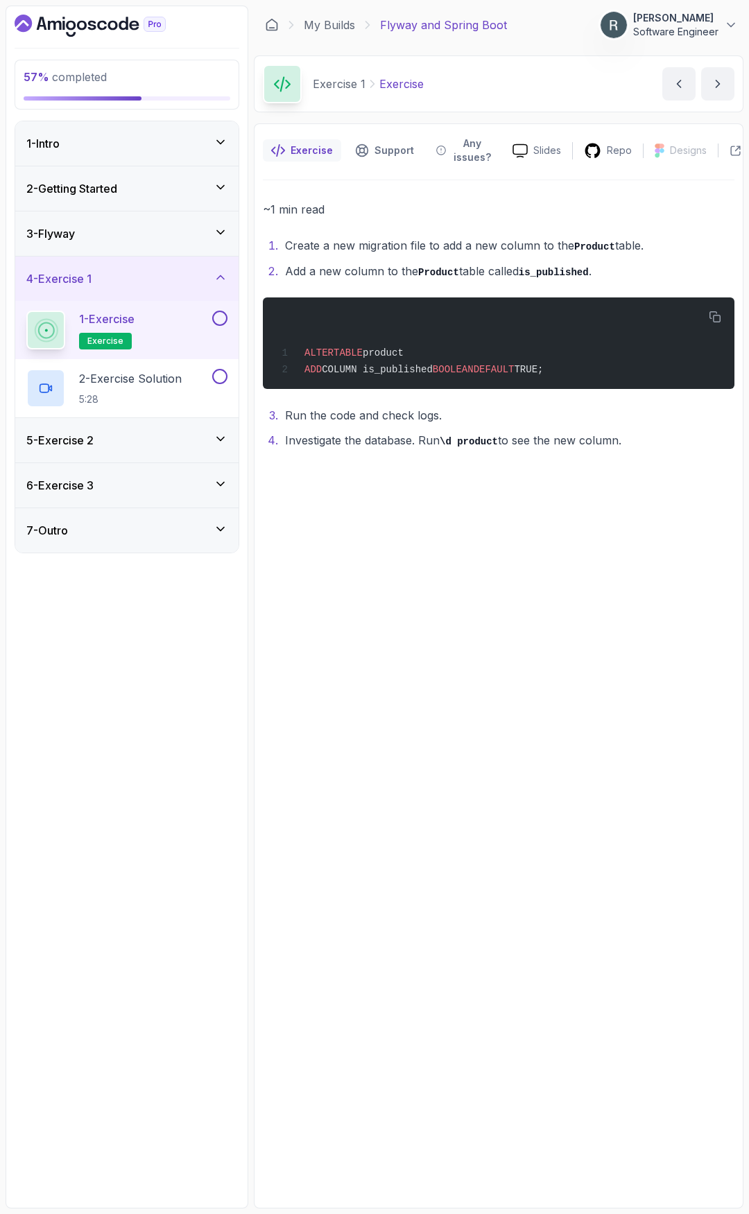
click at [218, 321] on button at bounding box center [219, 318] width 15 height 15
click at [716, 314] on icon "button" at bounding box center [715, 317] width 12 height 12
click at [182, 379] on p "2 - Exercise Solution" at bounding box center [130, 378] width 103 height 17
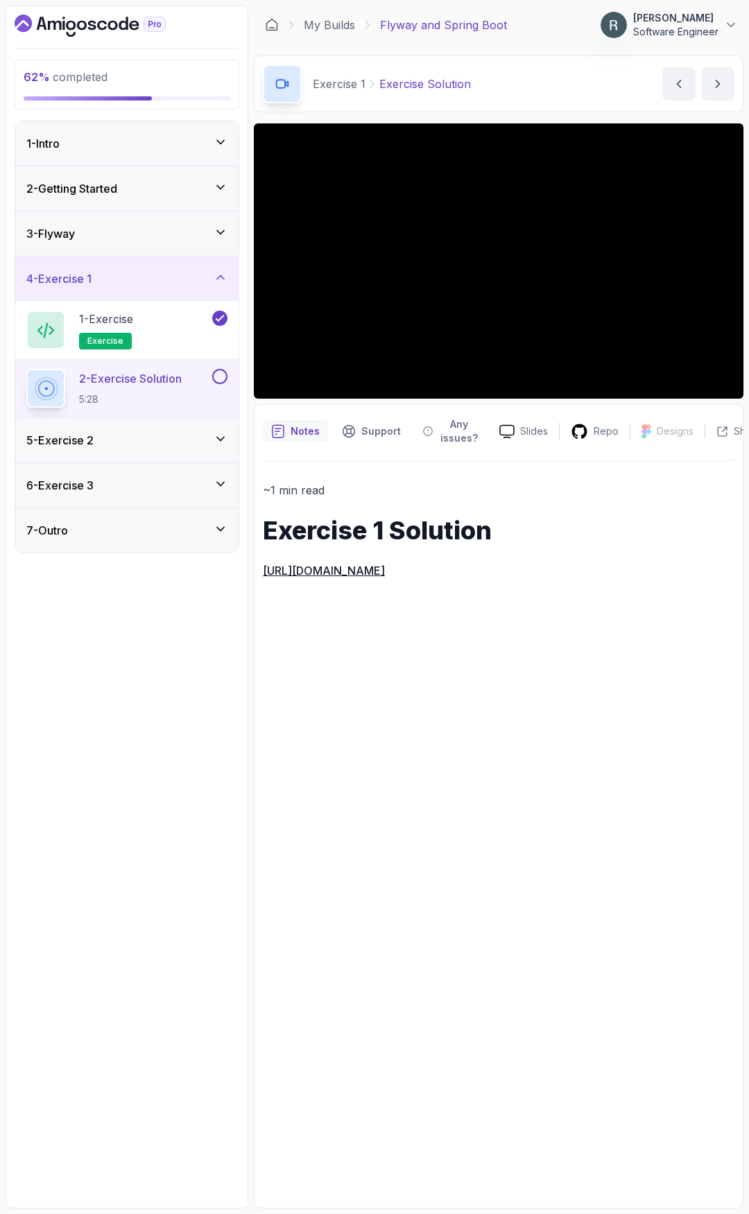
click at [219, 379] on button at bounding box center [219, 376] width 15 height 15
click at [138, 445] on div "5 - Exercise 2" at bounding box center [126, 440] width 201 height 17
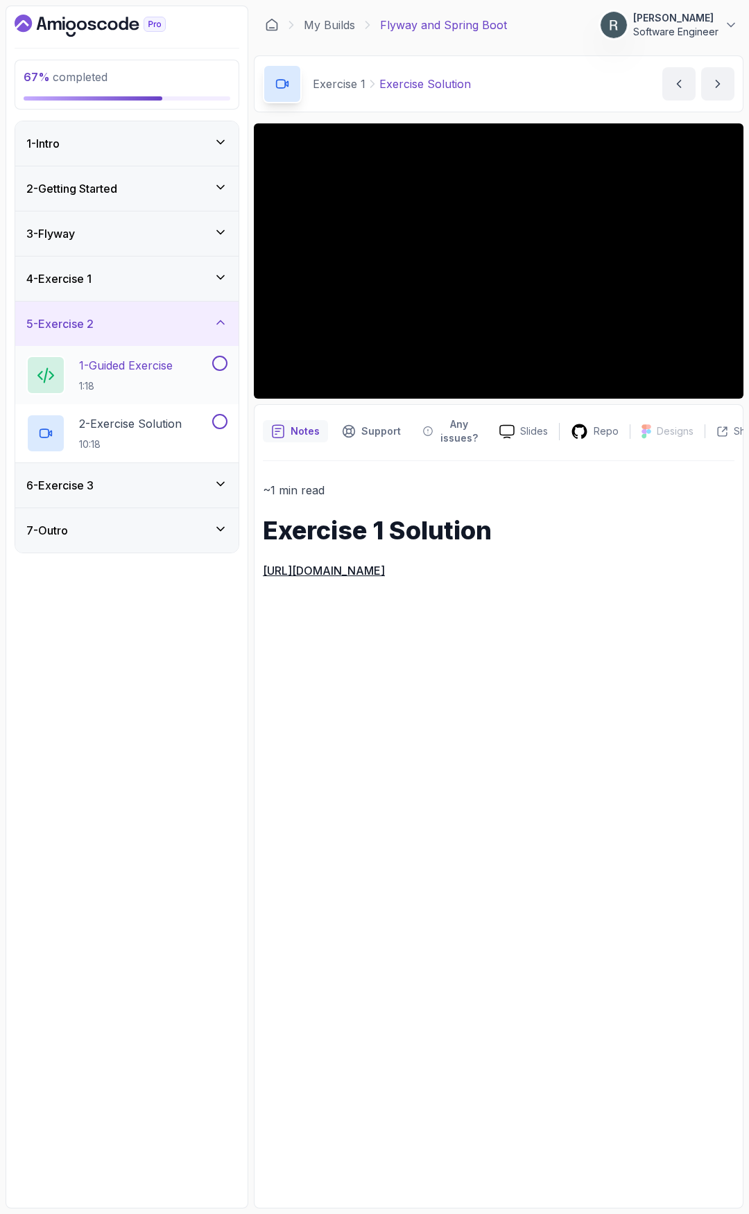
click at [188, 377] on div "1 - Guided Exercise 1:18" at bounding box center [117, 375] width 183 height 39
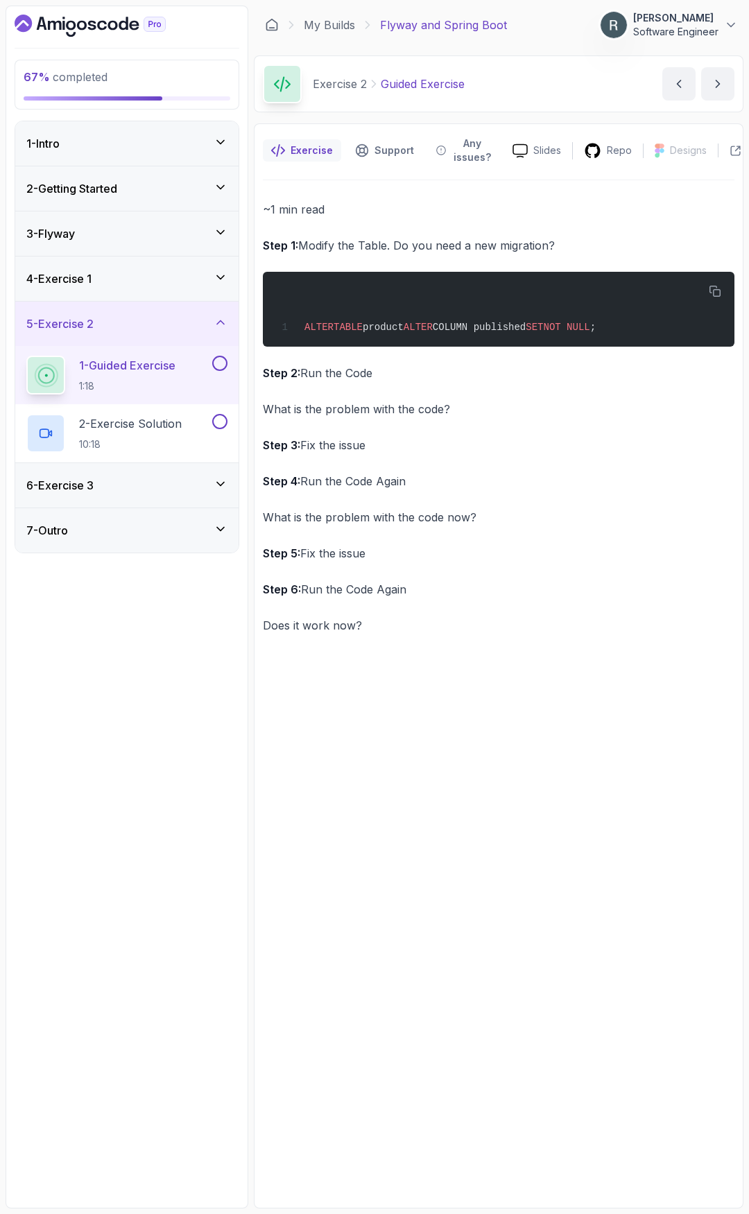
click at [216, 366] on button at bounding box center [219, 363] width 15 height 15
click at [182, 420] on p "2 - Exercise Solution" at bounding box center [130, 423] width 103 height 17
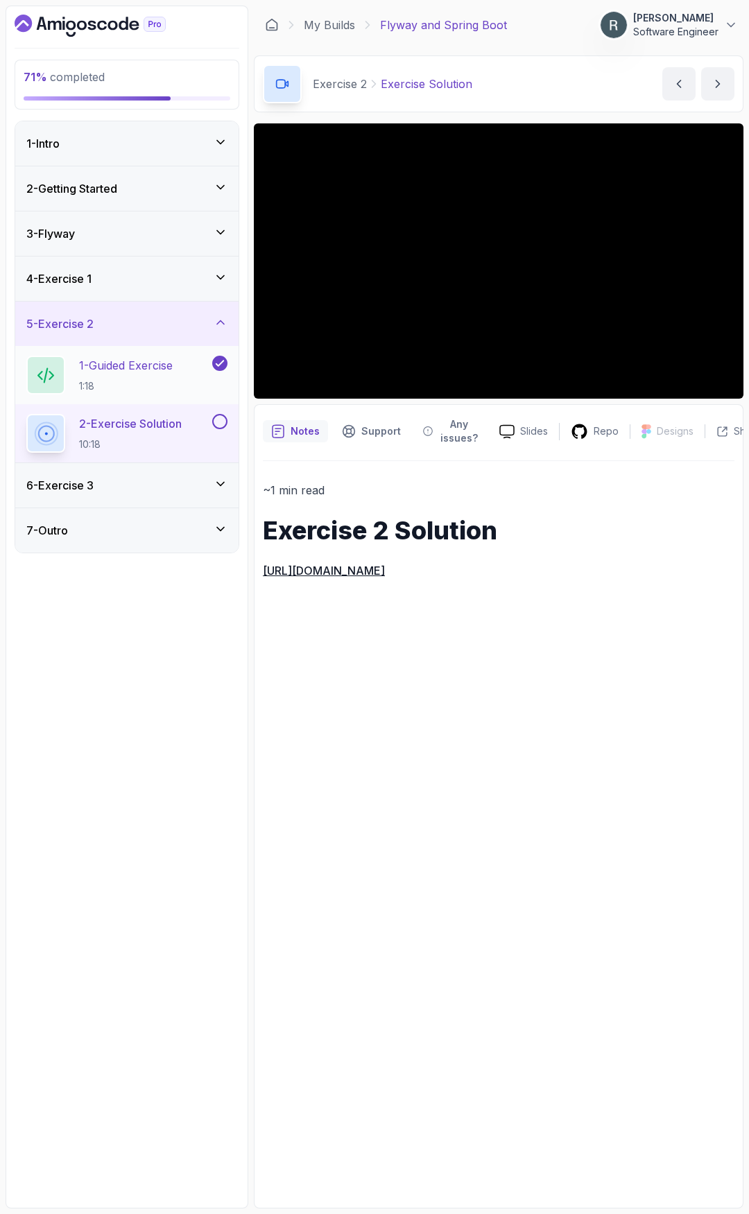
click at [151, 376] on h2 "1 - Guided Exercise 1:18" at bounding box center [126, 375] width 94 height 36
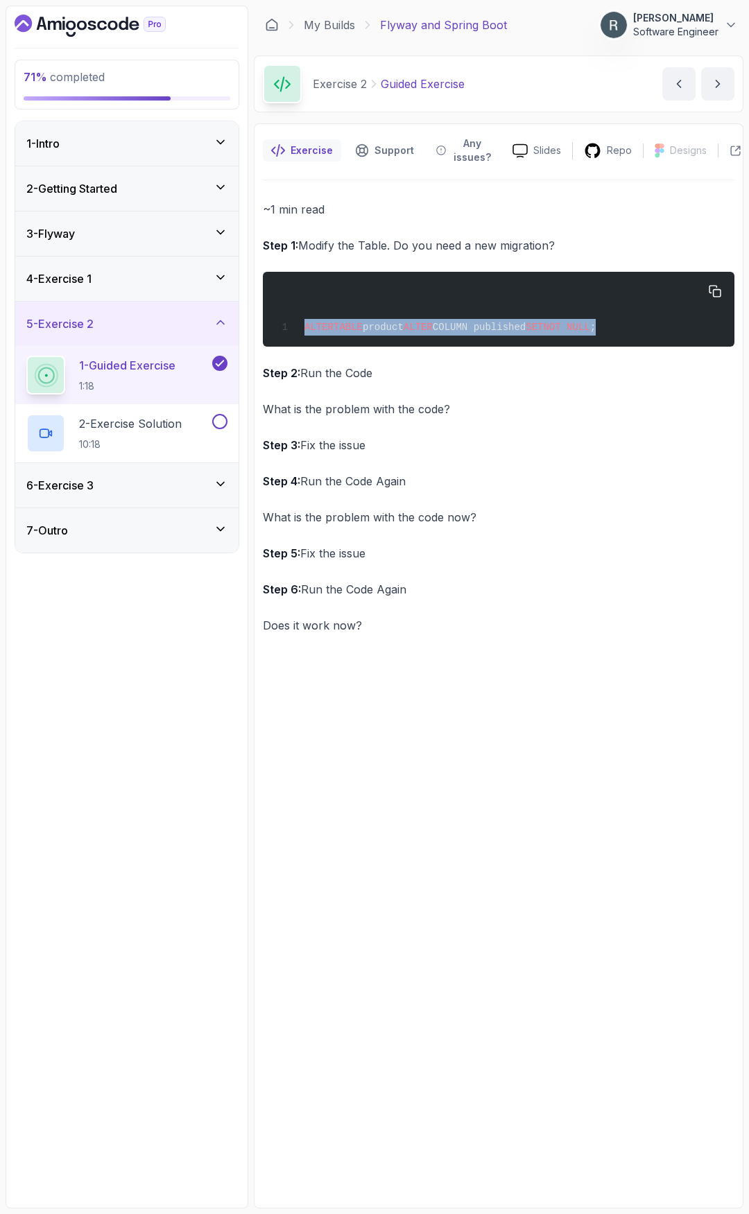
drag, startPoint x: 615, startPoint y: 325, endPoint x: 298, endPoint y: 336, distance: 317.2
click at [298, 336] on div "ALTER TABLE product ALTER COLUMN published SET NOT NULL ;" at bounding box center [498, 309] width 449 height 58
copy span "ALTER TABLE product ALTER COLUMN published SET NOT NULL ;"
click at [126, 429] on p "2 - Exercise Solution" at bounding box center [130, 423] width 103 height 17
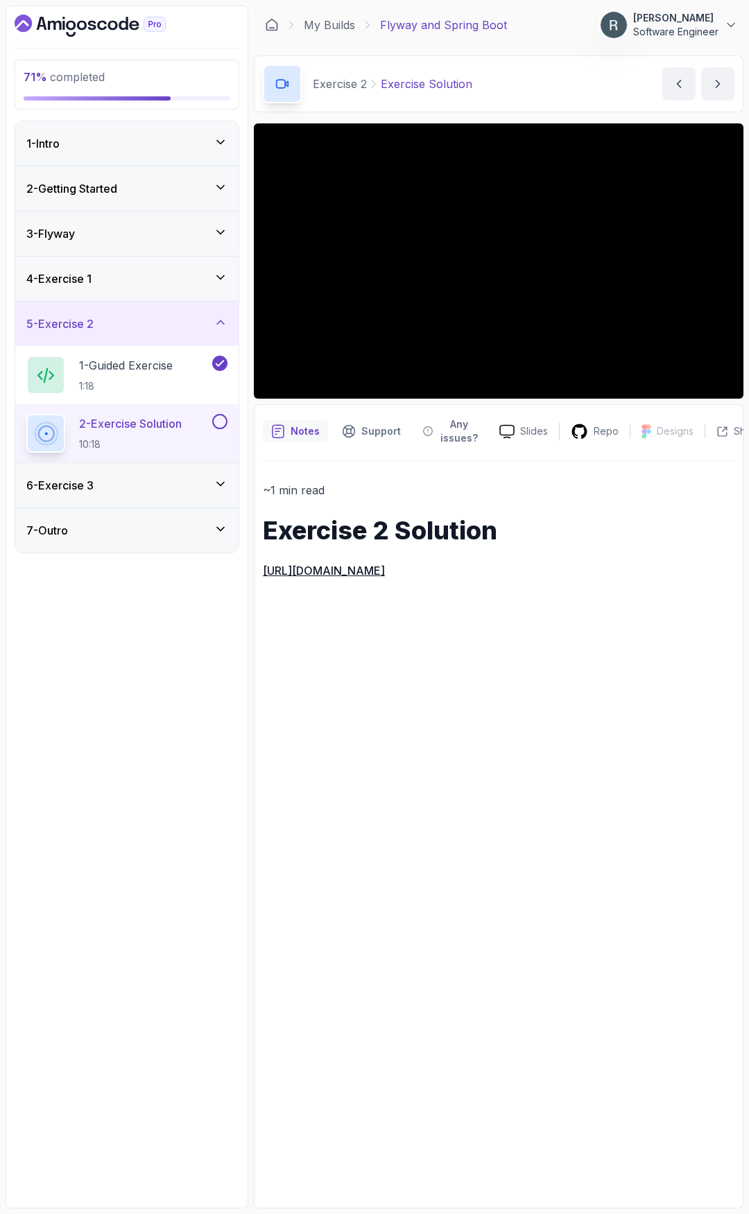
click at [216, 424] on button at bounding box center [219, 421] width 15 height 15
click at [184, 483] on div "6 - Exercise 3" at bounding box center [126, 485] width 201 height 17
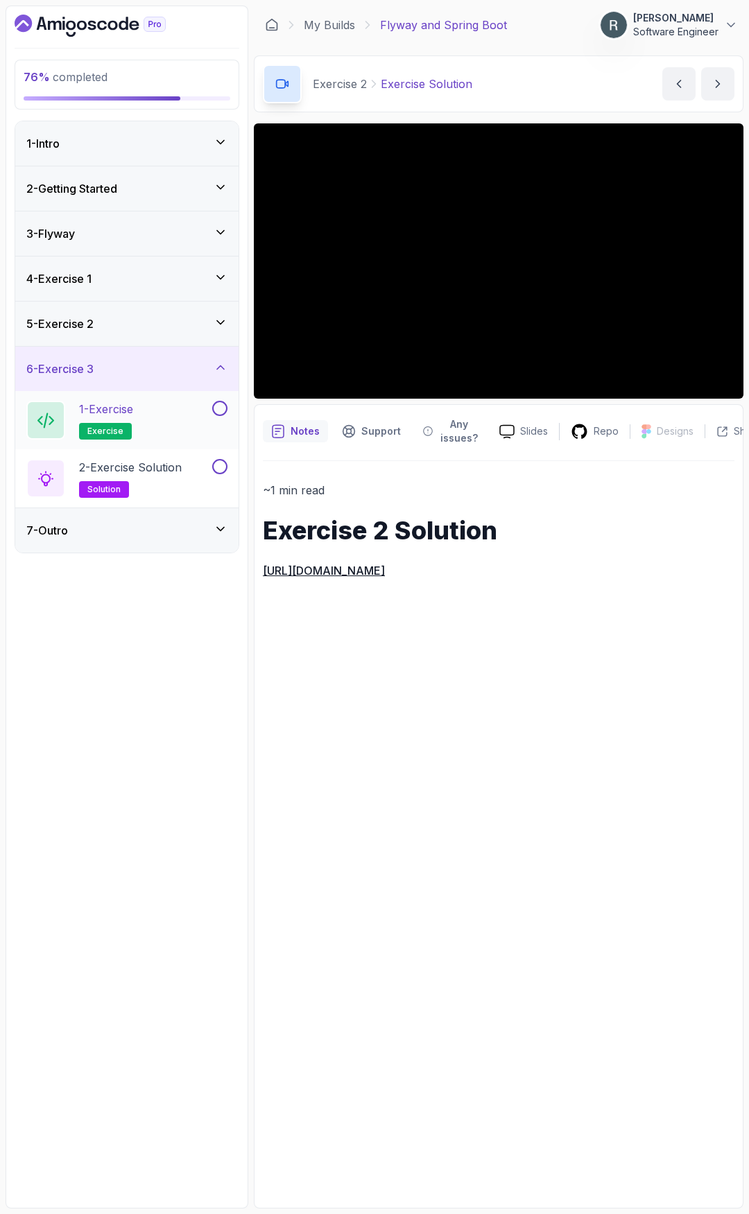
click at [196, 416] on div "1 - Exercise exercise" at bounding box center [117, 420] width 183 height 39
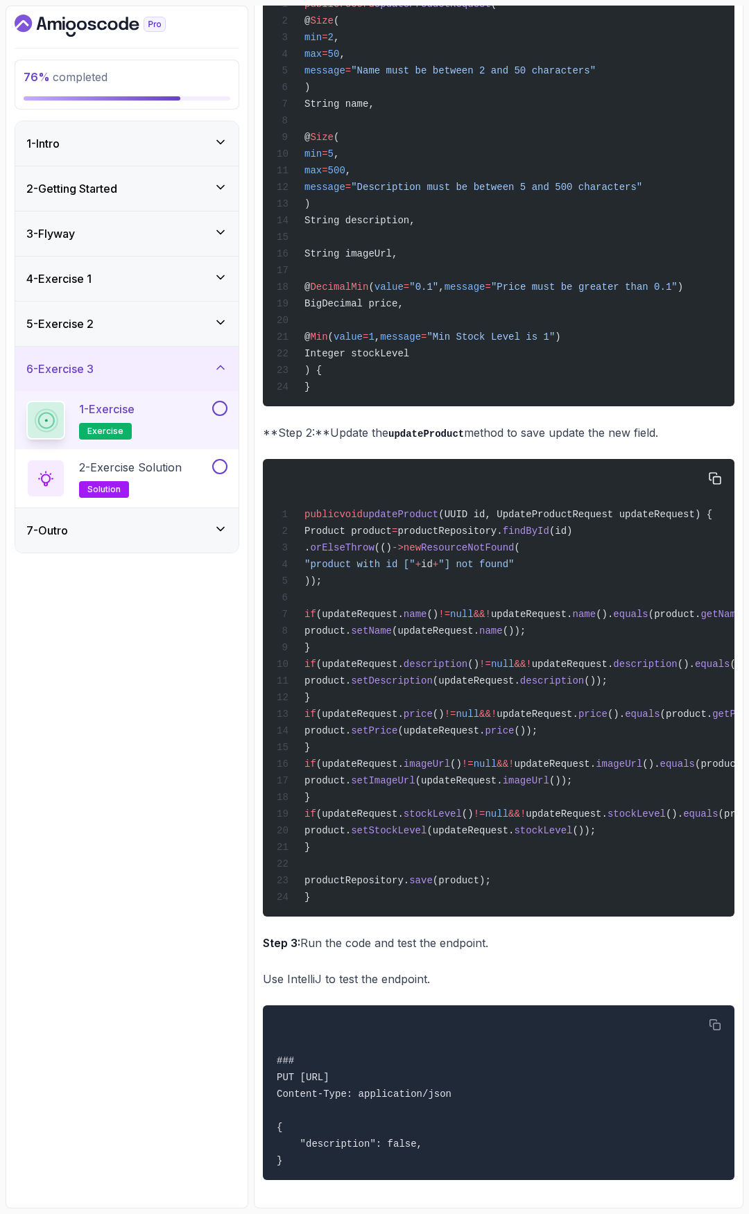
scroll to position [372, 0]
click at [227, 406] on div "1 - Exercise exercise" at bounding box center [126, 420] width 223 height 58
drag, startPoint x: 223, startPoint y: 403, endPoint x: 223, endPoint y: 427, distance: 24.3
click at [224, 404] on button at bounding box center [219, 408] width 15 height 15
click at [188, 476] on div "2 - Exercise Solution solution" at bounding box center [117, 478] width 183 height 39
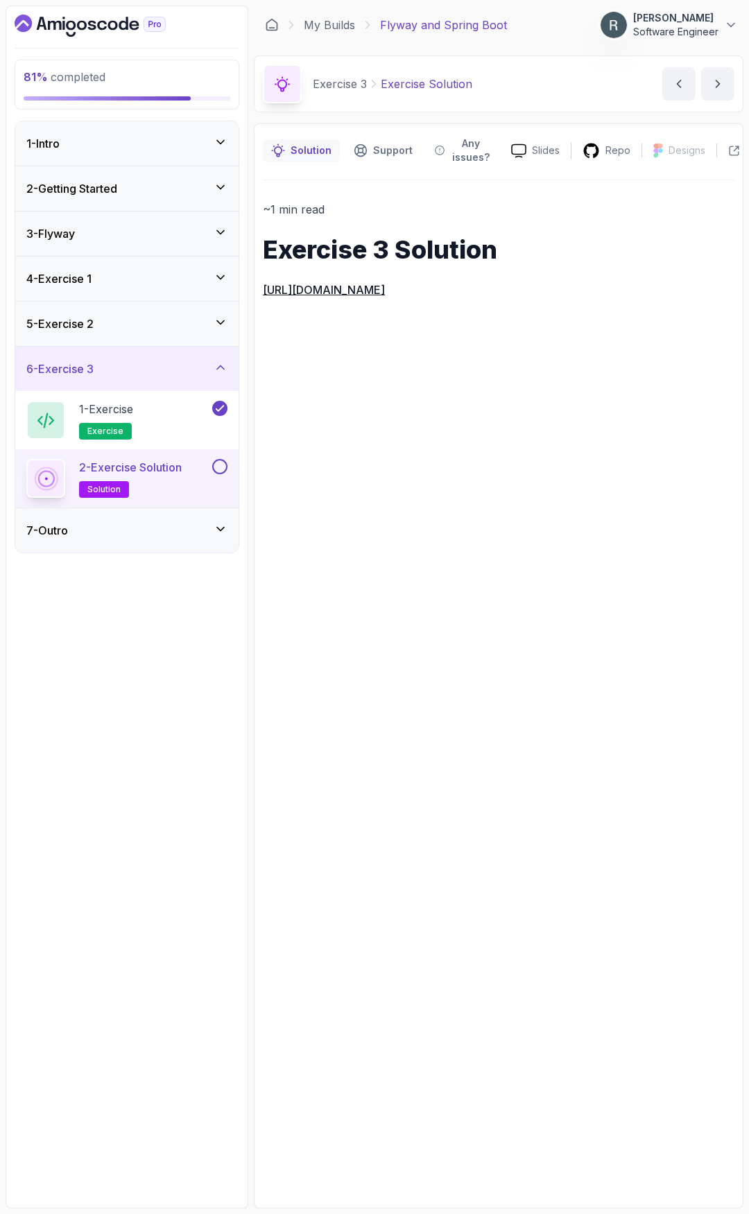
click at [218, 470] on button at bounding box center [219, 466] width 15 height 15
click at [184, 529] on div "7 - Outro" at bounding box center [126, 530] width 201 height 17
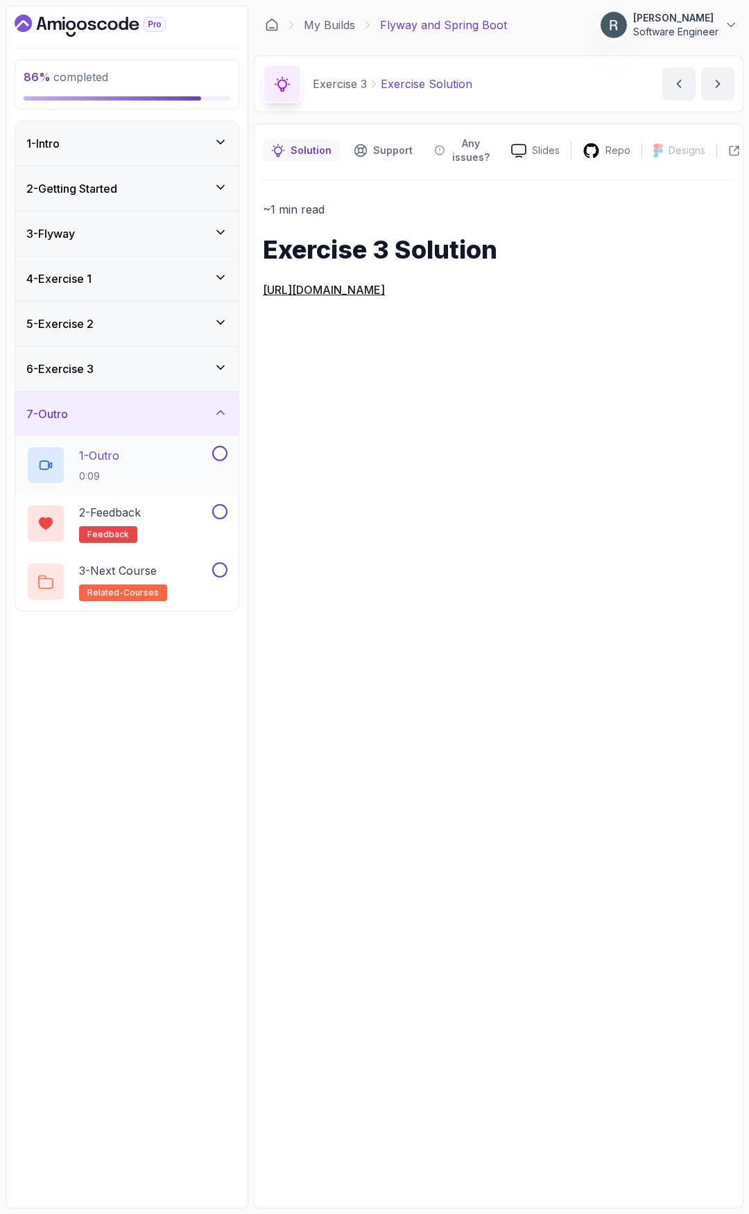
click at [221, 448] on button at bounding box center [219, 453] width 15 height 15
click at [180, 518] on div "2 - Feedback feedback" at bounding box center [117, 523] width 183 height 39
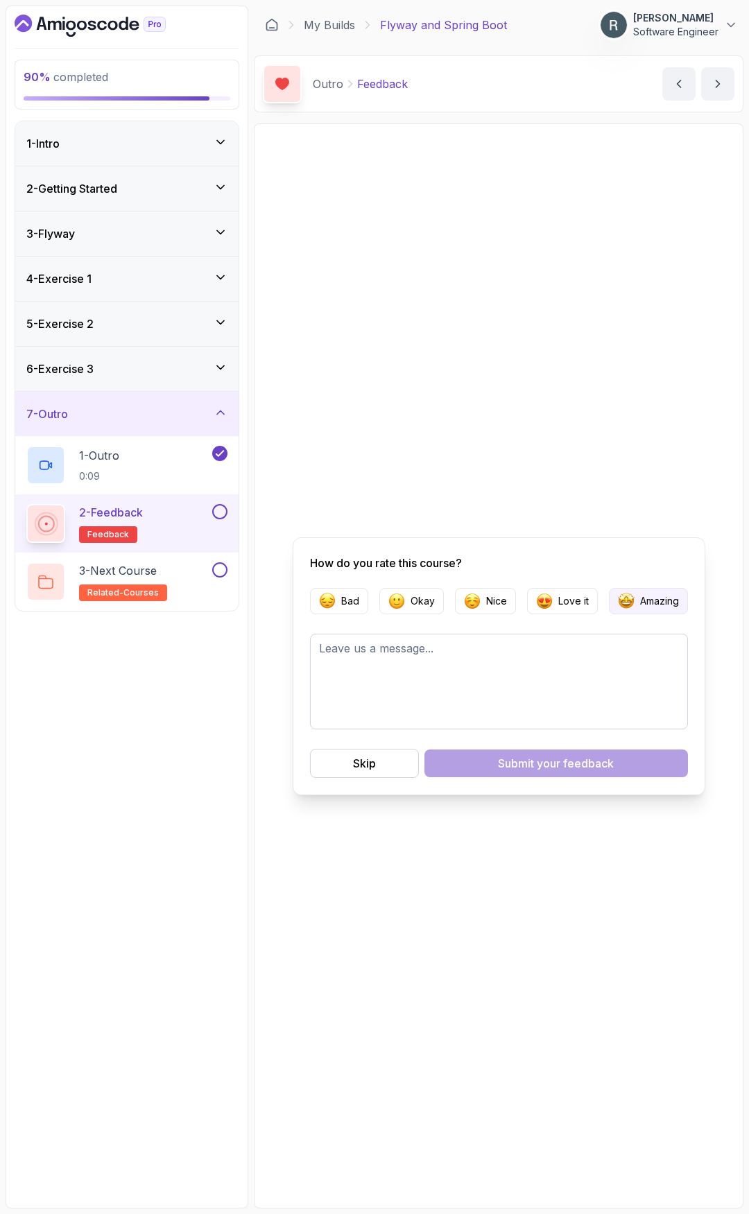
click at [642, 602] on p "Amazing" at bounding box center [659, 601] width 39 height 14
click at [554, 771] on button "Submit your feedback" at bounding box center [556, 764] width 264 height 28
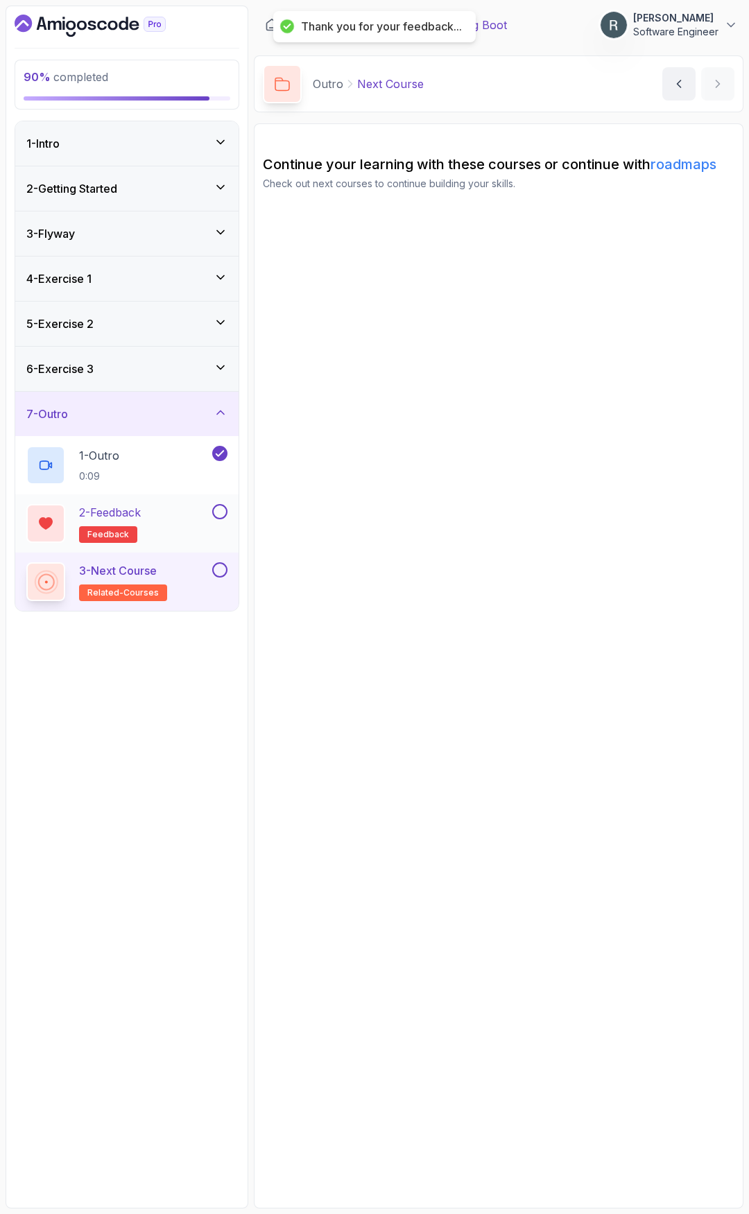
click at [225, 507] on button at bounding box center [219, 511] width 15 height 15
click at [220, 571] on button at bounding box center [219, 569] width 15 height 15
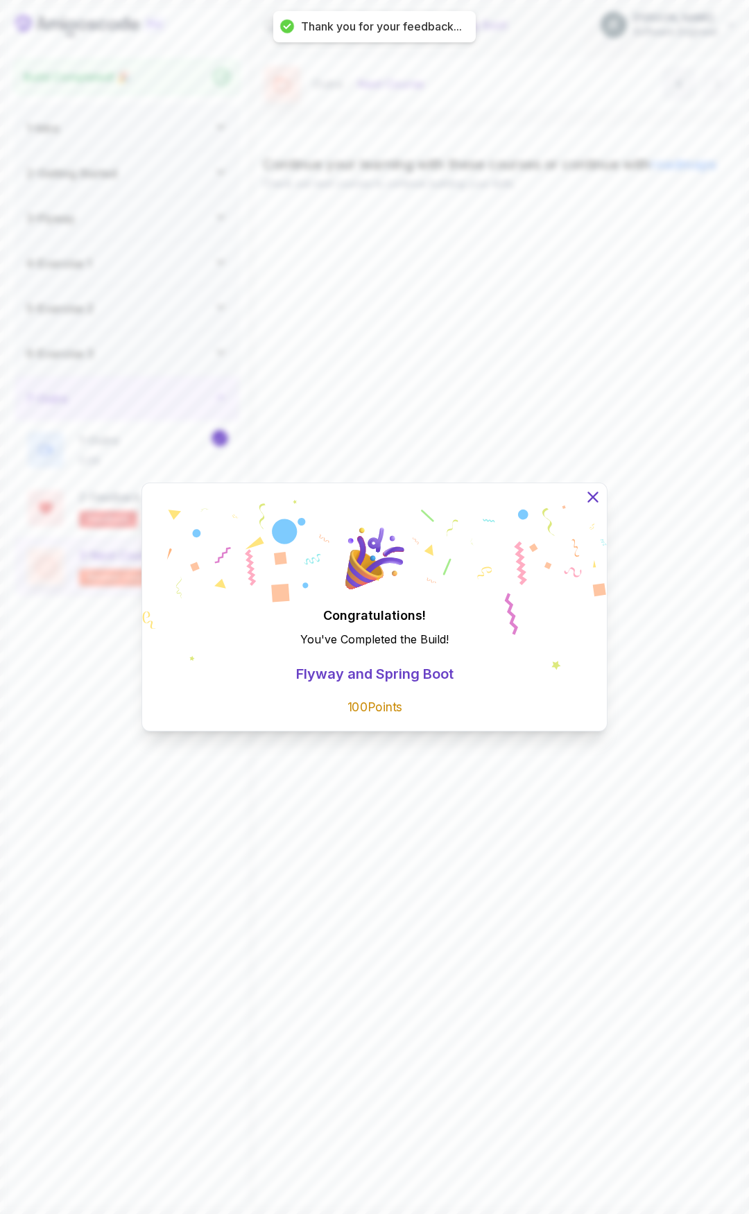
click at [601, 496] on icon at bounding box center [593, 497] width 18 height 18
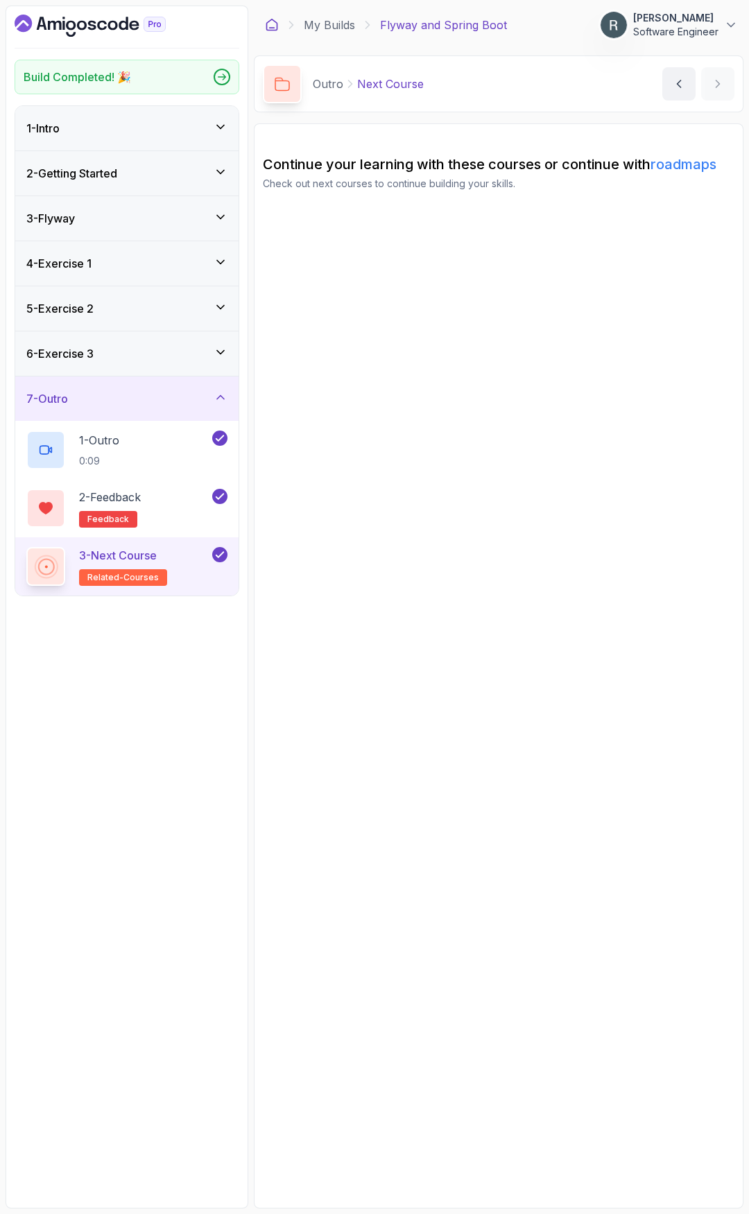
click at [275, 26] on icon at bounding box center [272, 25] width 14 height 14
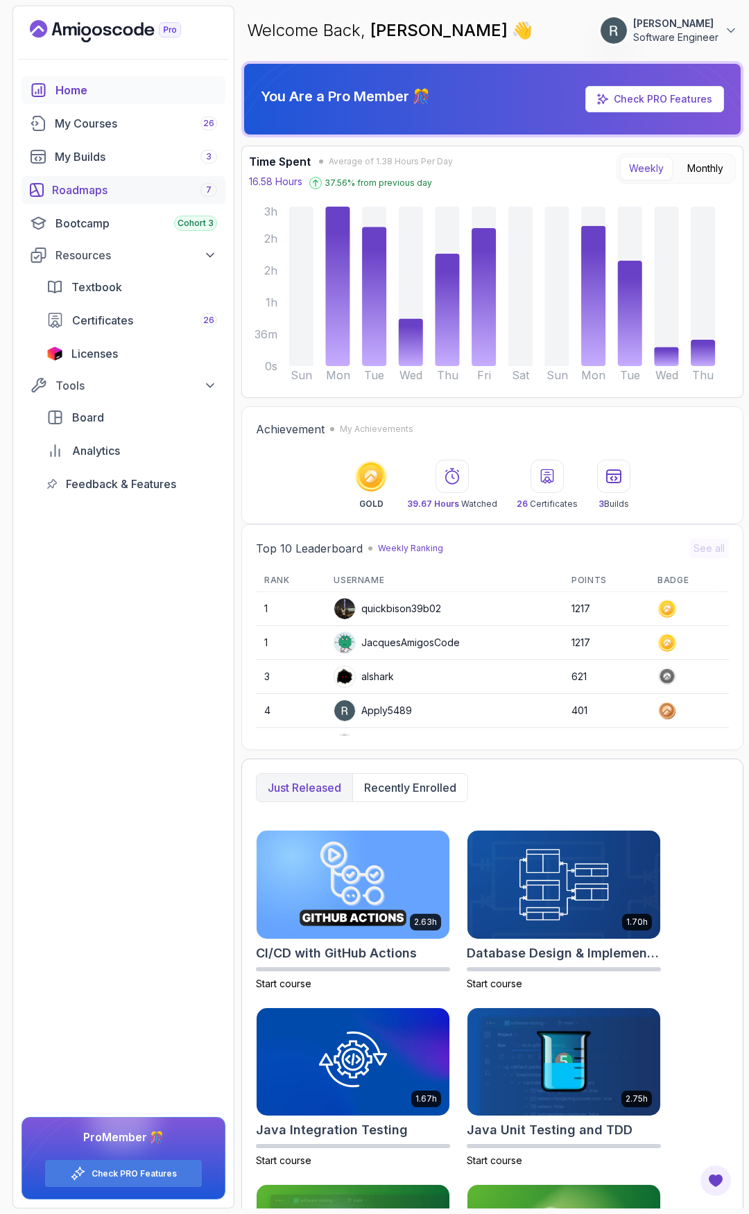
click at [98, 189] on div "Roadmaps 7" at bounding box center [134, 190] width 165 height 17
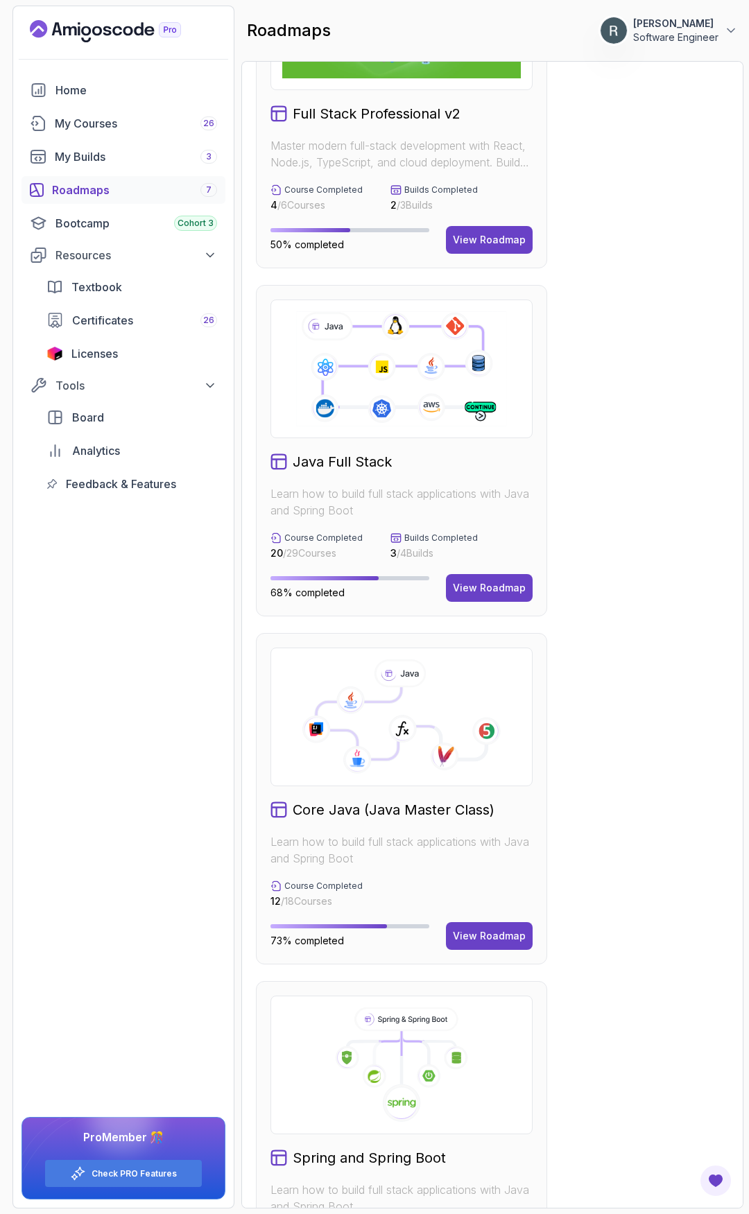
scroll to position [208, 0]
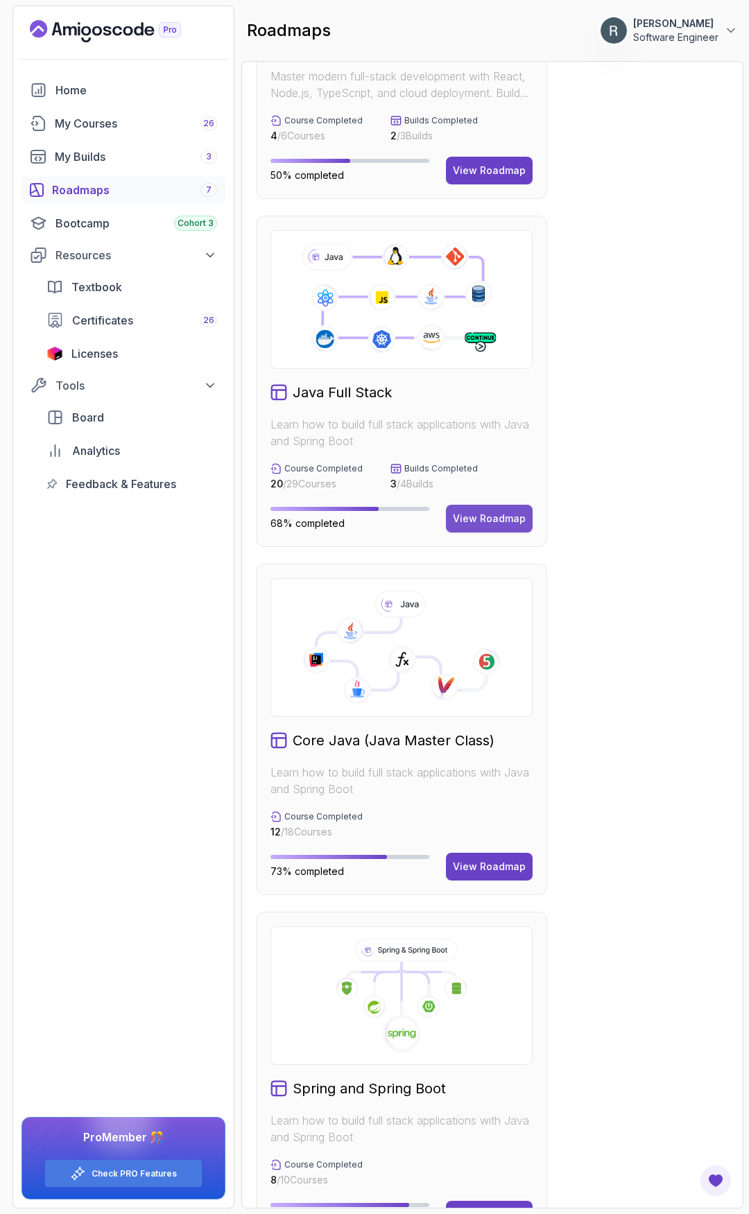
click at [495, 521] on div "View Roadmap" at bounding box center [489, 519] width 73 height 14
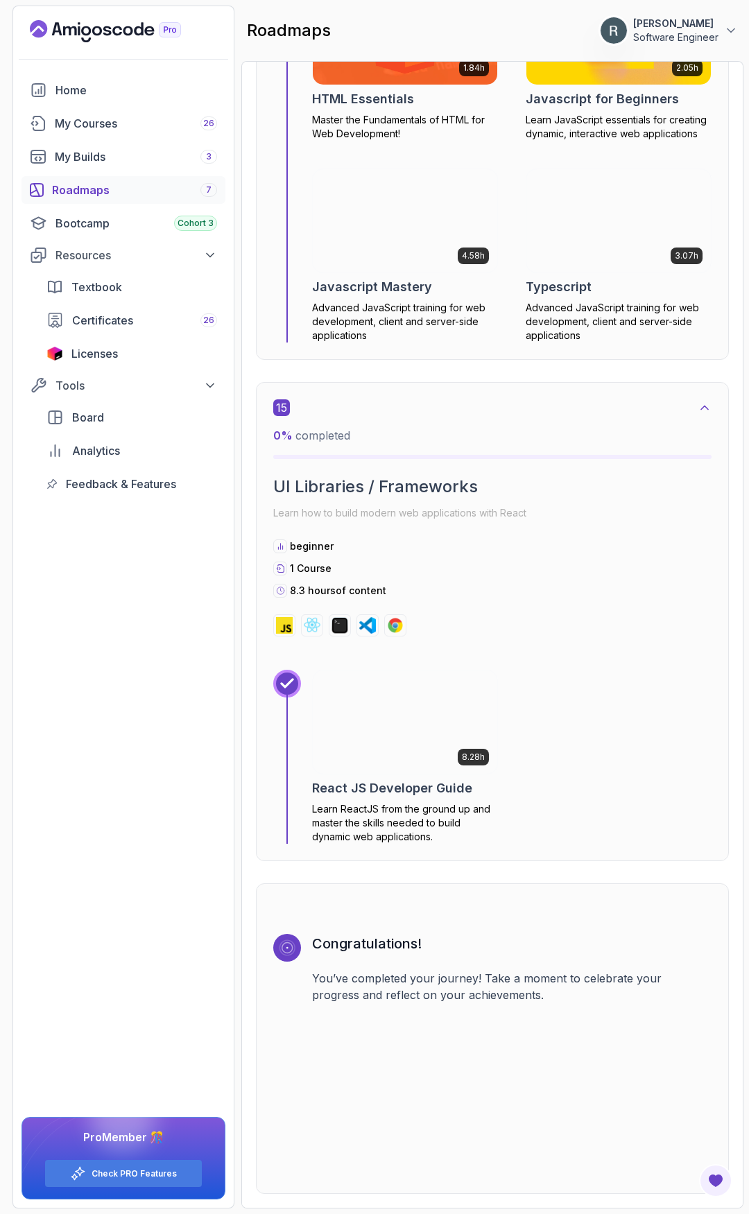
scroll to position [7475, 0]
